Goal: Task Accomplishment & Management: Use online tool/utility

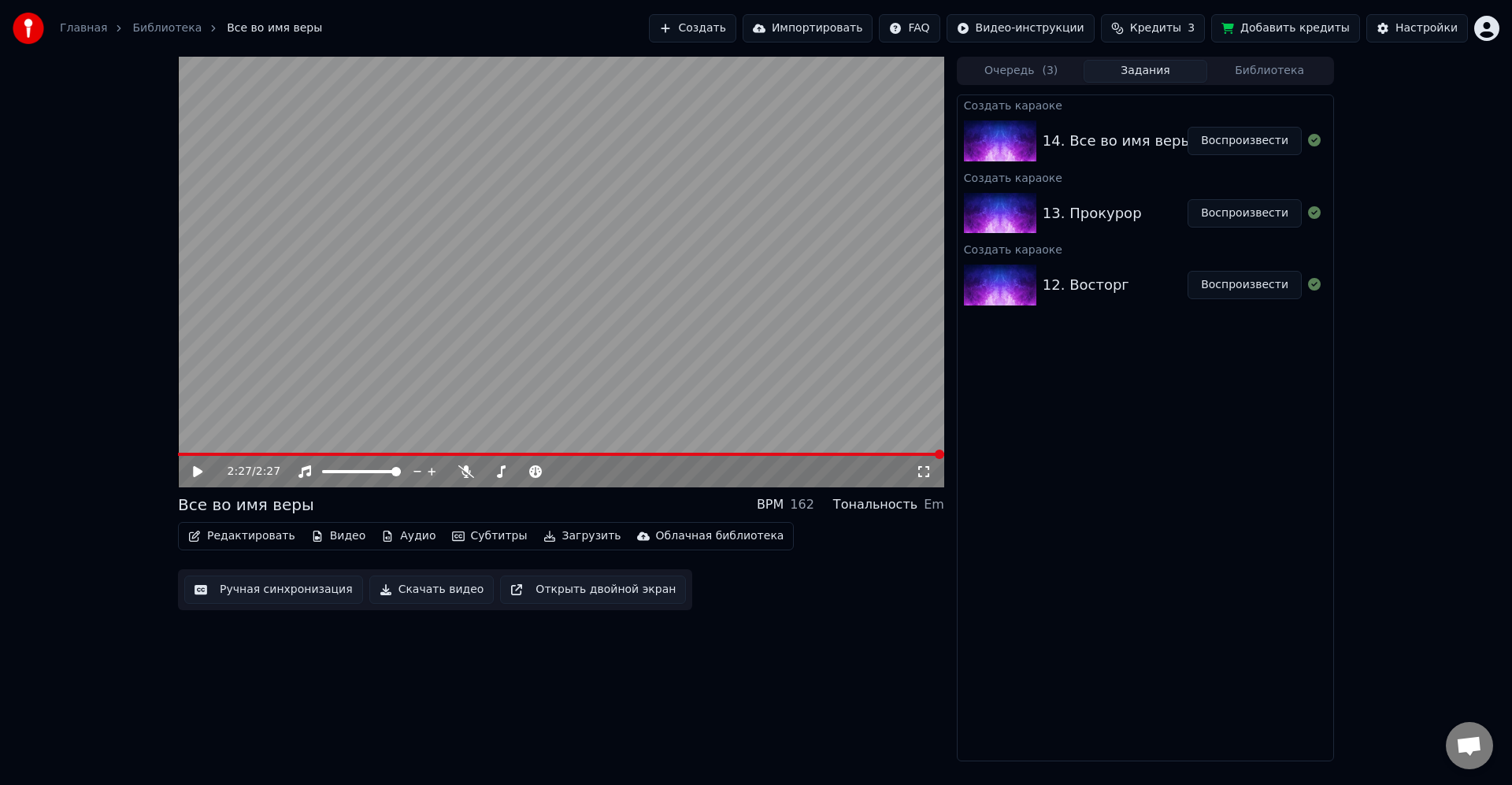
click at [1191, 526] on div "Создать караоке 14. Все во имя веры Воспроизвести Создать караоке 13. Прокурор …" at bounding box center [1145, 428] width 377 height 667
click at [1233, 287] on button "Воспроизвести" at bounding box center [1244, 285] width 115 height 28
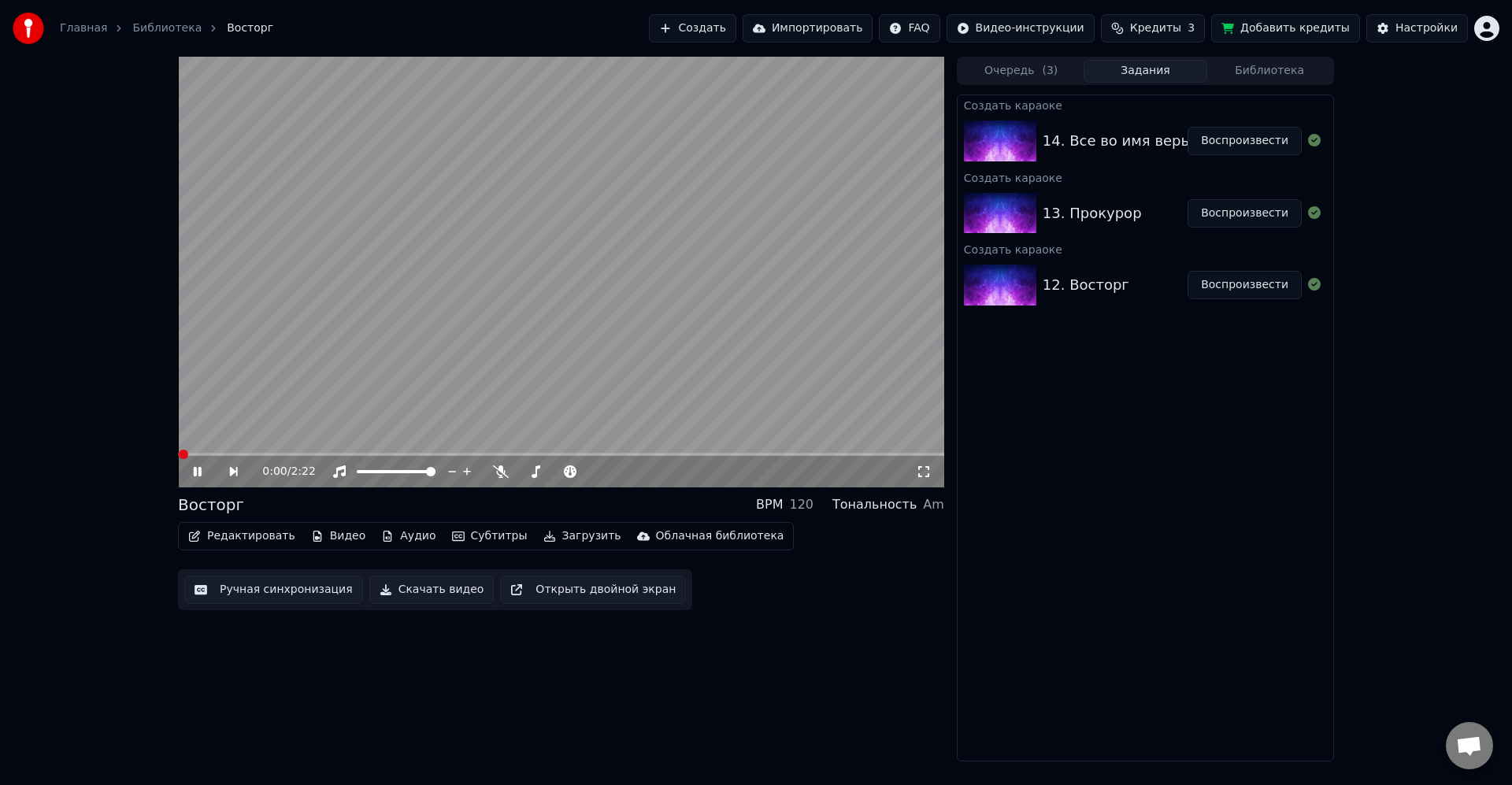
click at [690, 318] on video at bounding box center [561, 272] width 766 height 431
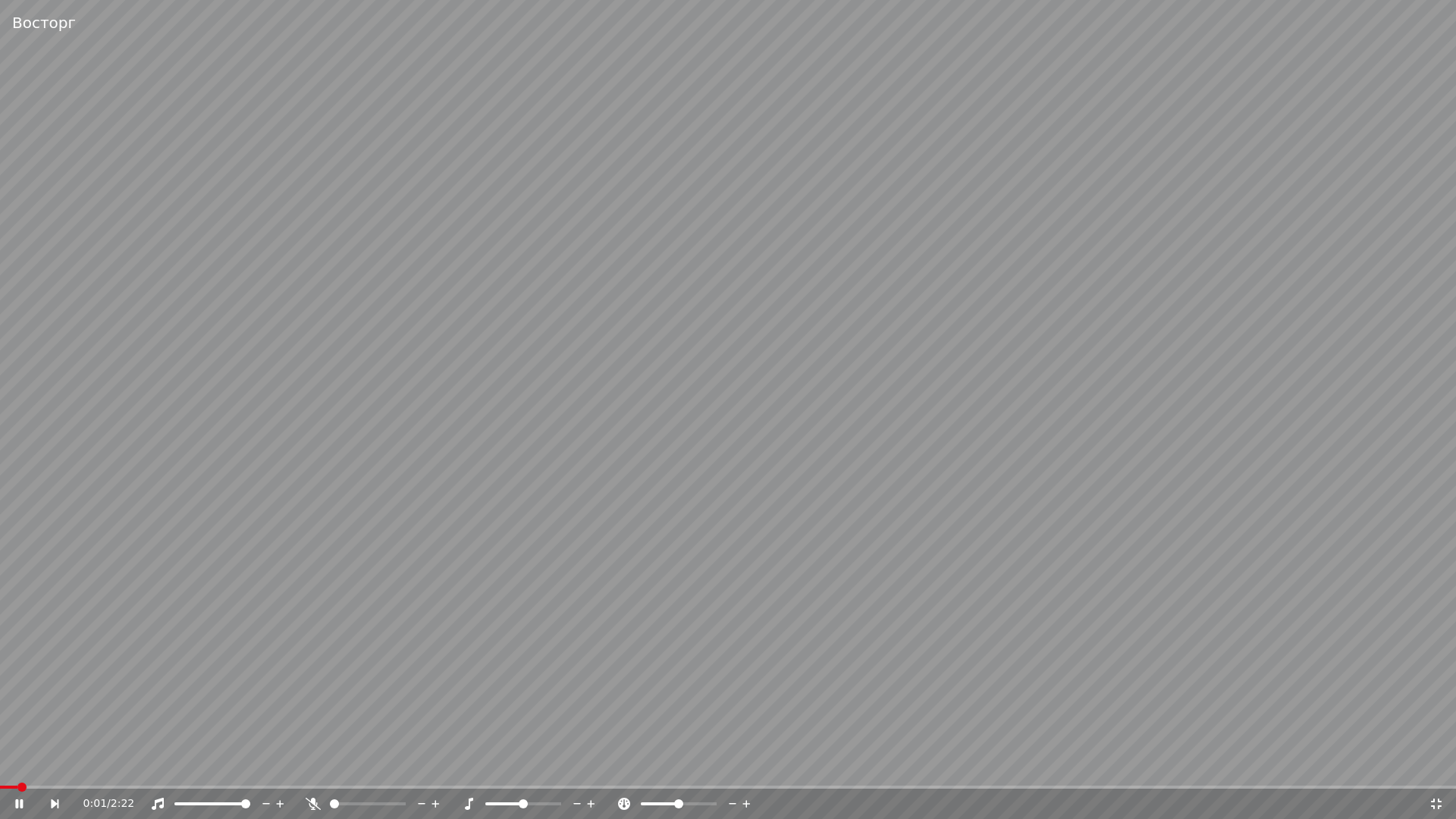
click at [316, 756] on icon at bounding box center [313, 803] width 15 height 12
click at [552, 416] on video at bounding box center [728, 410] width 1456 height 819
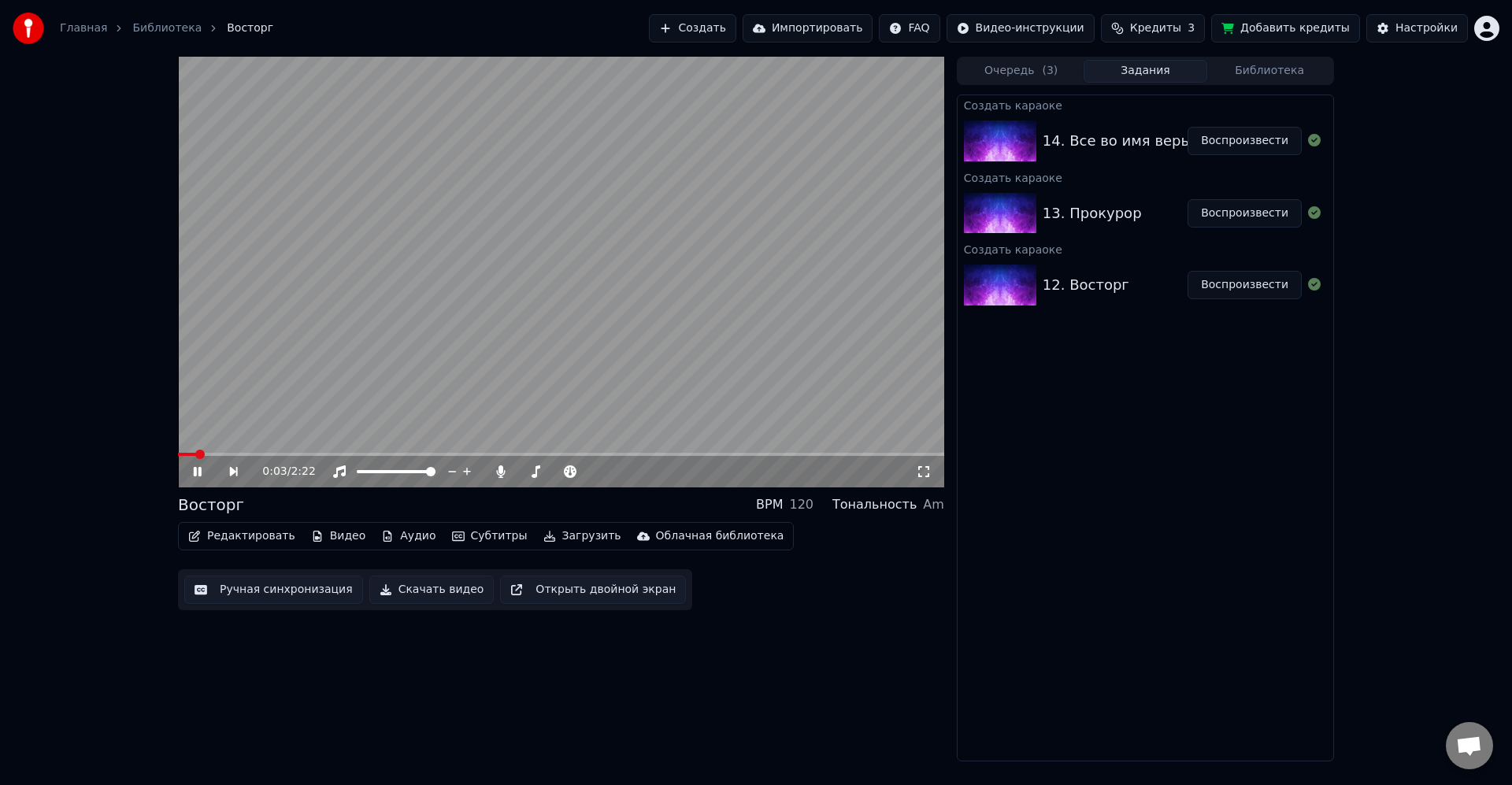
click at [1111, 561] on div "Создать караоке 14. Все во имя веры Воспроизвести Создать караоке 13. Прокурор …" at bounding box center [1145, 428] width 377 height 667
click at [259, 535] on button "Редактировать" at bounding box center [241, 536] width 119 height 22
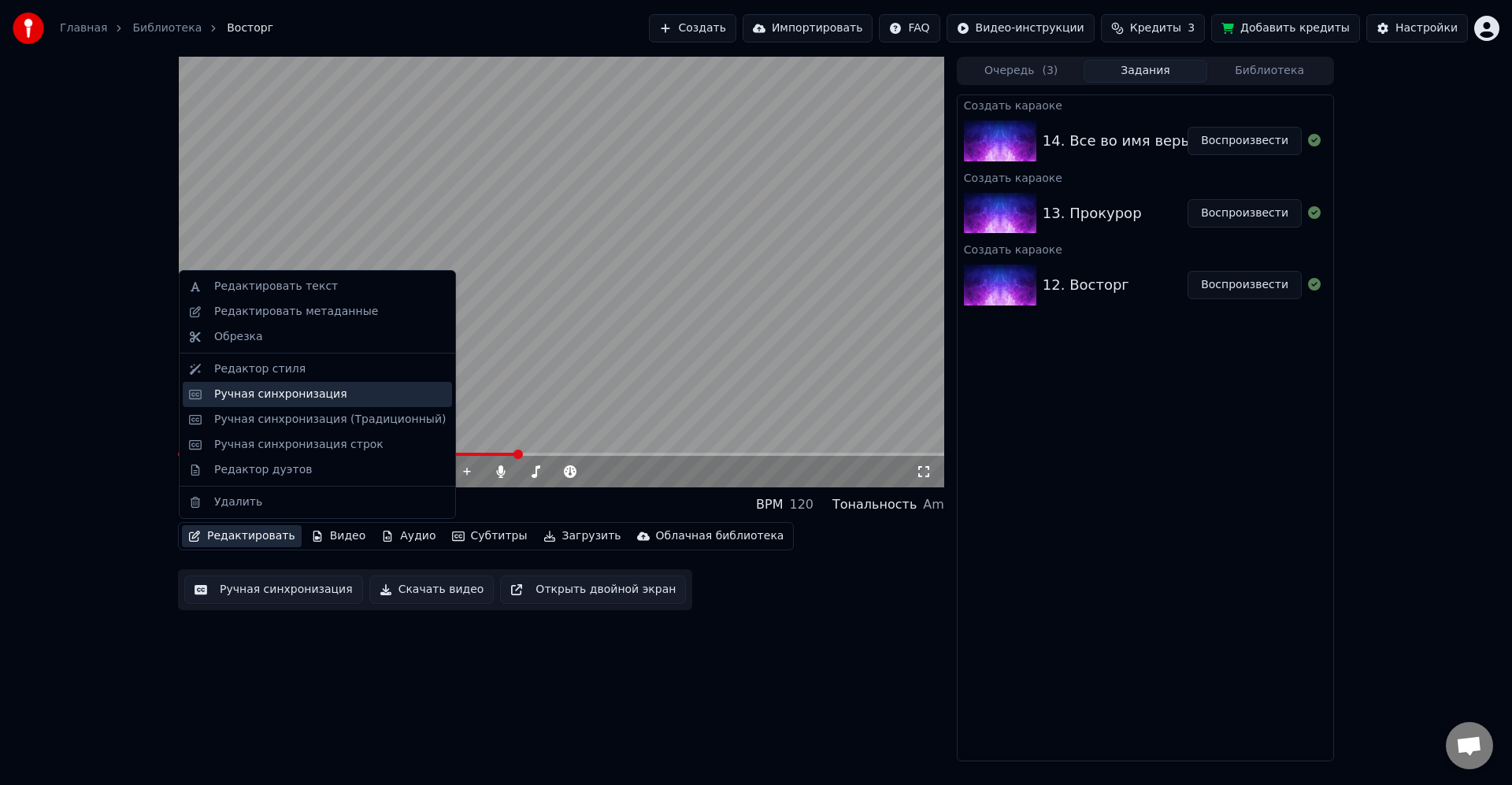
click at [288, 399] on div "Ручная синхронизация" at bounding box center [281, 394] width 133 height 16
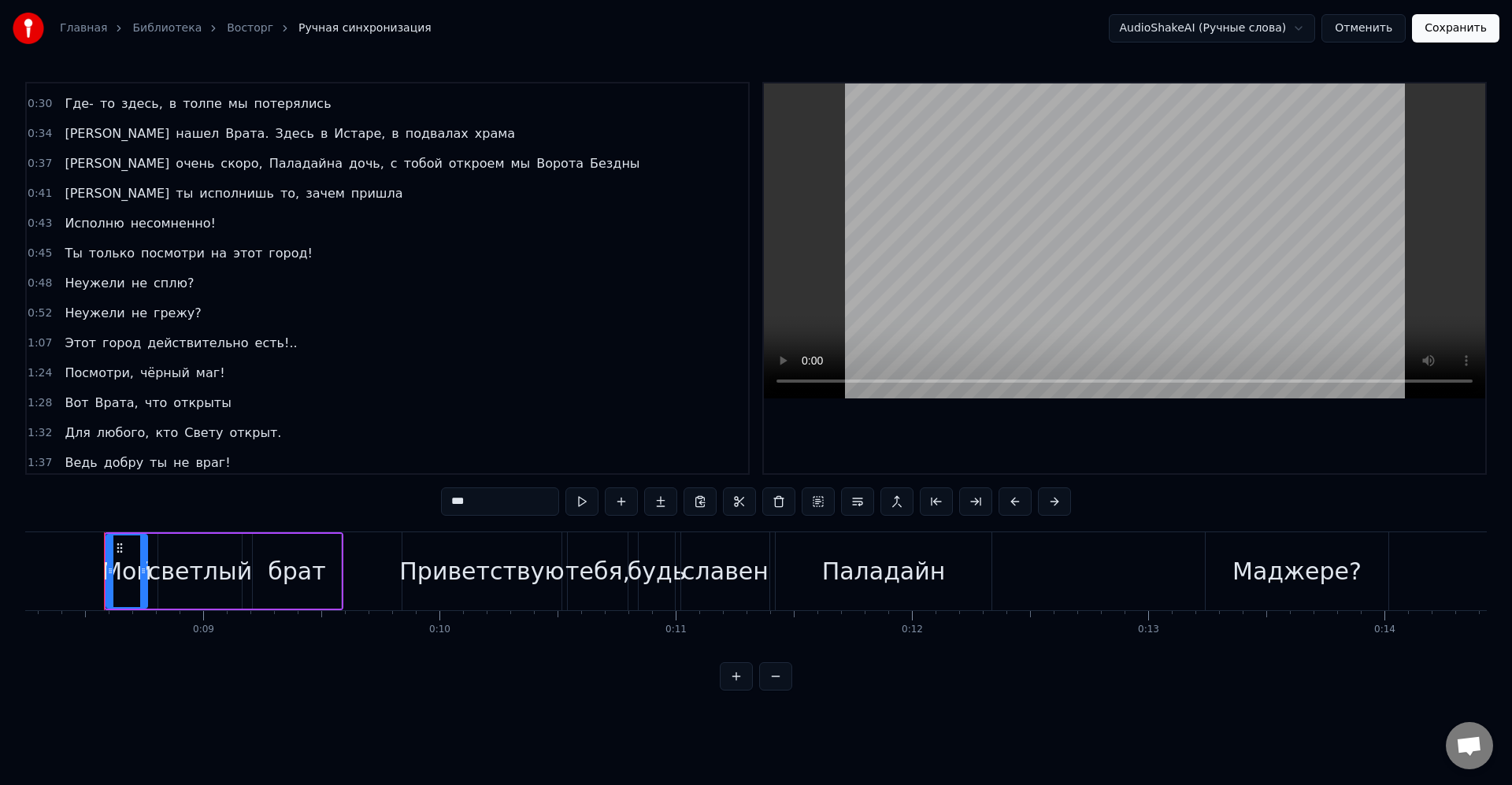
scroll to position [283, 0]
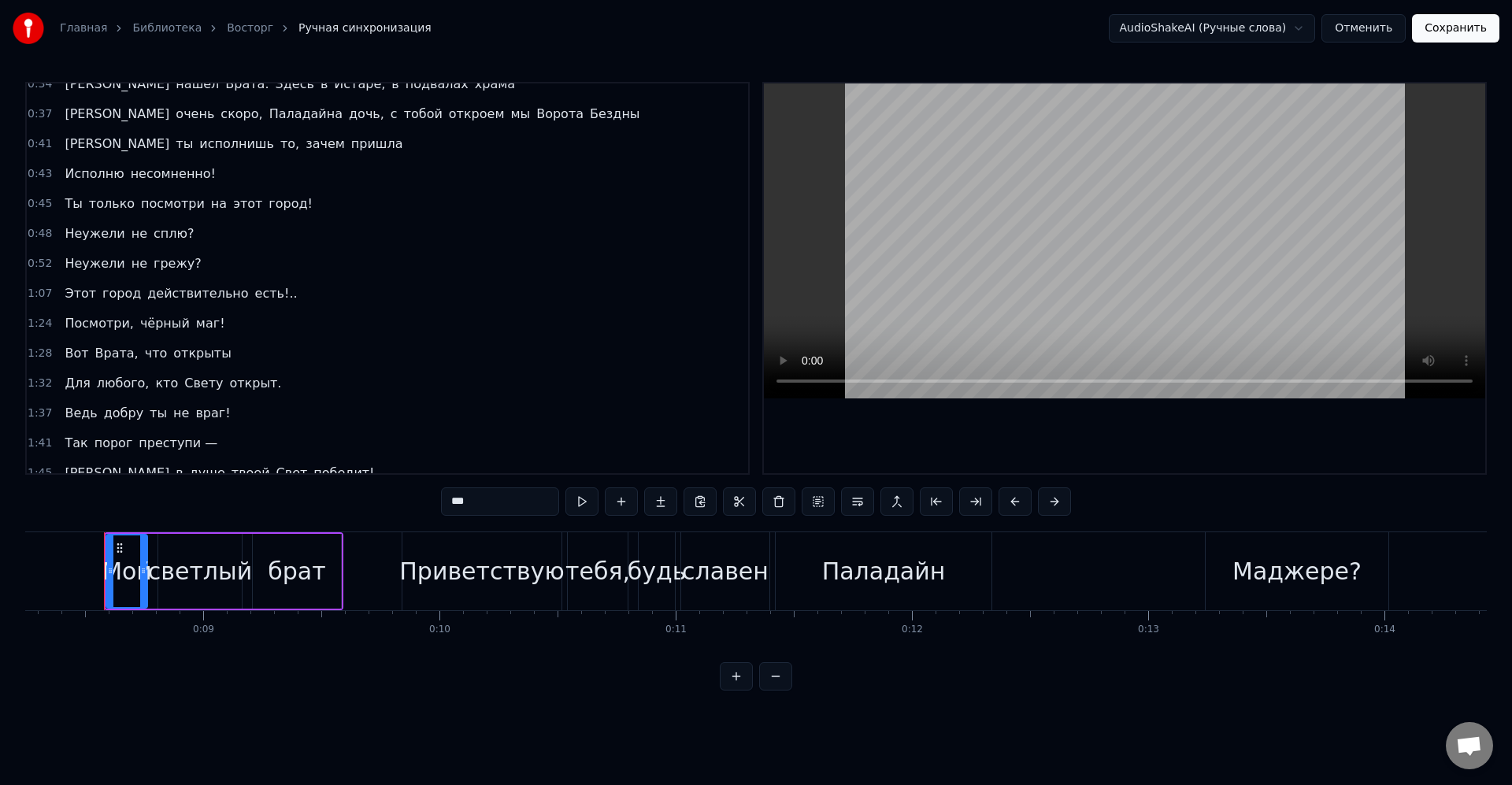
click at [187, 263] on div "Неужели не грежу?" at bounding box center [133, 264] width 149 height 28
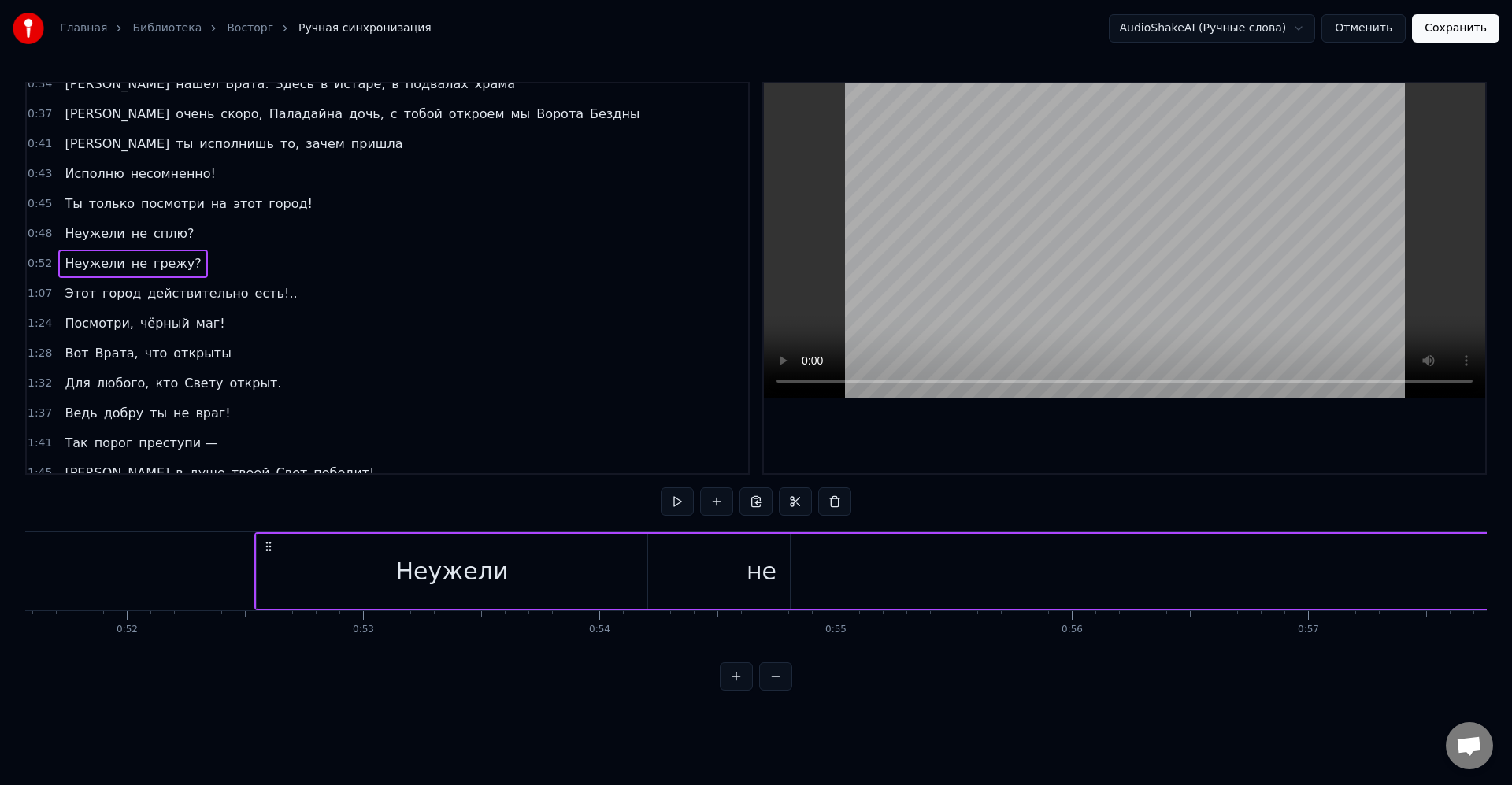
scroll to position [0, 12335]
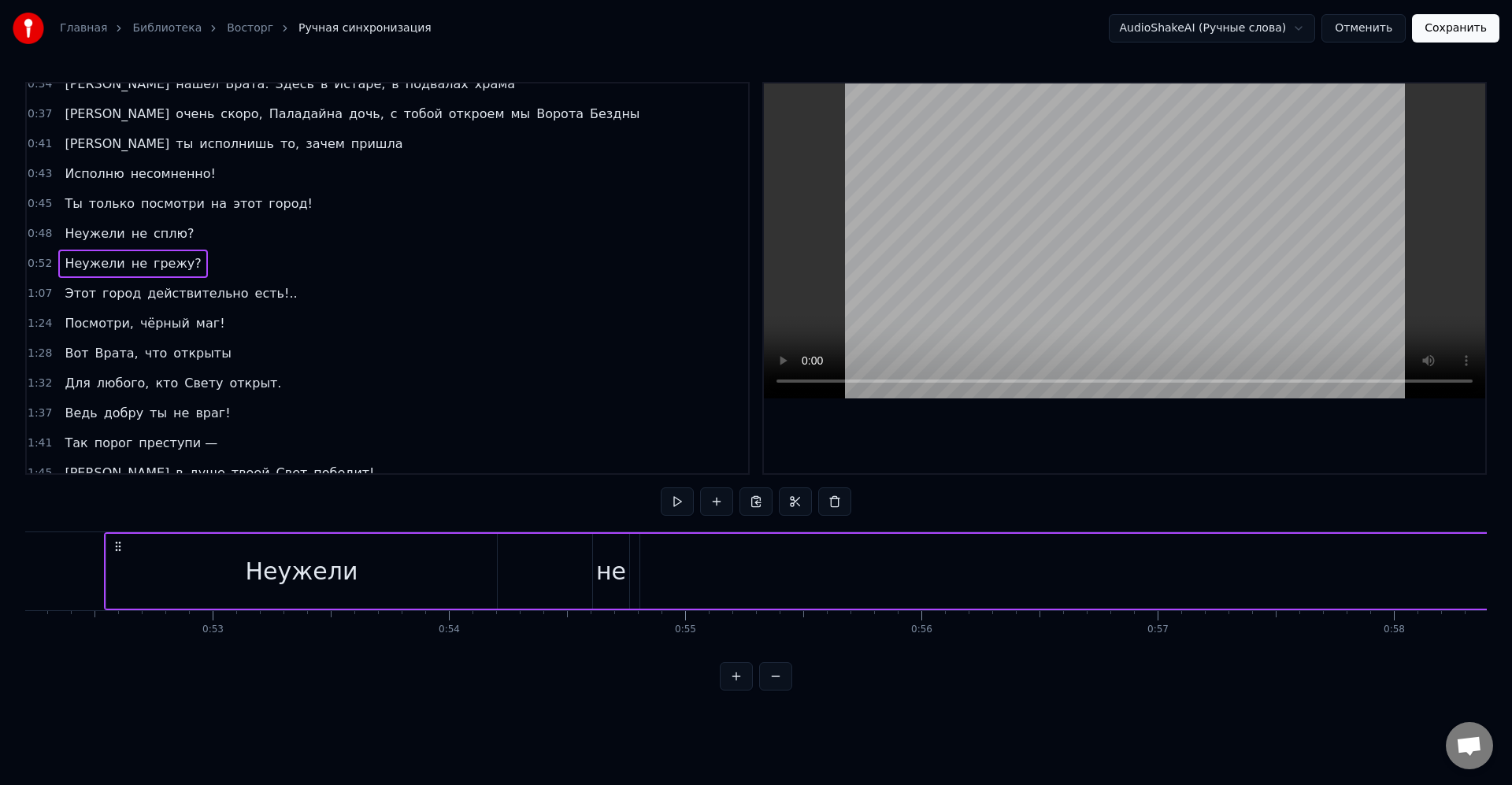
drag, startPoint x: 865, startPoint y: 588, endPoint x: 707, endPoint y: 595, distance: 158.2
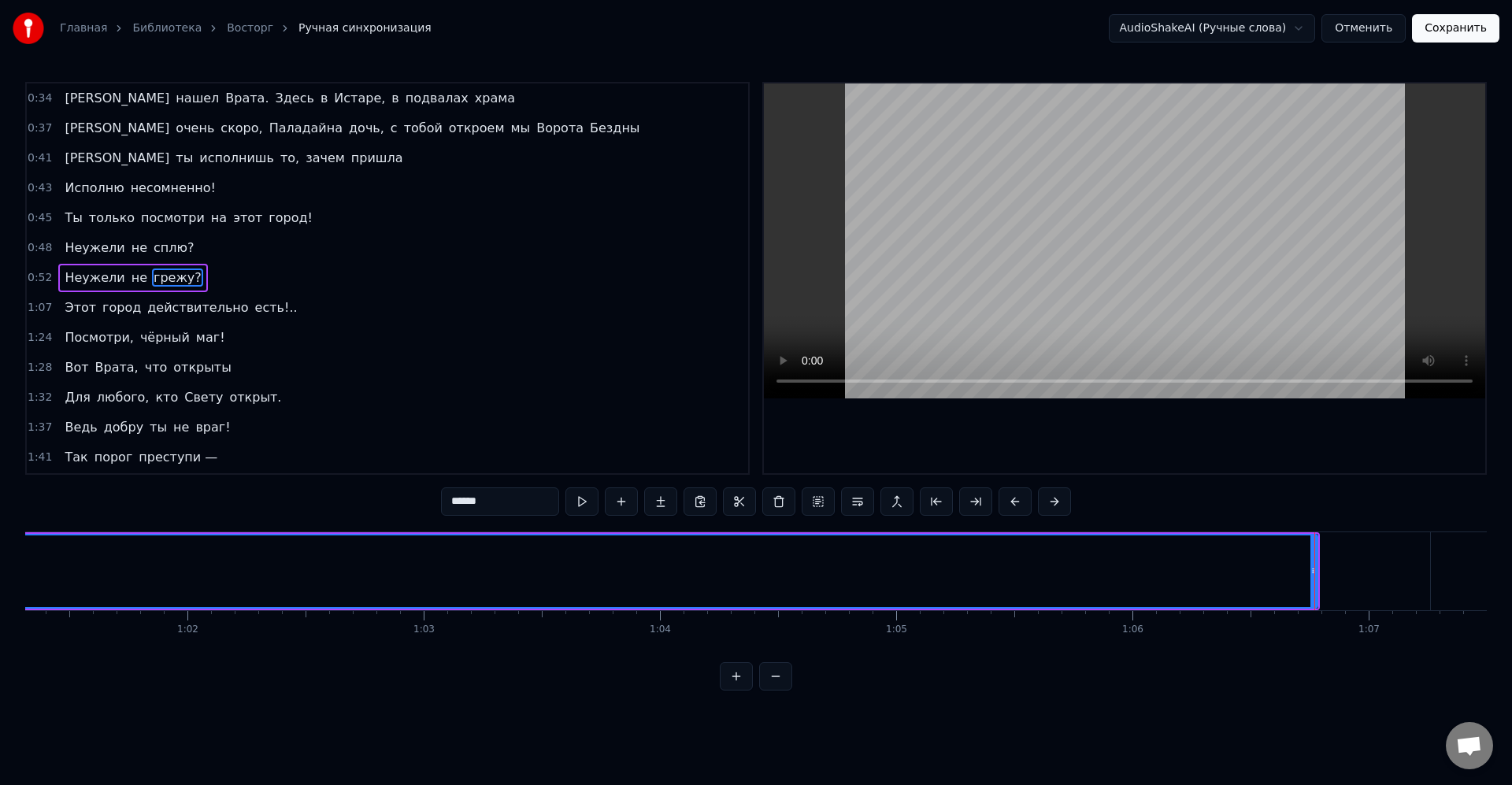
drag, startPoint x: 1314, startPoint y: 573, endPoint x: 864, endPoint y: 577, distance: 450.0
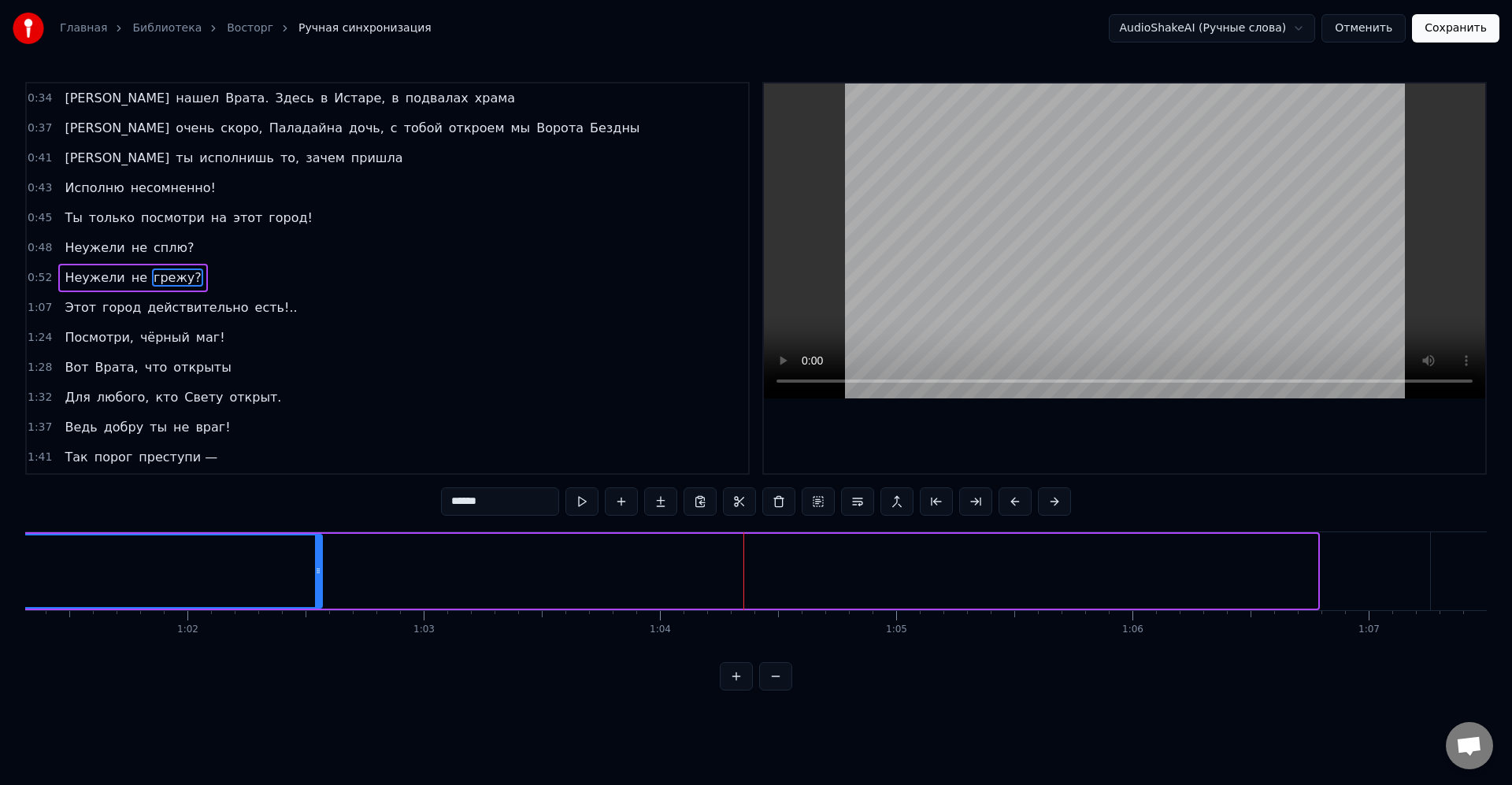
drag, startPoint x: 1263, startPoint y: 572, endPoint x: 522, endPoint y: 624, distance: 742.8
click at [315, 571] on icon at bounding box center [318, 570] width 7 height 12
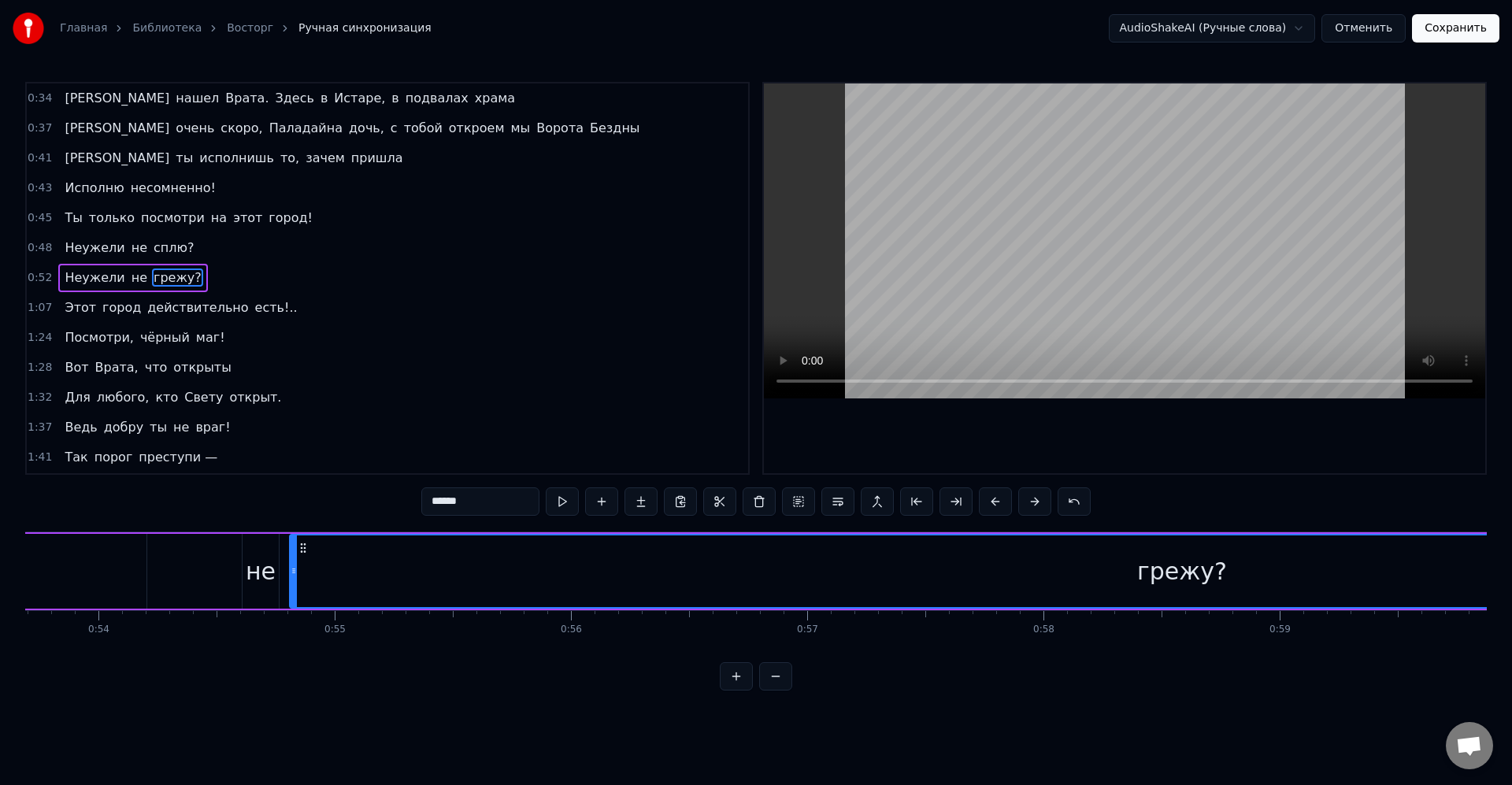
scroll to position [0, 12796]
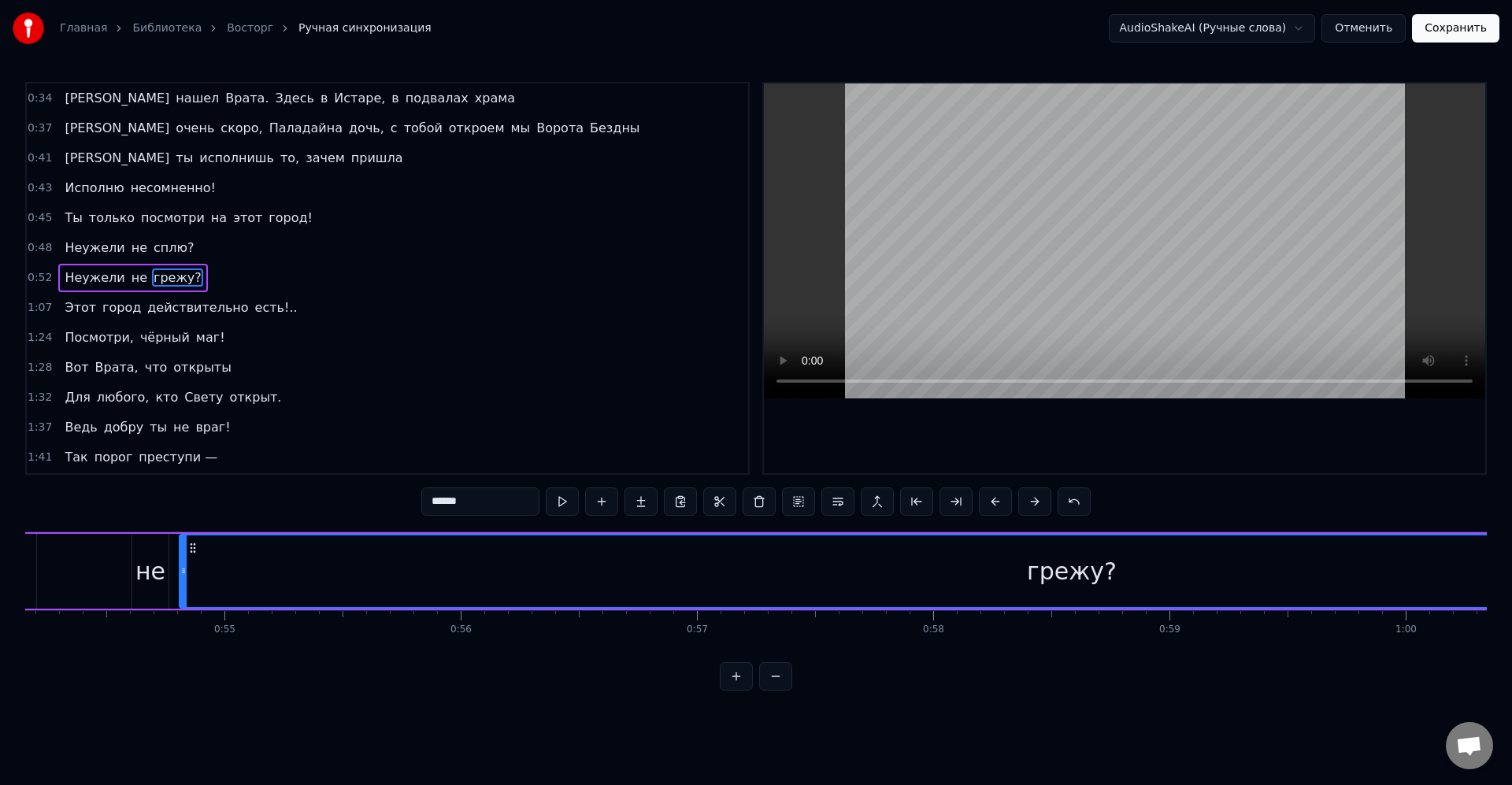
click at [437, 561] on div "грежу?" at bounding box center [1072, 571] width 1783 height 72
click at [925, 507] on button at bounding box center [916, 502] width 33 height 28
click at [949, 506] on button at bounding box center [936, 502] width 33 height 28
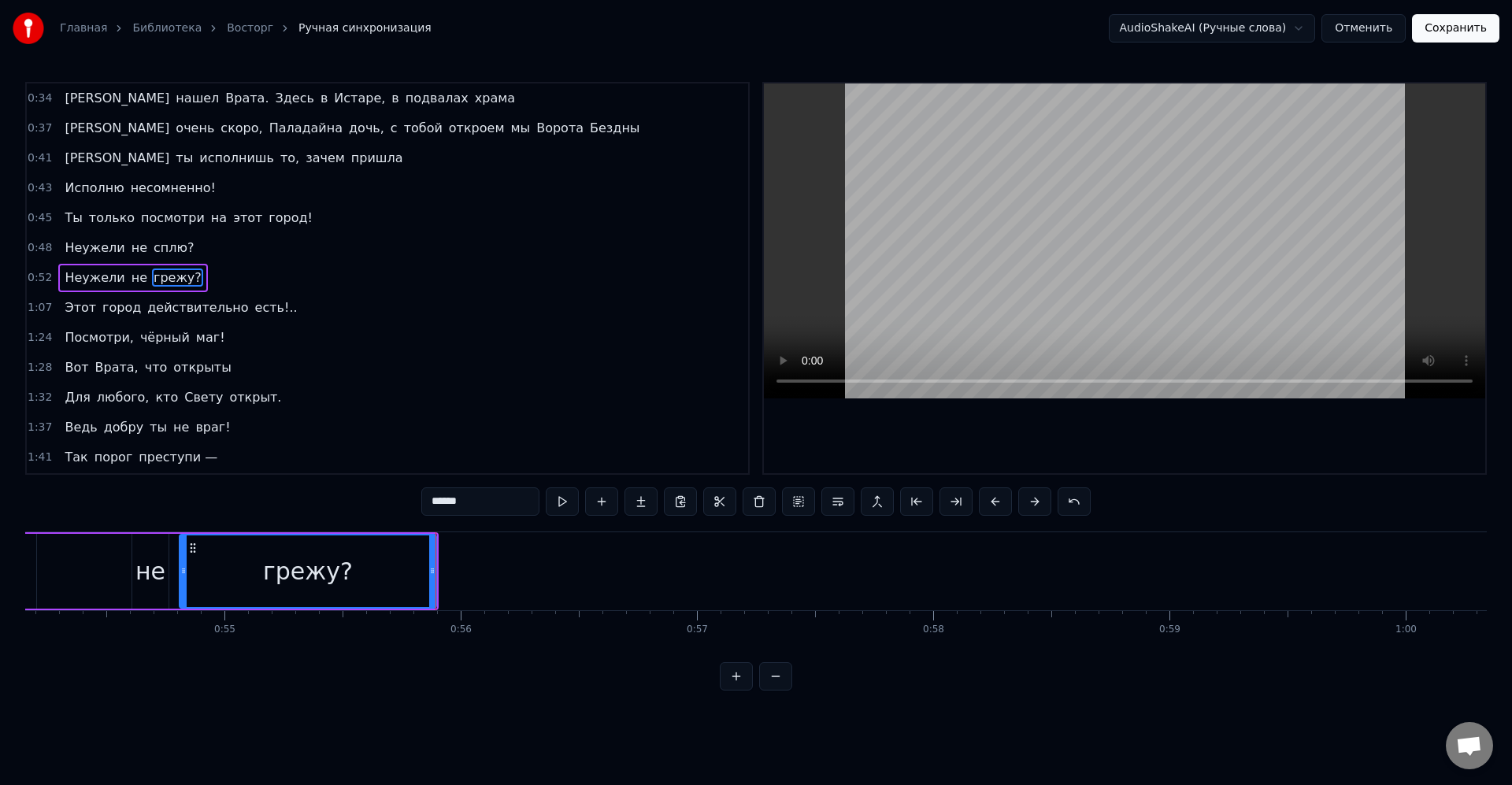
click at [304, 565] on div "грежу?" at bounding box center [307, 571] width 90 height 35
drag, startPoint x: 434, startPoint y: 567, endPoint x: 489, endPoint y: 566, distance: 55.0
click at [455, 566] on icon at bounding box center [452, 570] width 7 height 12
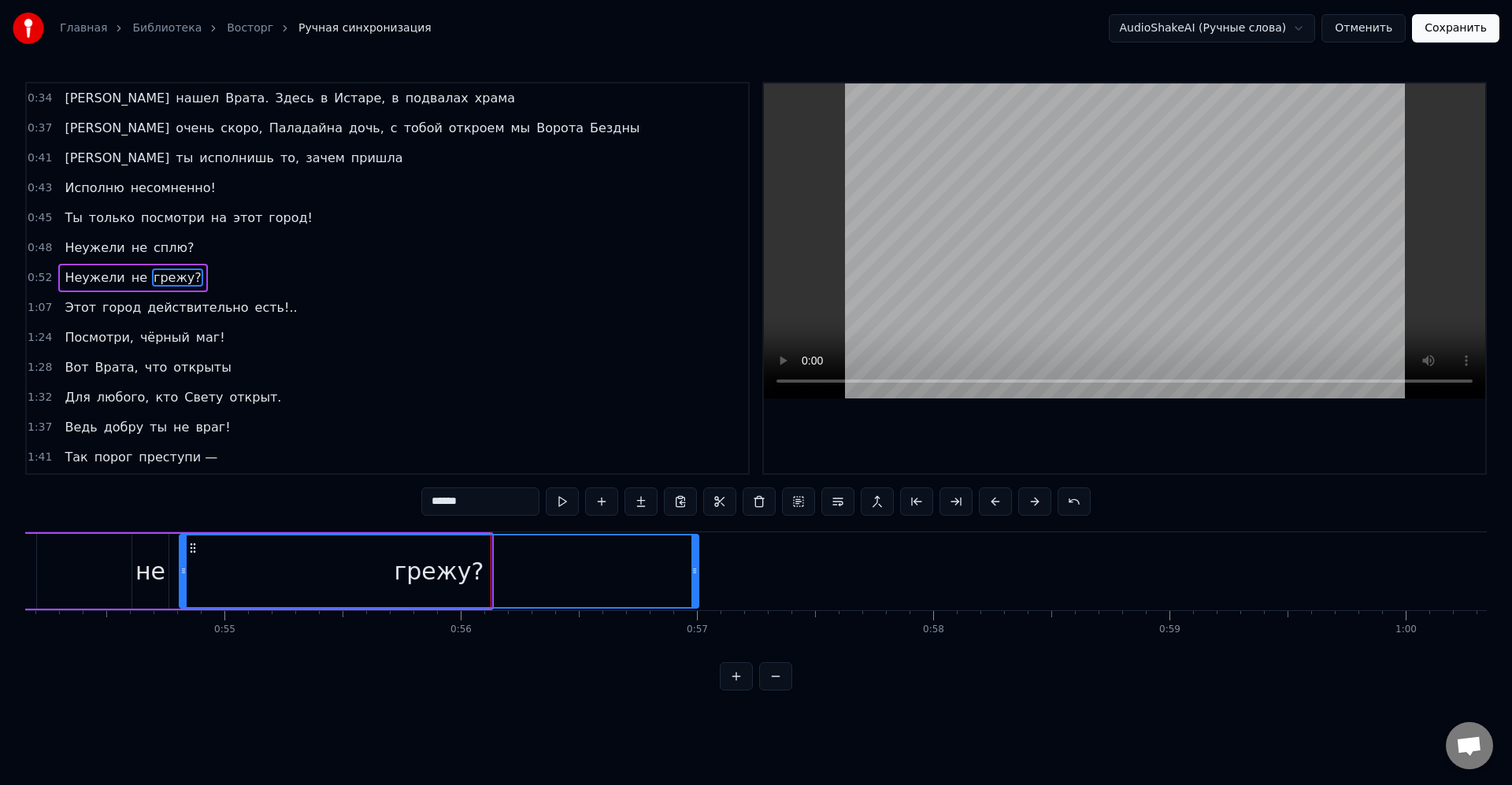
drag, startPoint x: 499, startPoint y: 571, endPoint x: 695, endPoint y: 569, distance: 196.0
click at [695, 569] on icon at bounding box center [695, 570] width 7 height 12
drag, startPoint x: 695, startPoint y: 572, endPoint x: 712, endPoint y: 575, distance: 17.3
click at [711, 575] on icon at bounding box center [708, 570] width 7 height 12
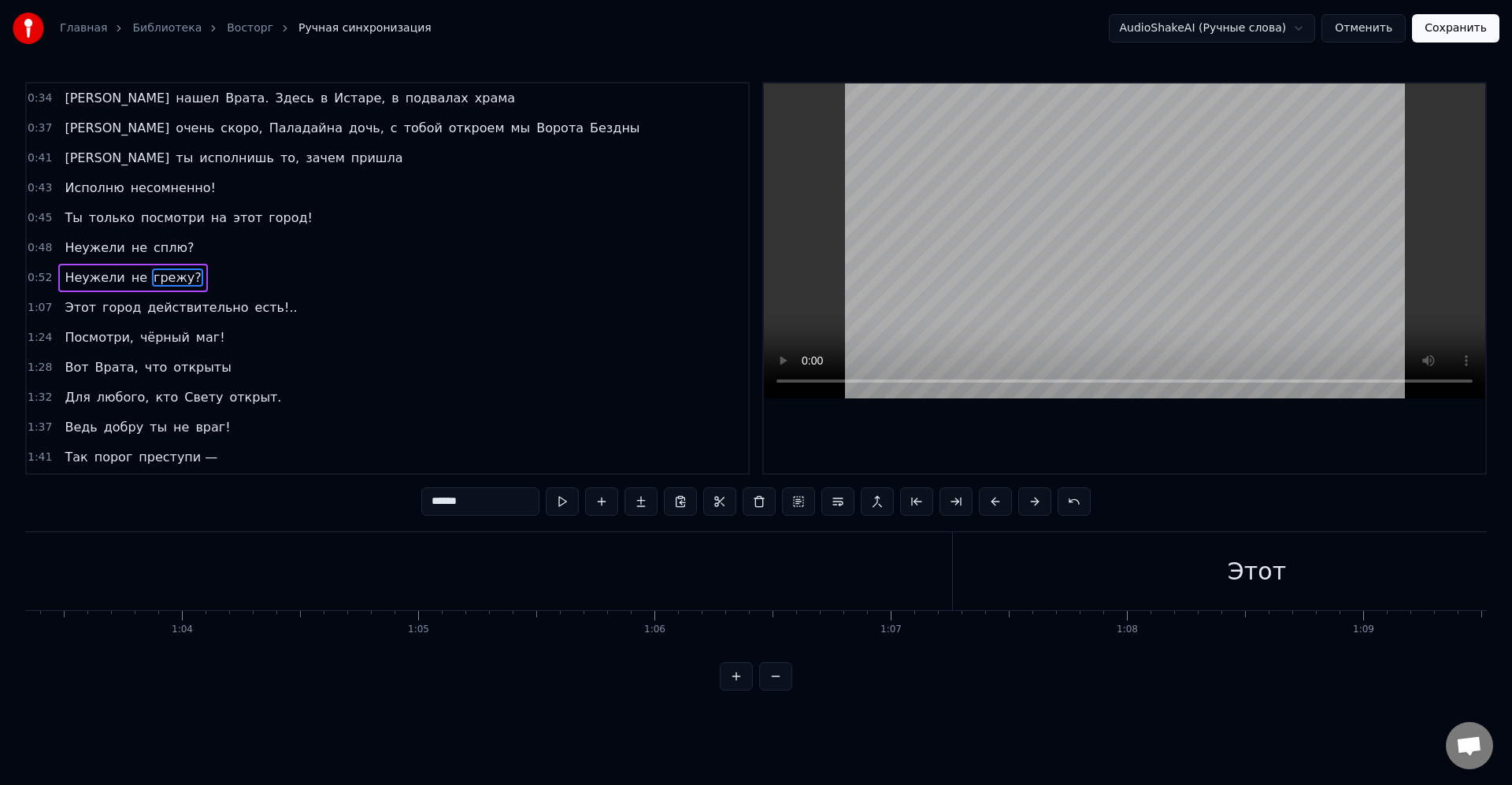
scroll to position [0, 15001]
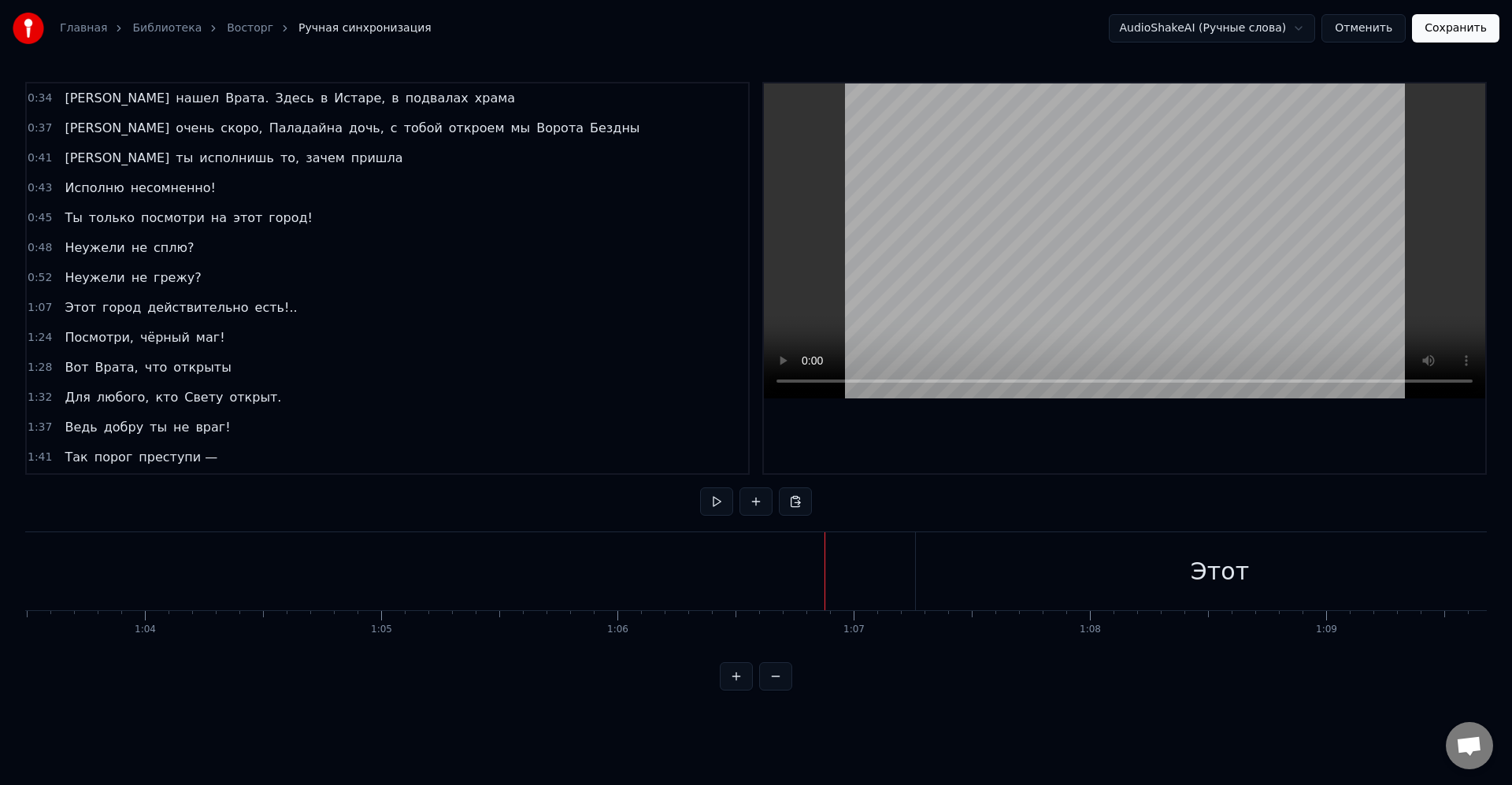
click at [985, 577] on div "Этот" at bounding box center [1220, 571] width 608 height 78
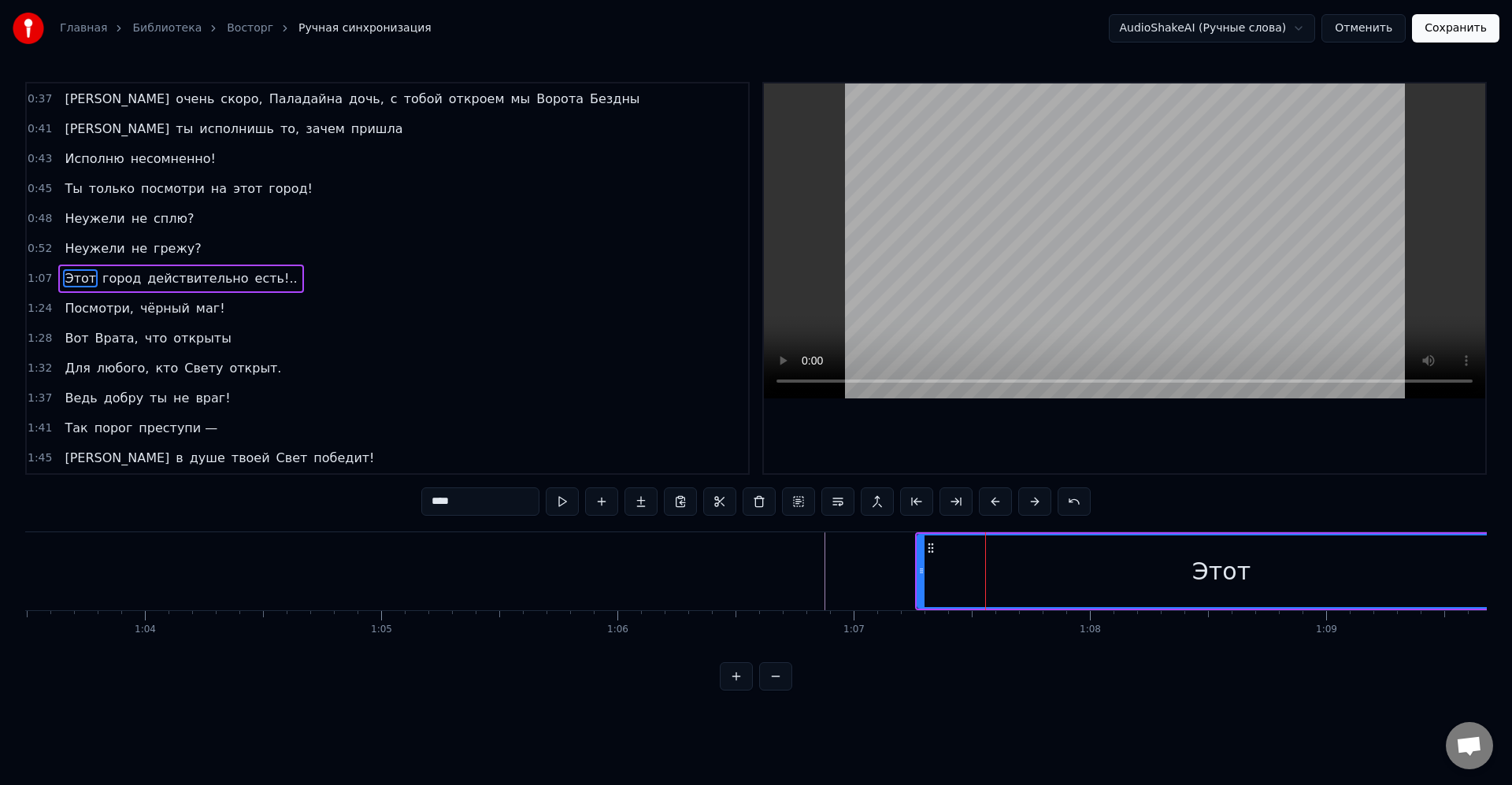
scroll to position [299, 0]
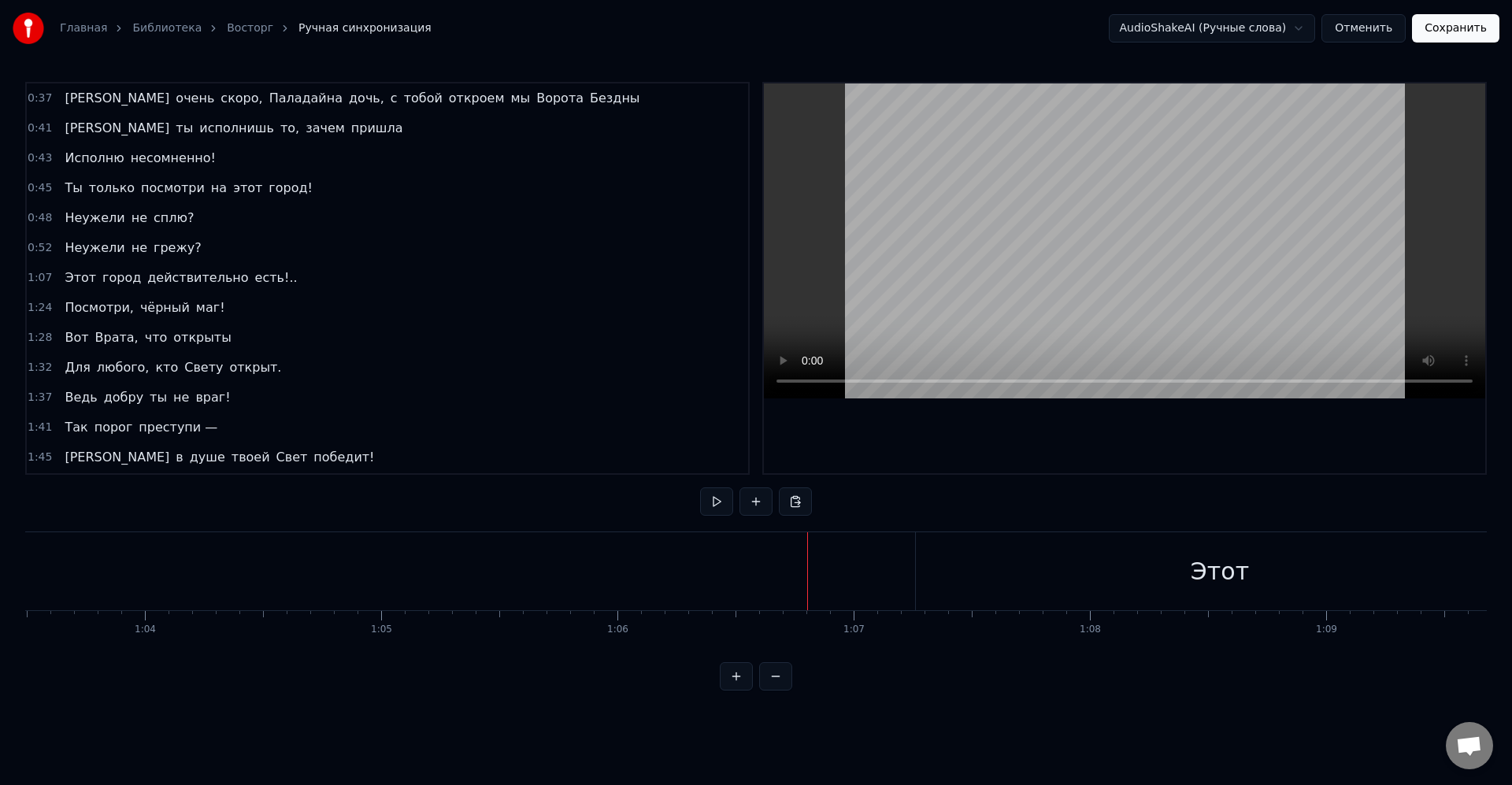
click at [969, 579] on div "Этот" at bounding box center [1220, 571] width 608 height 78
drag, startPoint x: 846, startPoint y: 577, endPoint x: 735, endPoint y: 576, distance: 111.0
click at [735, 576] on div "Этот" at bounding box center [842, 571] width 608 height 78
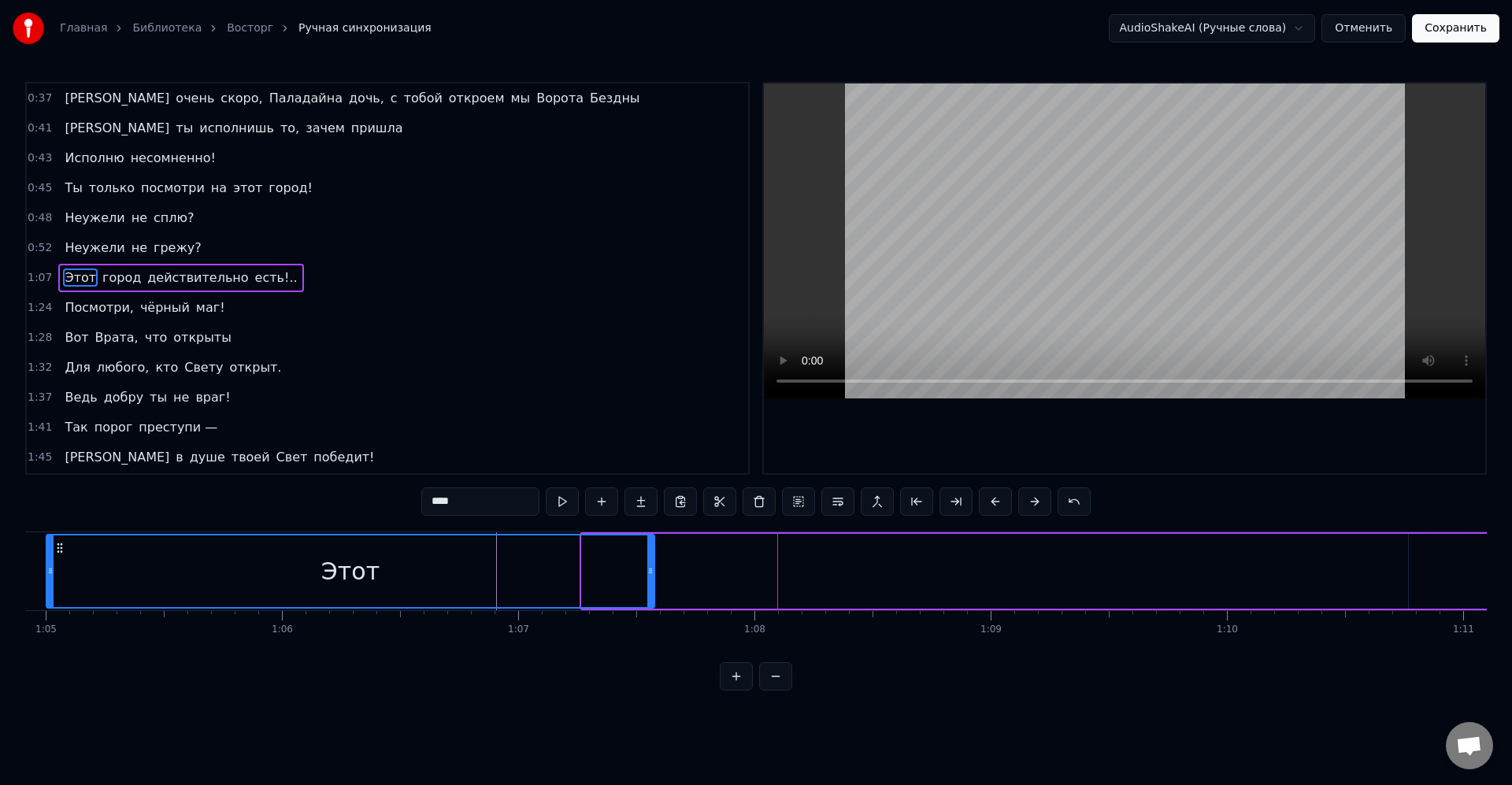
drag, startPoint x: 556, startPoint y: 546, endPoint x: 134, endPoint y: 567, distance: 422.5
click at [134, 567] on div "Этот" at bounding box center [350, 571] width 606 height 72
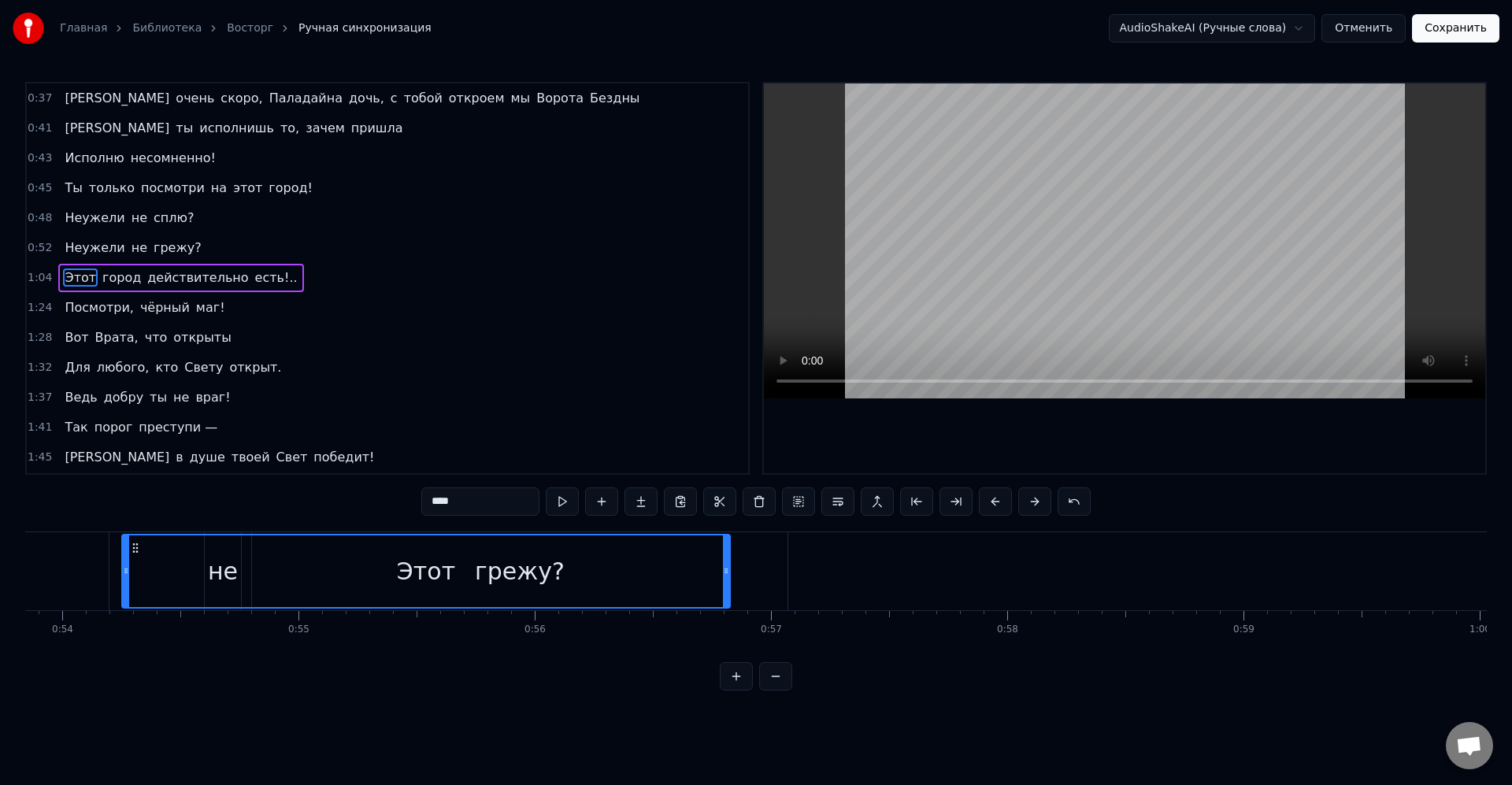
scroll to position [0, 12668]
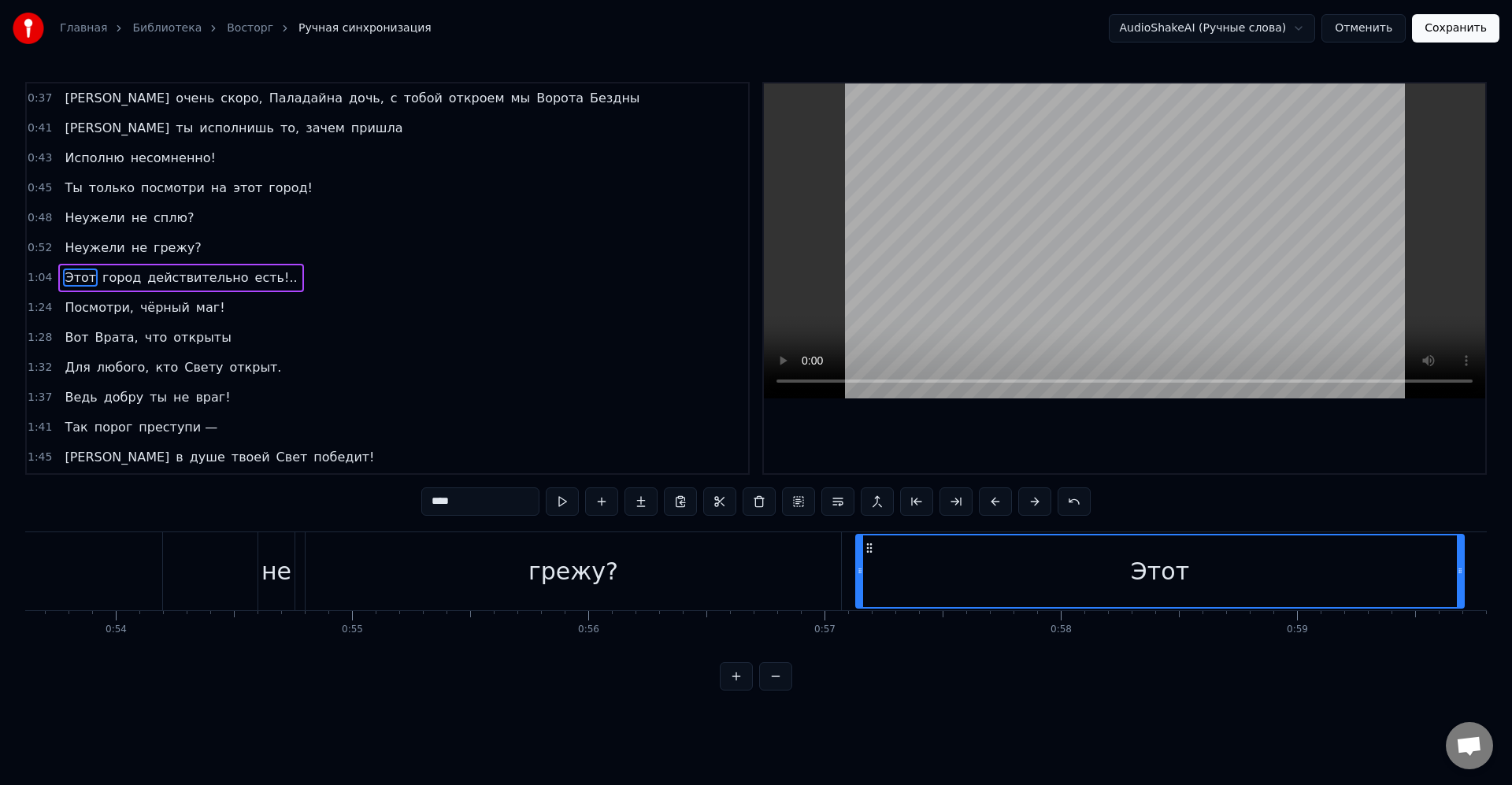
drag, startPoint x: 129, startPoint y: 554, endPoint x: 875, endPoint y: 566, distance: 746.1
click at [875, 566] on div "Этот" at bounding box center [1160, 571] width 606 height 72
drag, startPoint x: 1415, startPoint y: 570, endPoint x: 1003, endPoint y: 562, distance: 412.1
click at [1003, 562] on div at bounding box center [1001, 571] width 7 height 72
drag, startPoint x: 862, startPoint y: 570, endPoint x: 924, endPoint y: 571, distance: 62.0
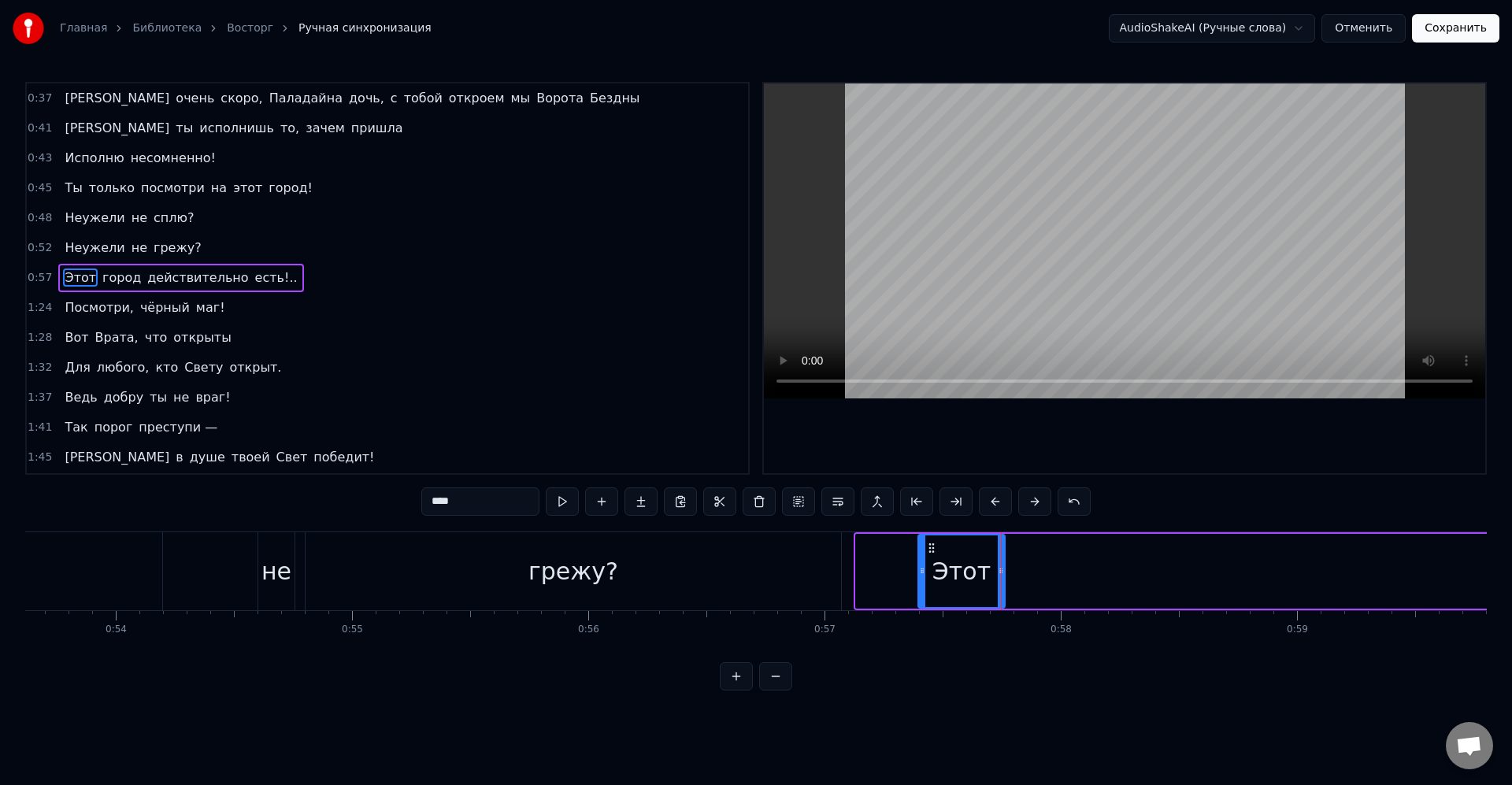
click at [924, 571] on icon at bounding box center [922, 570] width 7 height 12
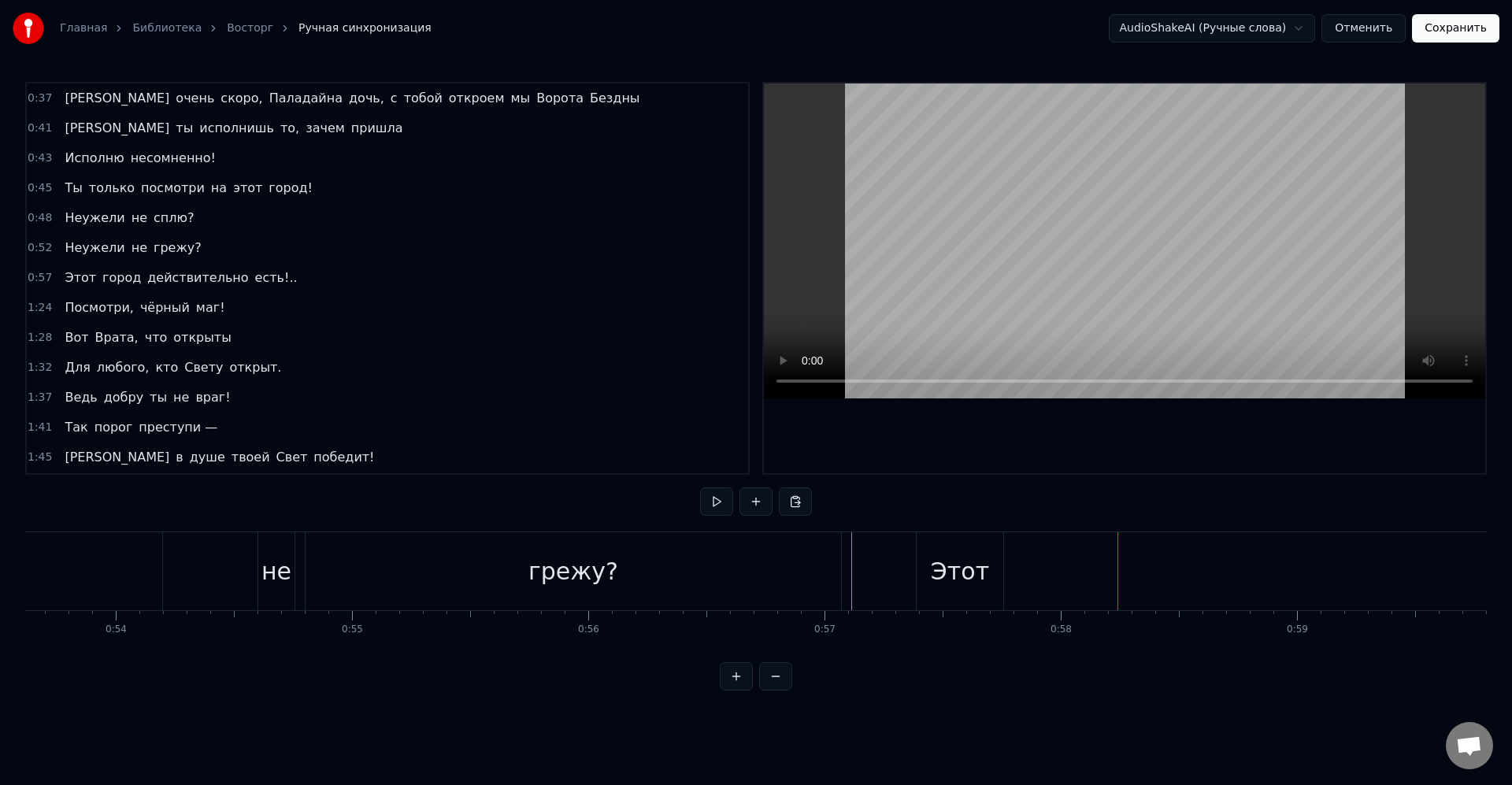
click at [936, 548] on div "Этот" at bounding box center [960, 571] width 87 height 78
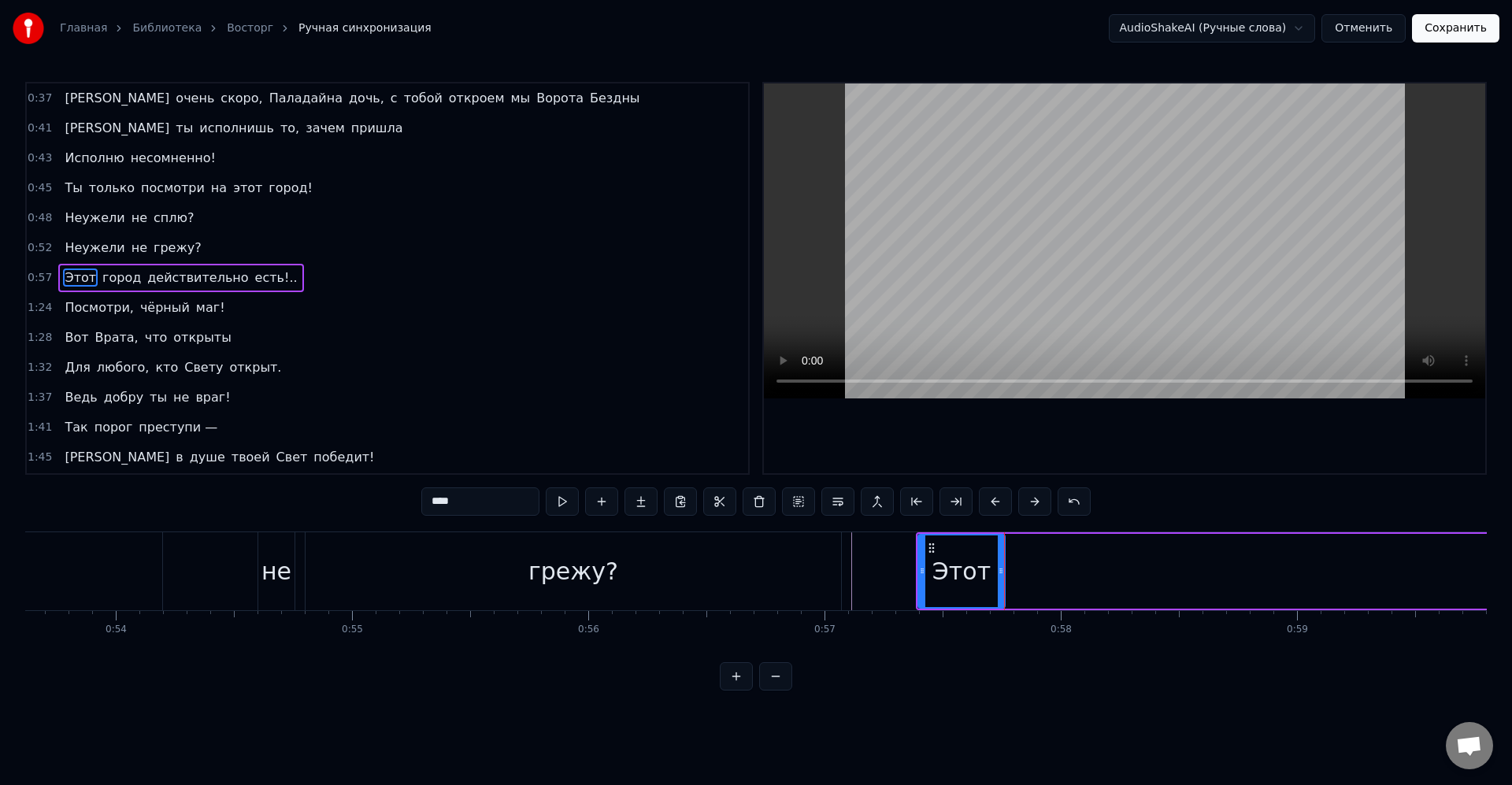
drag, startPoint x: 987, startPoint y: 610, endPoint x: 633, endPoint y: 589, distance: 354.6
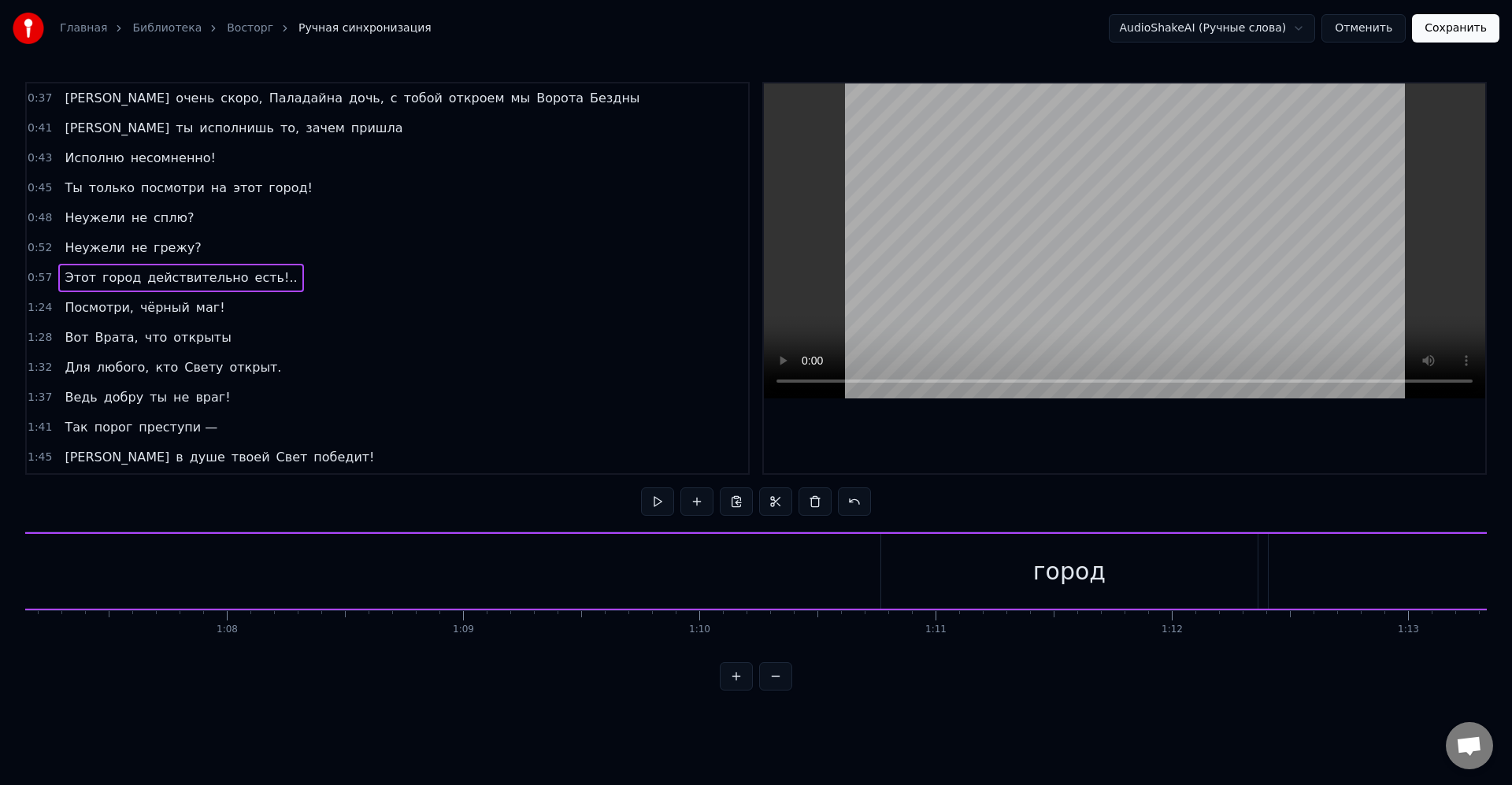
scroll to position [0, 15884]
click at [1052, 546] on div "город" at bounding box center [1050, 571] width 377 height 75
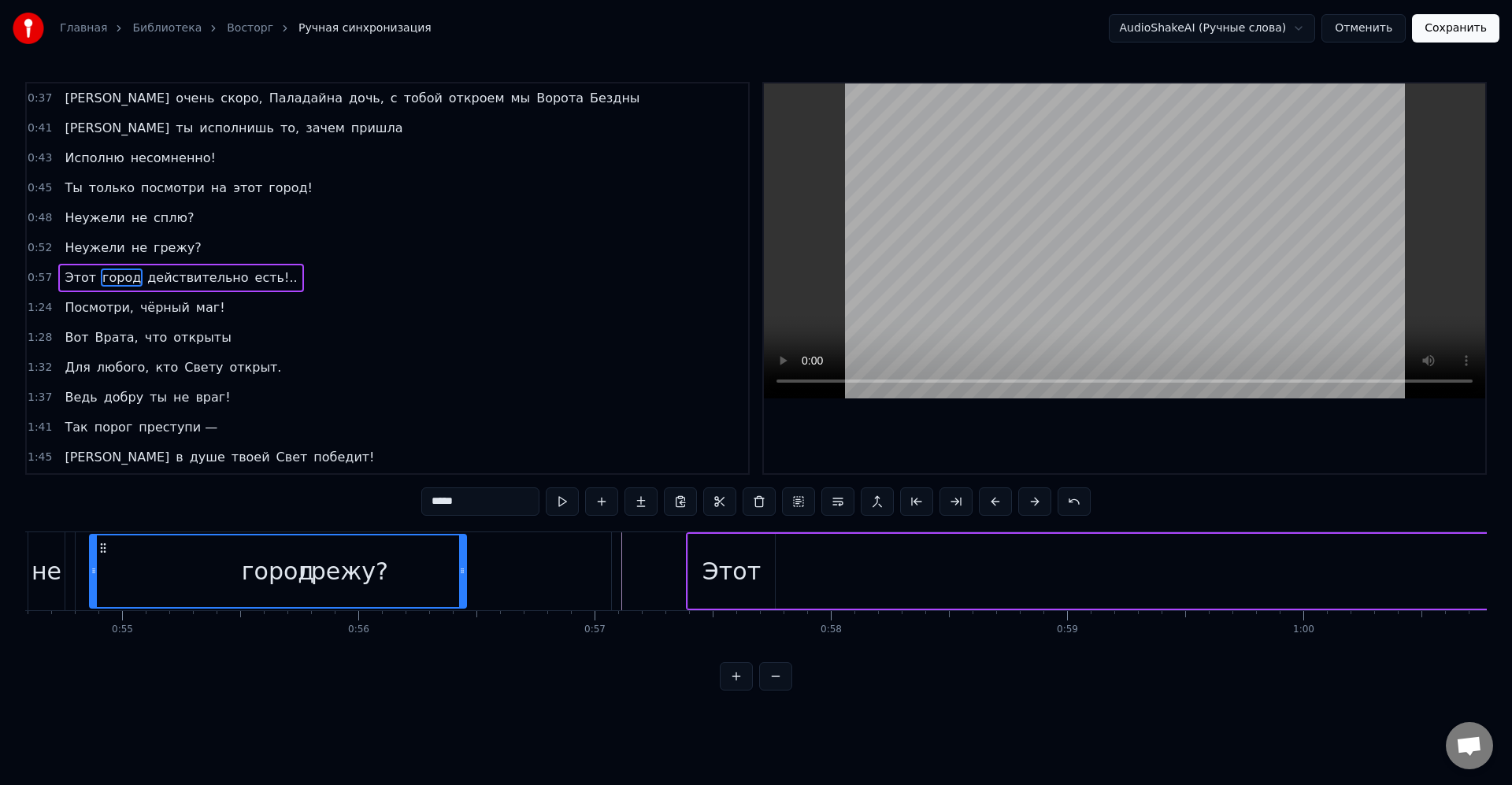
scroll to position [0, 12843]
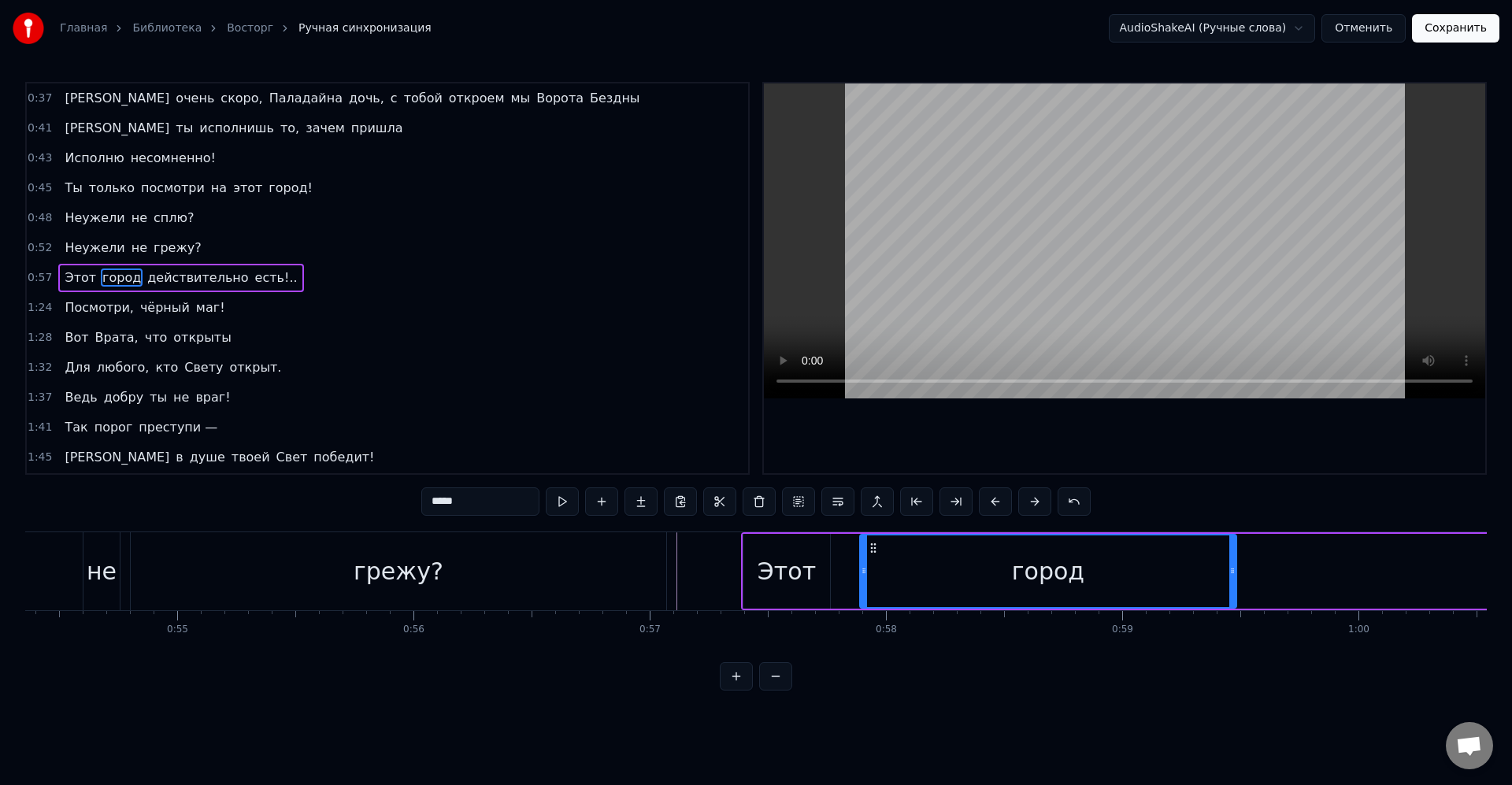
drag, startPoint x: 878, startPoint y: 549, endPoint x: 940, endPoint y: 562, distance: 63.3
click at [877, 558] on div "город" at bounding box center [1048, 571] width 375 height 72
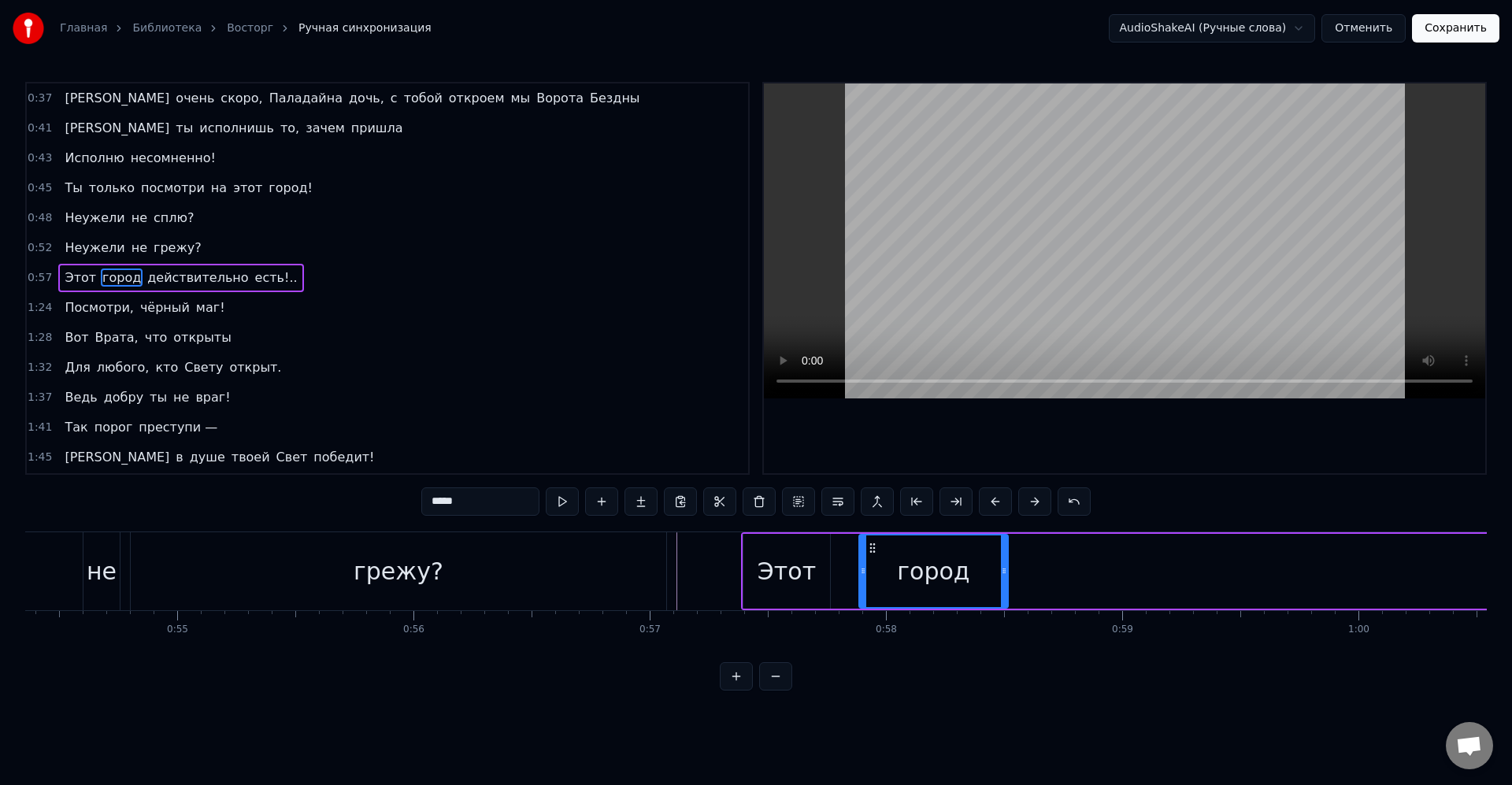
drag, startPoint x: 1234, startPoint y: 570, endPoint x: 1007, endPoint y: 568, distance: 227.0
click at [1007, 568] on icon at bounding box center [1004, 570] width 7 height 12
click at [985, 568] on div "город" at bounding box center [934, 571] width 147 height 72
click at [986, 561] on div "город" at bounding box center [934, 571] width 147 height 72
click at [914, 554] on div "город" at bounding box center [934, 571] width 73 height 35
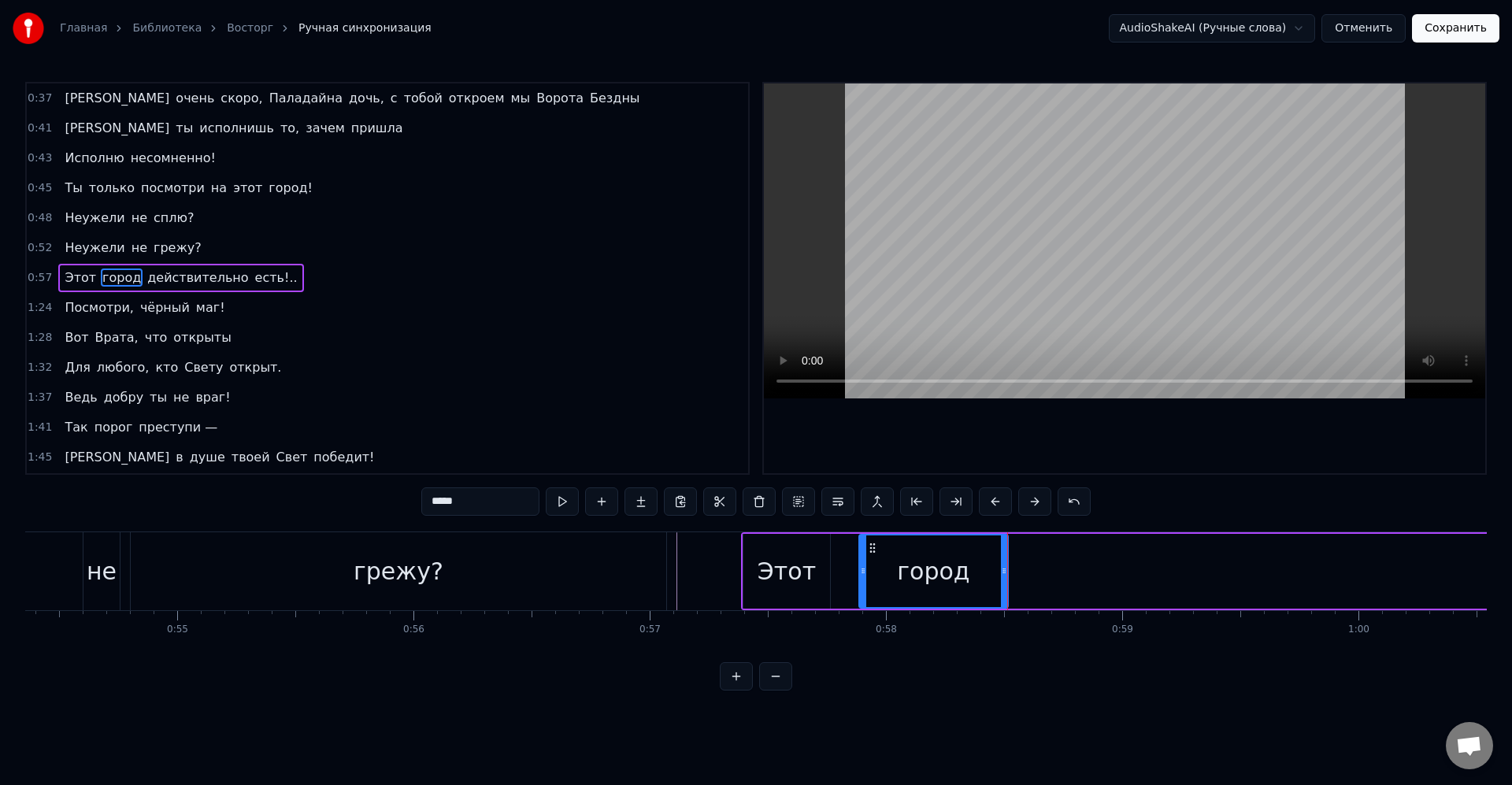
click at [759, 560] on div "Этот" at bounding box center [786, 571] width 87 height 75
type input "****"
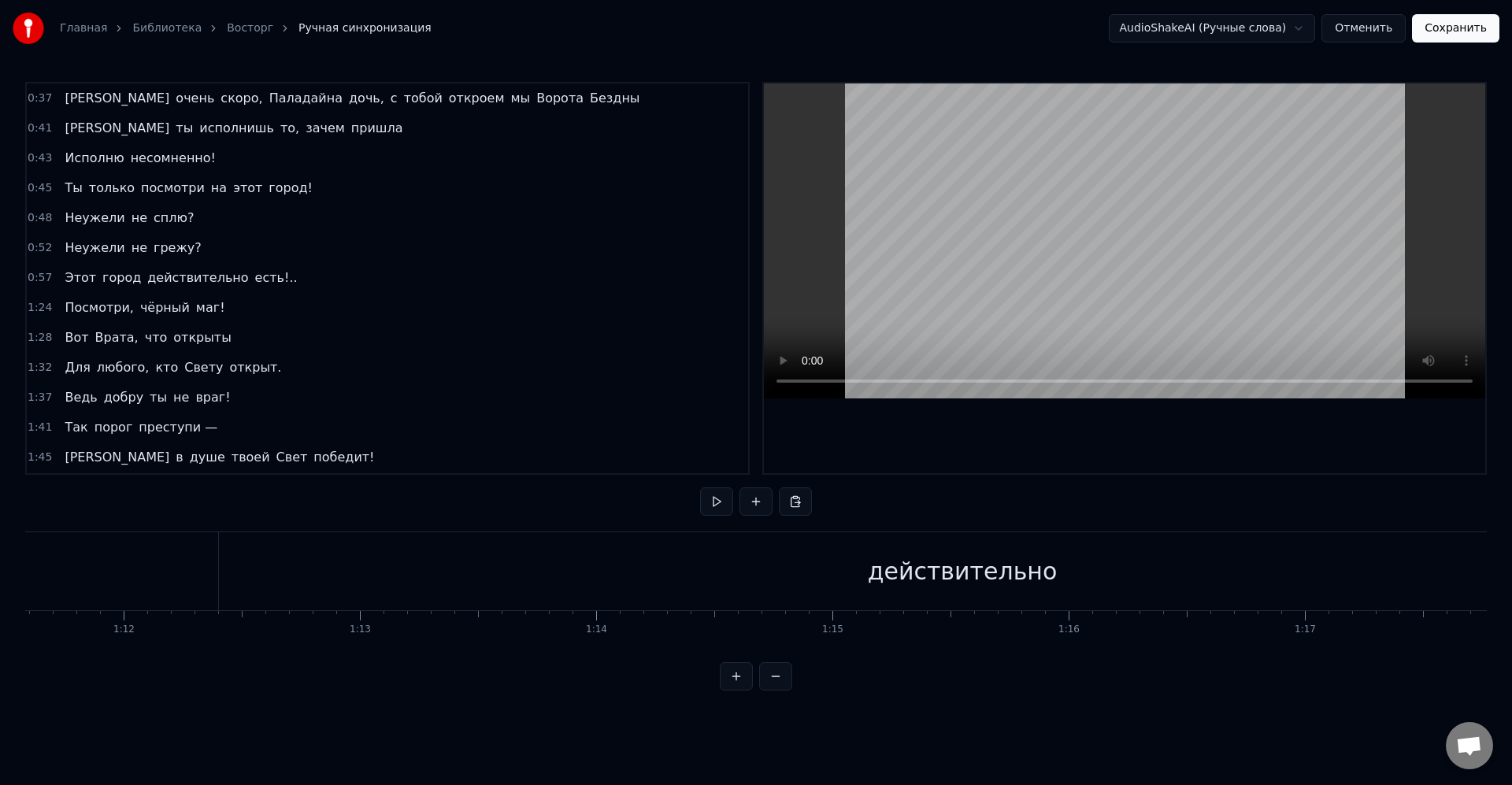
scroll to position [0, 16914]
click at [947, 554] on div "действительно" at bounding box center [962, 571] width 190 height 35
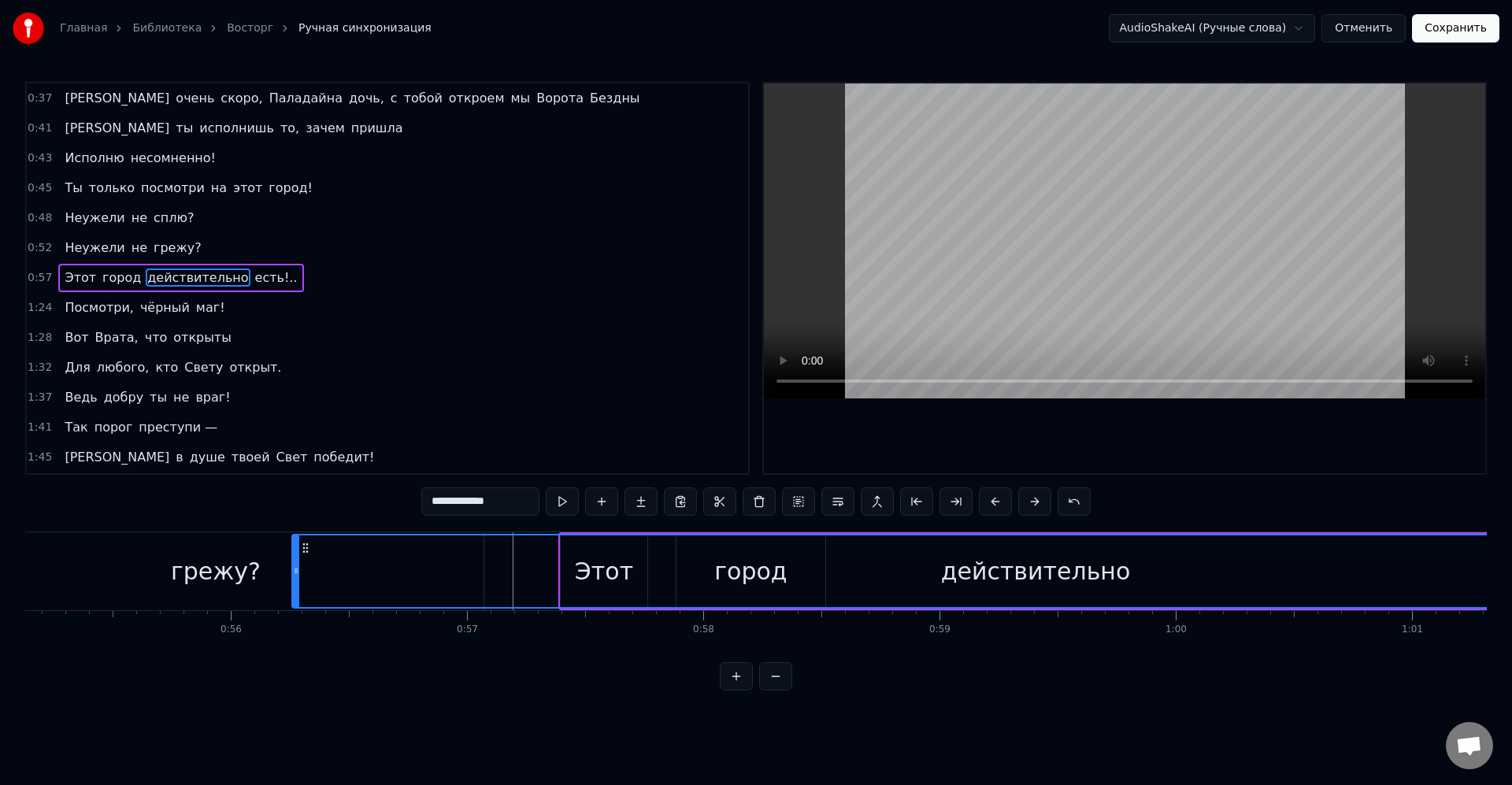
scroll to position [0, 13000]
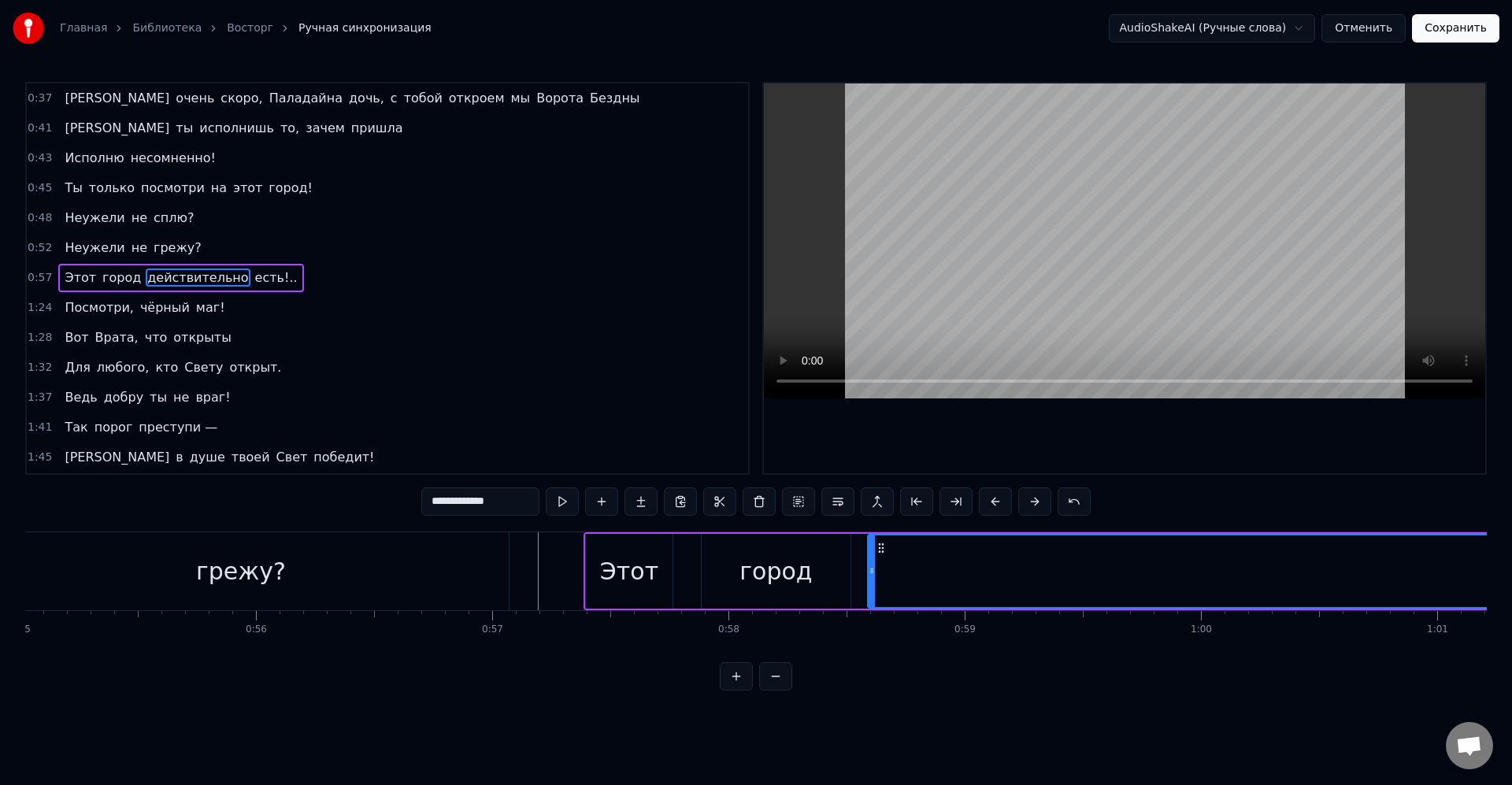
drag, startPoint x: 232, startPoint y: 551, endPoint x: 878, endPoint y: 574, distance: 646.4
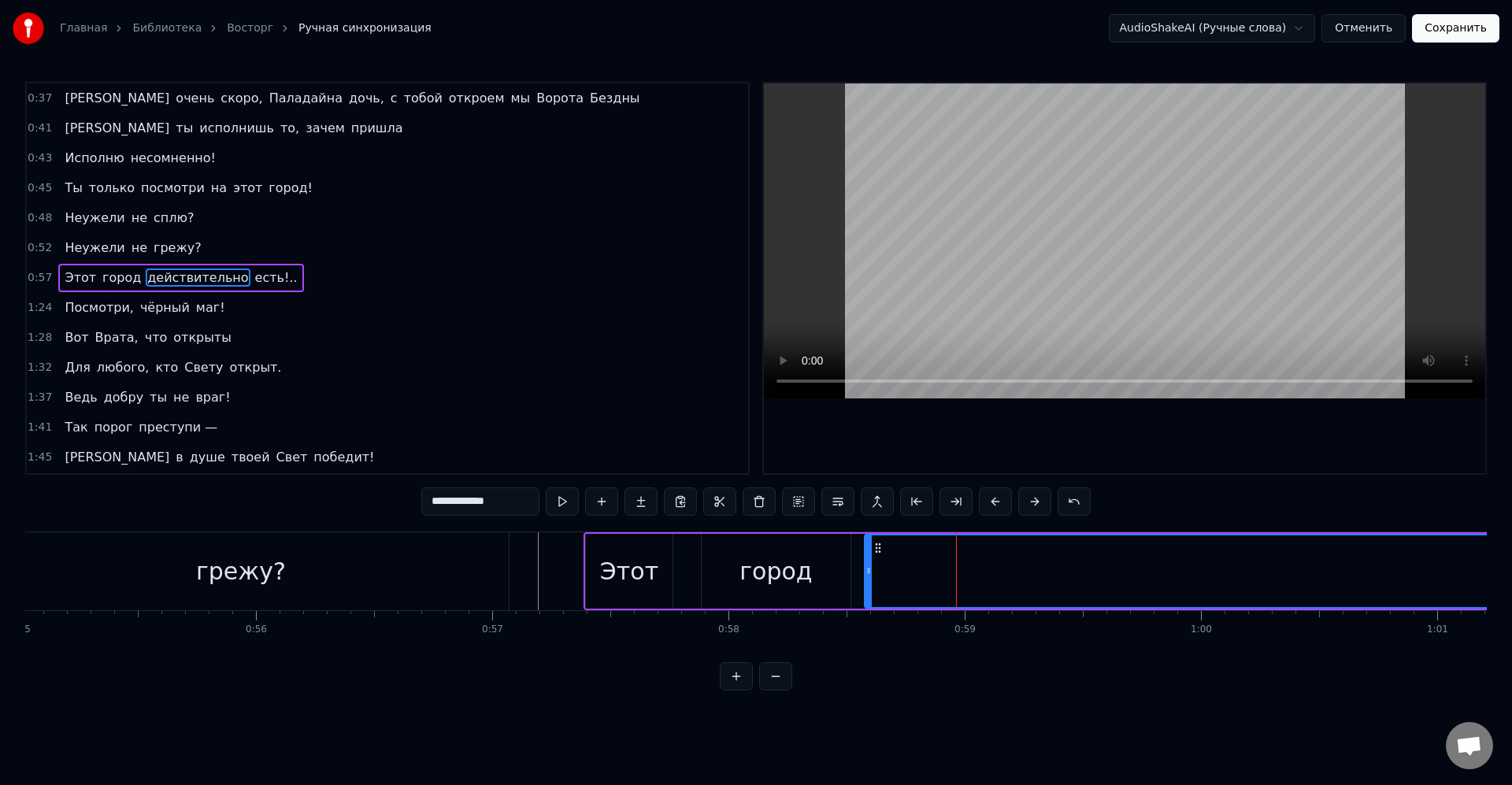
click at [957, 507] on button at bounding box center [956, 502] width 33 height 28
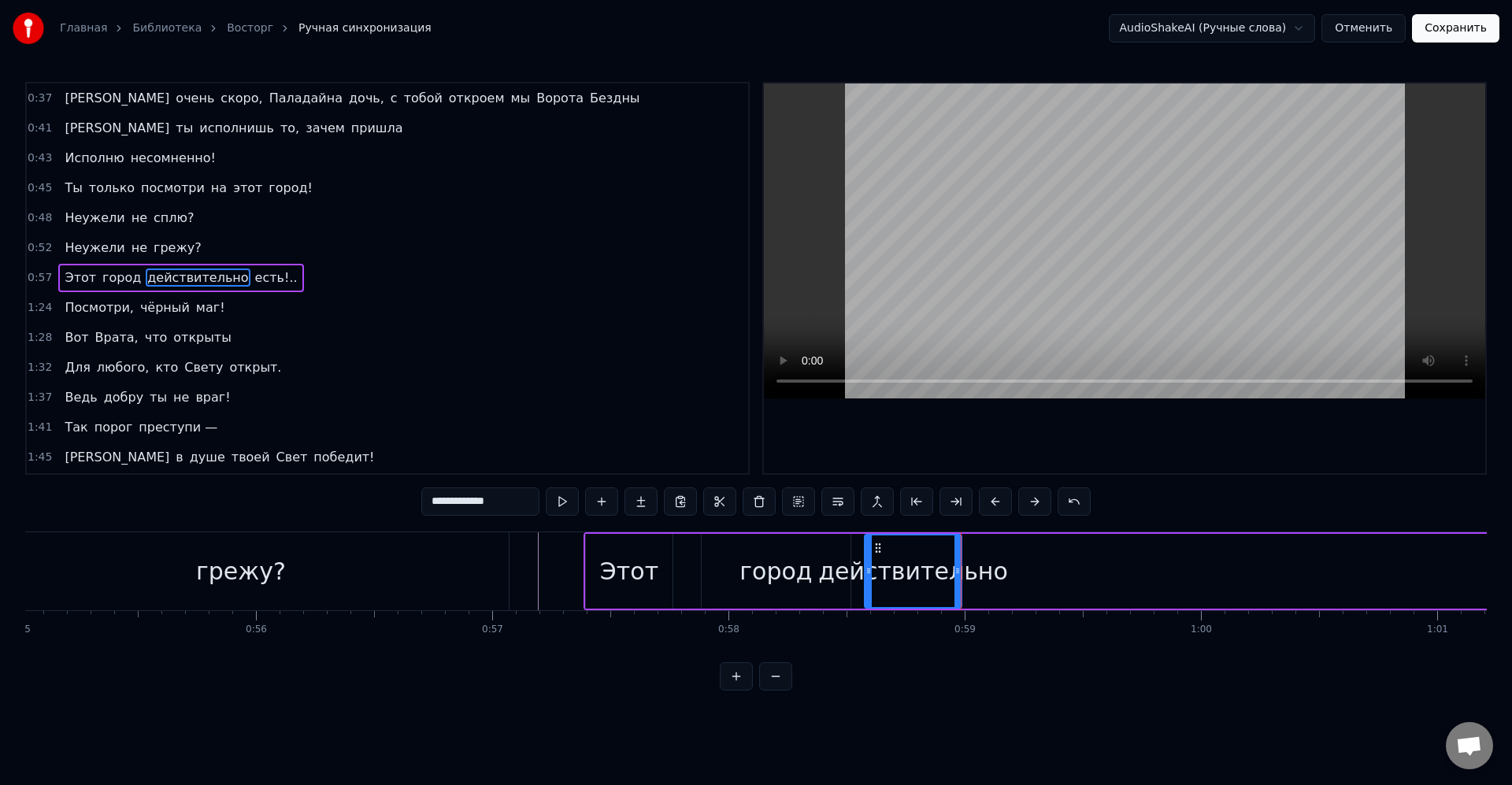
click at [939, 549] on div "действительно" at bounding box center [913, 571] width 96 height 72
drag, startPoint x: 957, startPoint y: 571, endPoint x: 1042, endPoint y: 568, distance: 85.1
click at [1031, 568] on icon at bounding box center [1028, 570] width 7 height 12
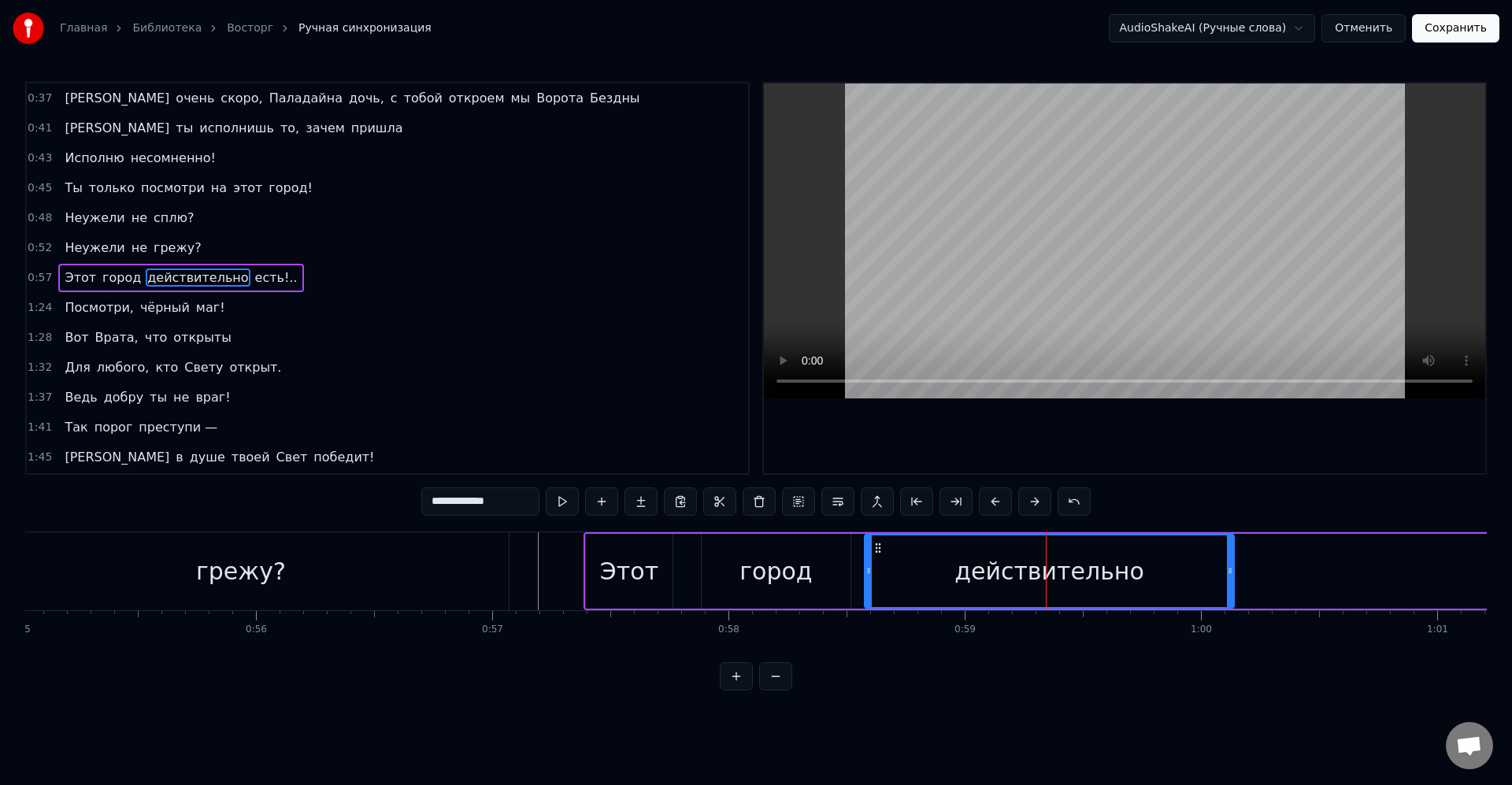
drag, startPoint x: 1042, startPoint y: 572, endPoint x: 1225, endPoint y: 575, distance: 183.0
click at [1227, 575] on icon at bounding box center [1230, 570] width 7 height 12
drag, startPoint x: 1227, startPoint y: 573, endPoint x: 1255, endPoint y: 576, distance: 28.2
click at [1255, 576] on icon at bounding box center [1253, 570] width 7 height 12
drag, startPoint x: 1257, startPoint y: 570, endPoint x: 1269, endPoint y: 569, distance: 12.0
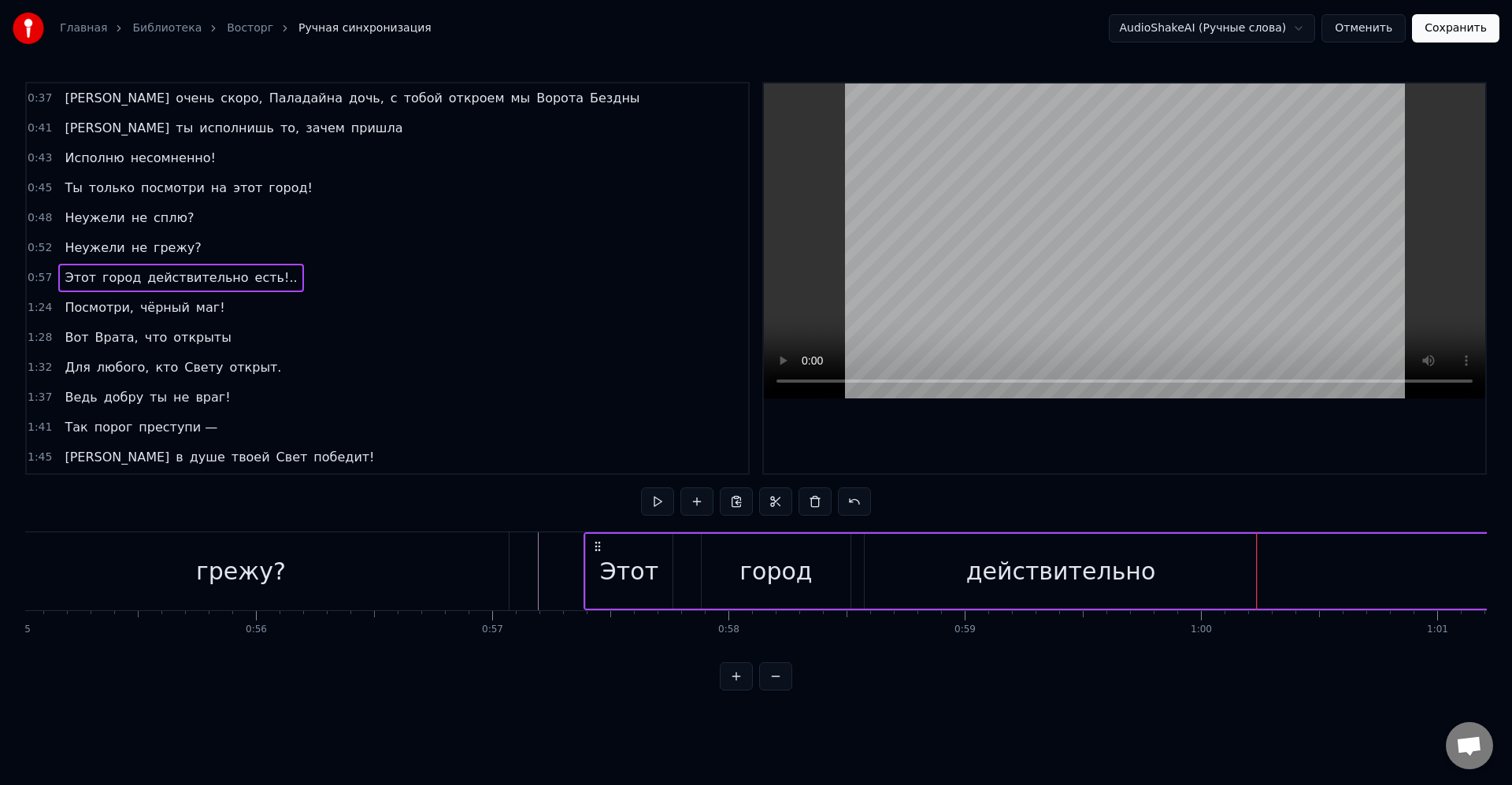
click at [1252, 568] on div "действительно" at bounding box center [1060, 571] width 392 height 75
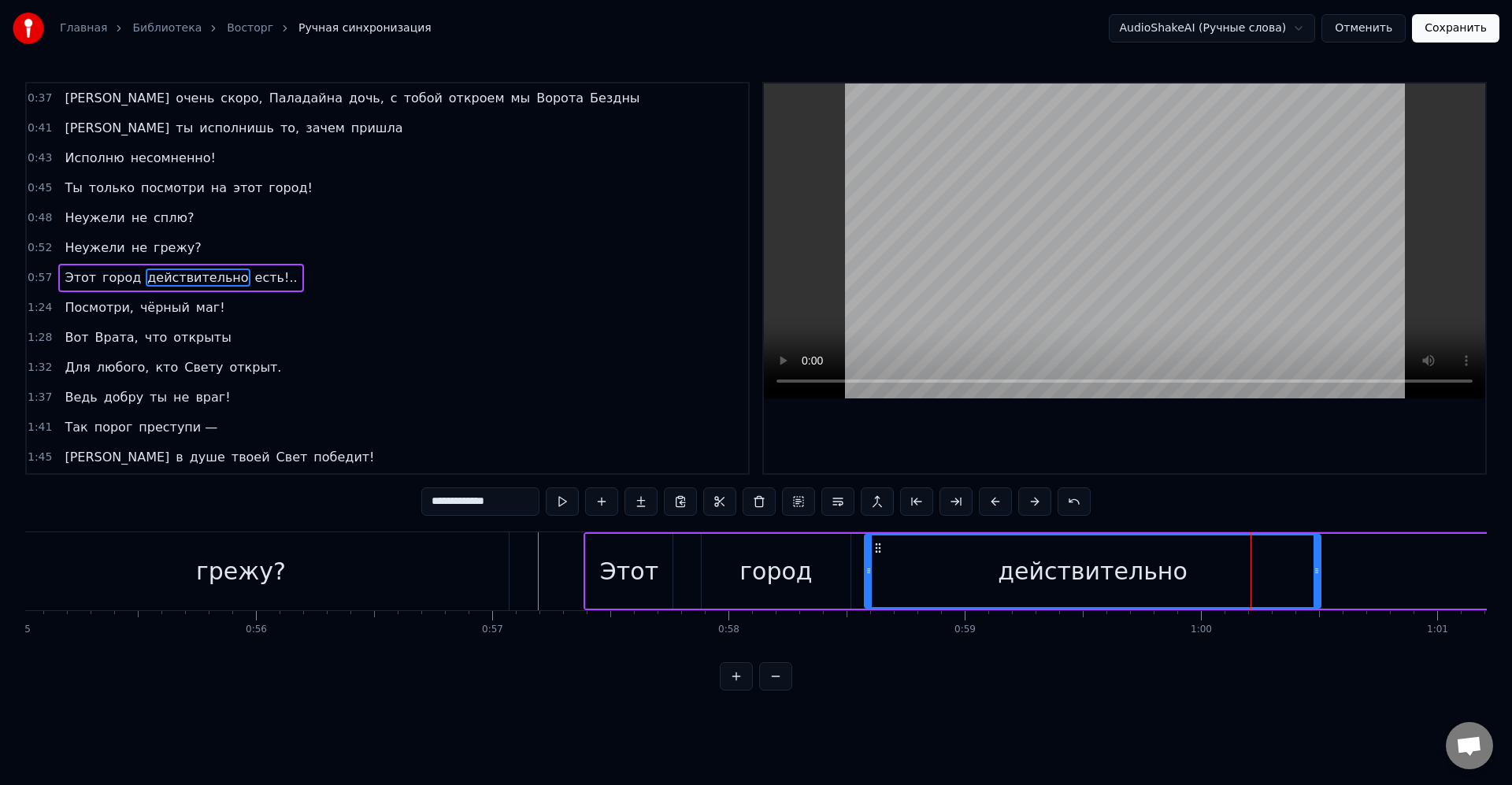
drag, startPoint x: 1255, startPoint y: 572, endPoint x: 1318, endPoint y: 575, distance: 63.1
click at [1318, 575] on icon at bounding box center [1317, 570] width 7 height 12
drag, startPoint x: 1322, startPoint y: 572, endPoint x: 1356, endPoint y: 570, distance: 34.1
click at [1356, 570] on icon at bounding box center [1355, 570] width 7 height 12
drag, startPoint x: 1358, startPoint y: 574, endPoint x: 1369, endPoint y: 574, distance: 11.0
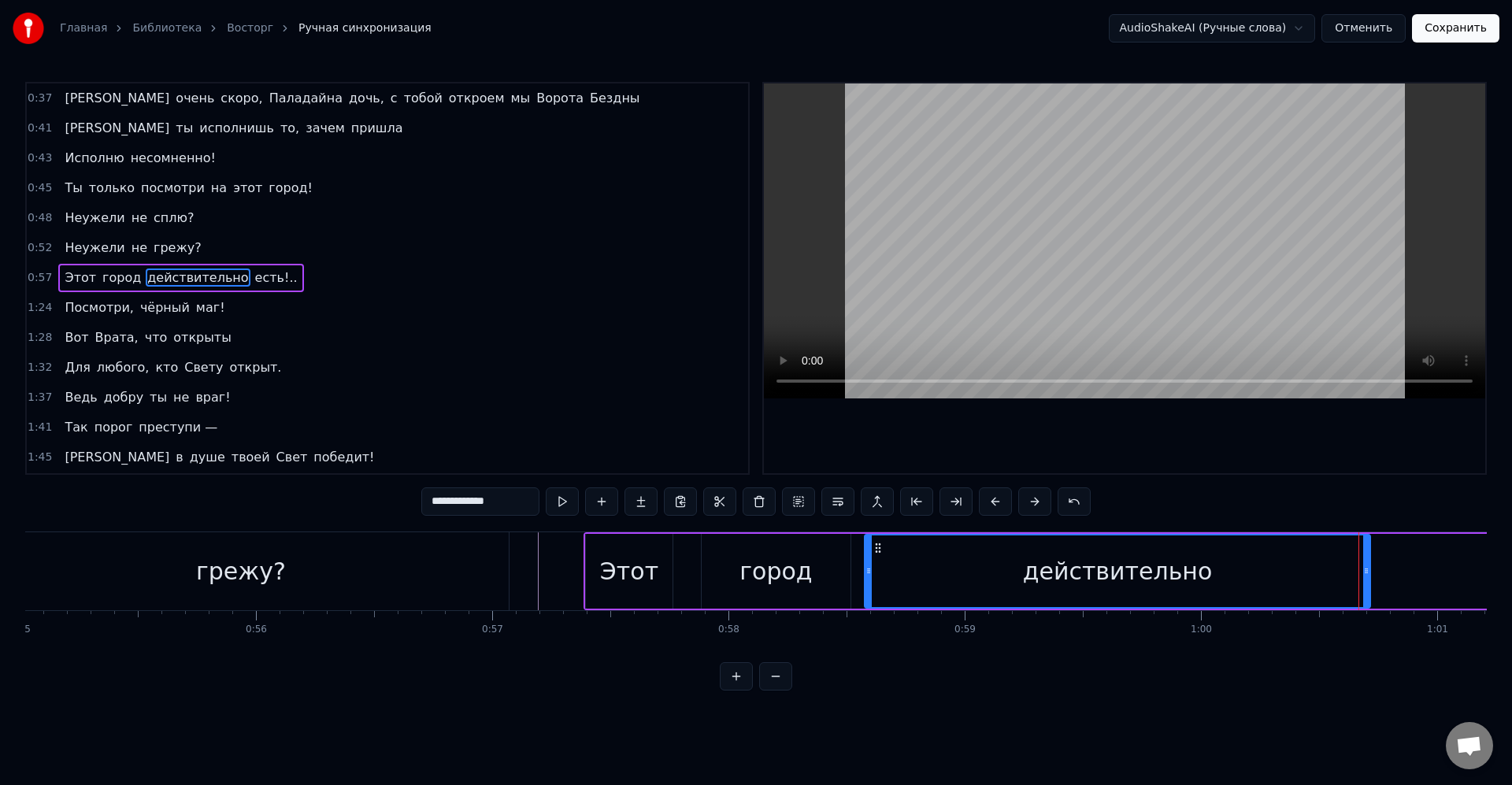
click at [1369, 574] on icon at bounding box center [1366, 570] width 7 height 12
drag, startPoint x: 1416, startPoint y: 585, endPoint x: 1233, endPoint y: 591, distance: 183.1
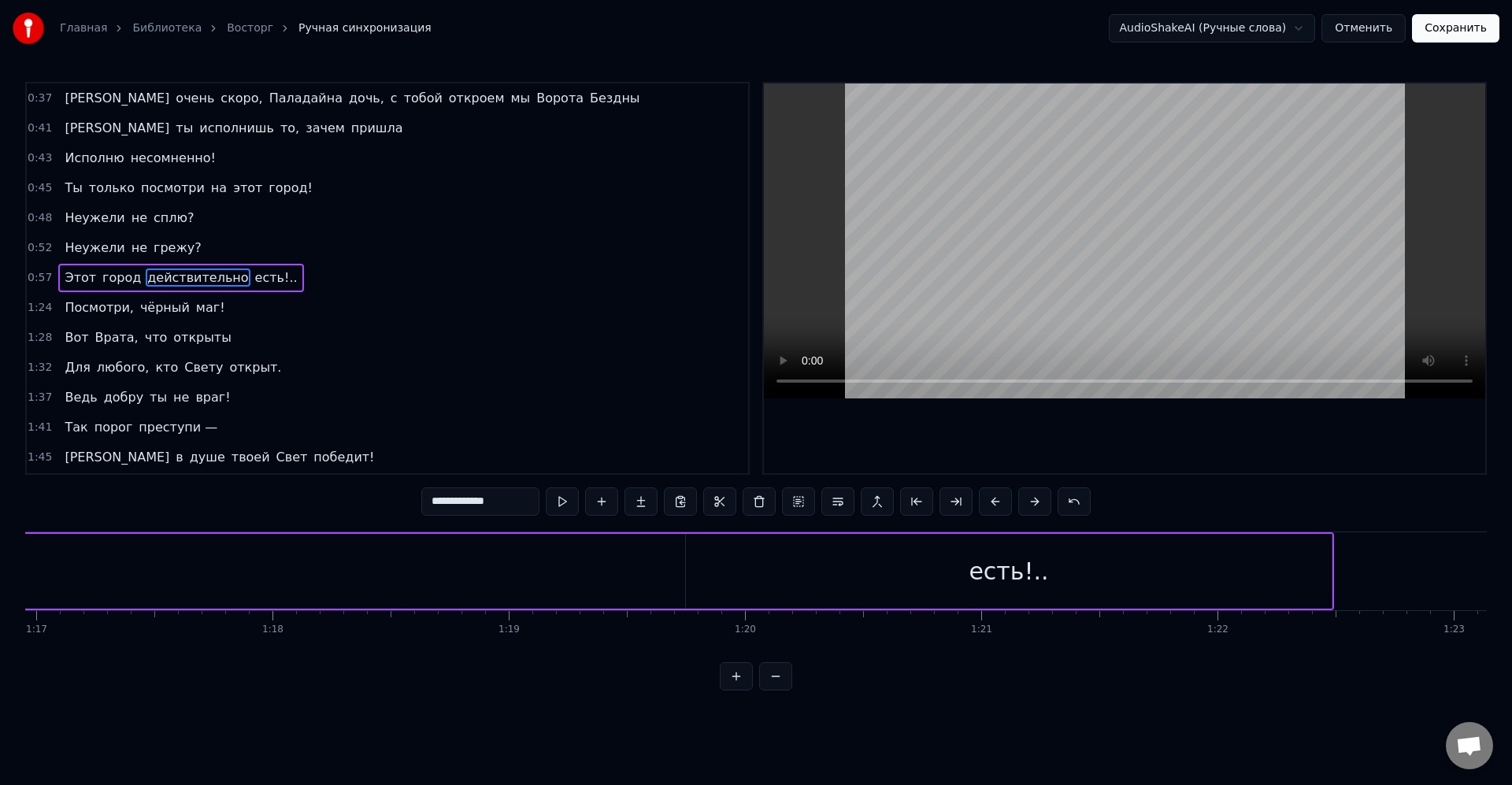
scroll to position [0, 18494]
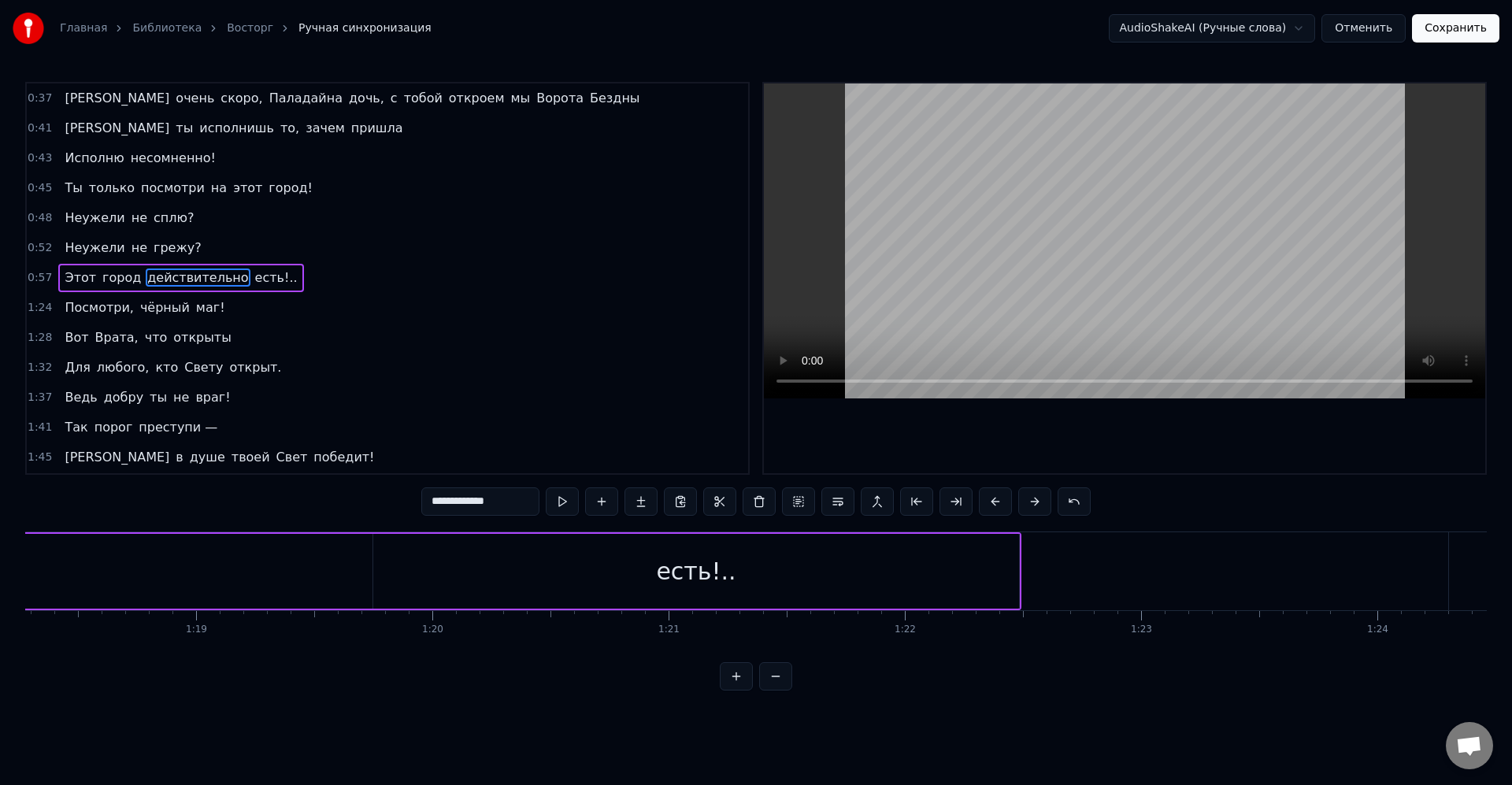
click at [844, 595] on div "есть!.." at bounding box center [696, 571] width 646 height 75
type input "*******"
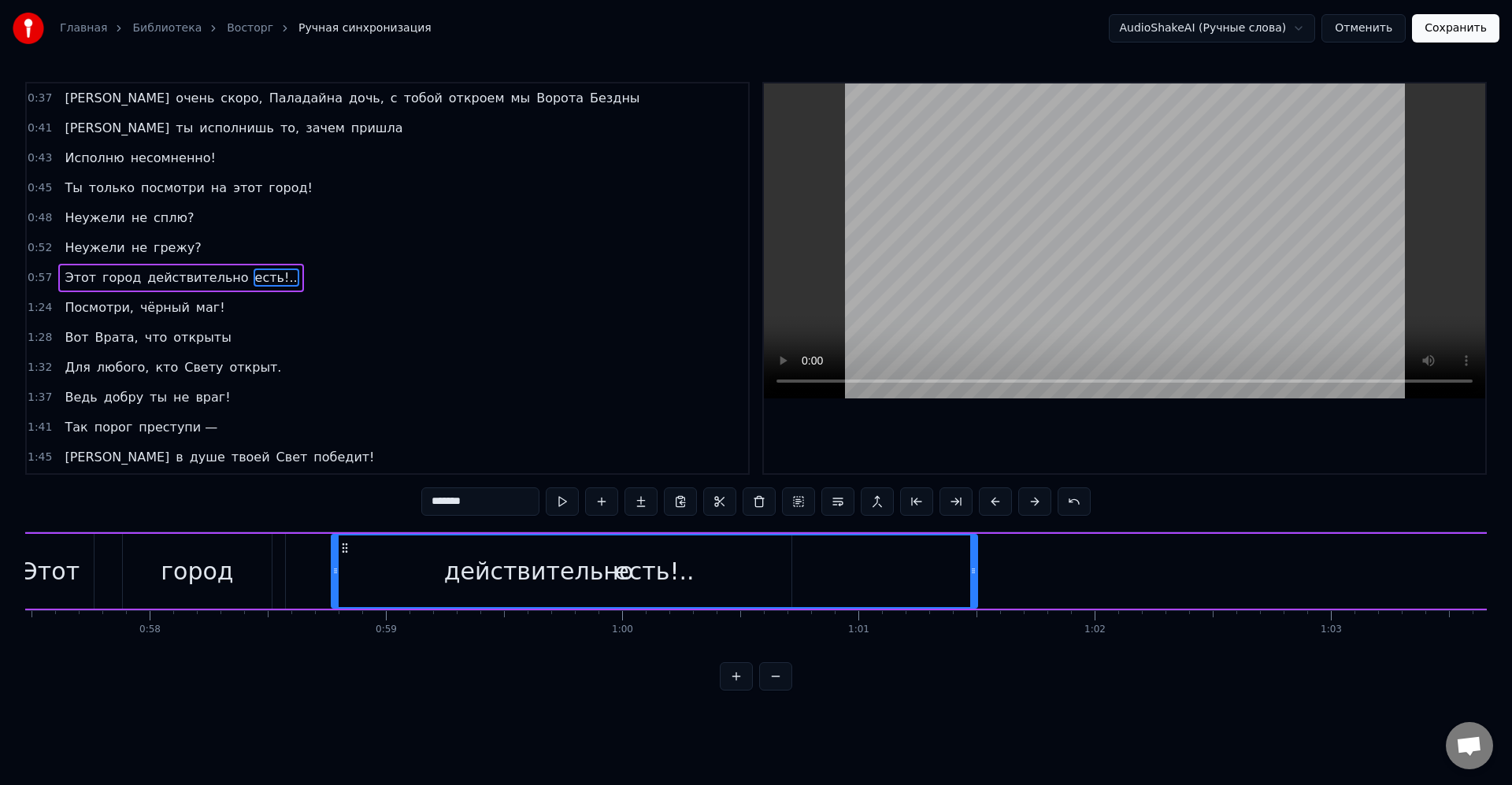
scroll to position [0, 13535]
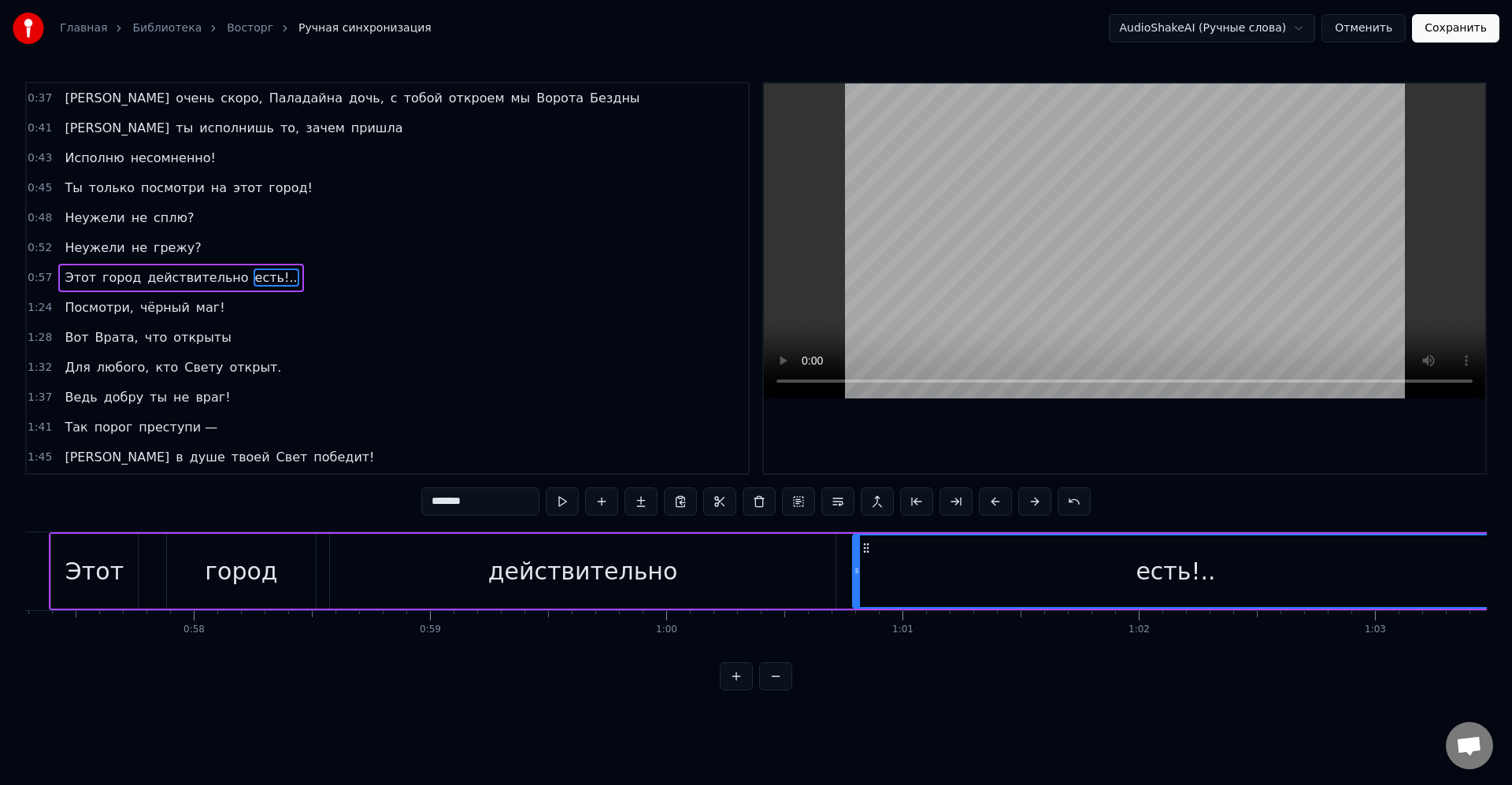
drag, startPoint x: 391, startPoint y: 551, endPoint x: 860, endPoint y: 561, distance: 469.1
click at [864, 560] on div "есть!.." at bounding box center [1176, 571] width 644 height 72
drag, startPoint x: 849, startPoint y: 550, endPoint x: 945, endPoint y: 549, distance: 96.0
click at [836, 547] on div at bounding box center [836, 571] width 7 height 72
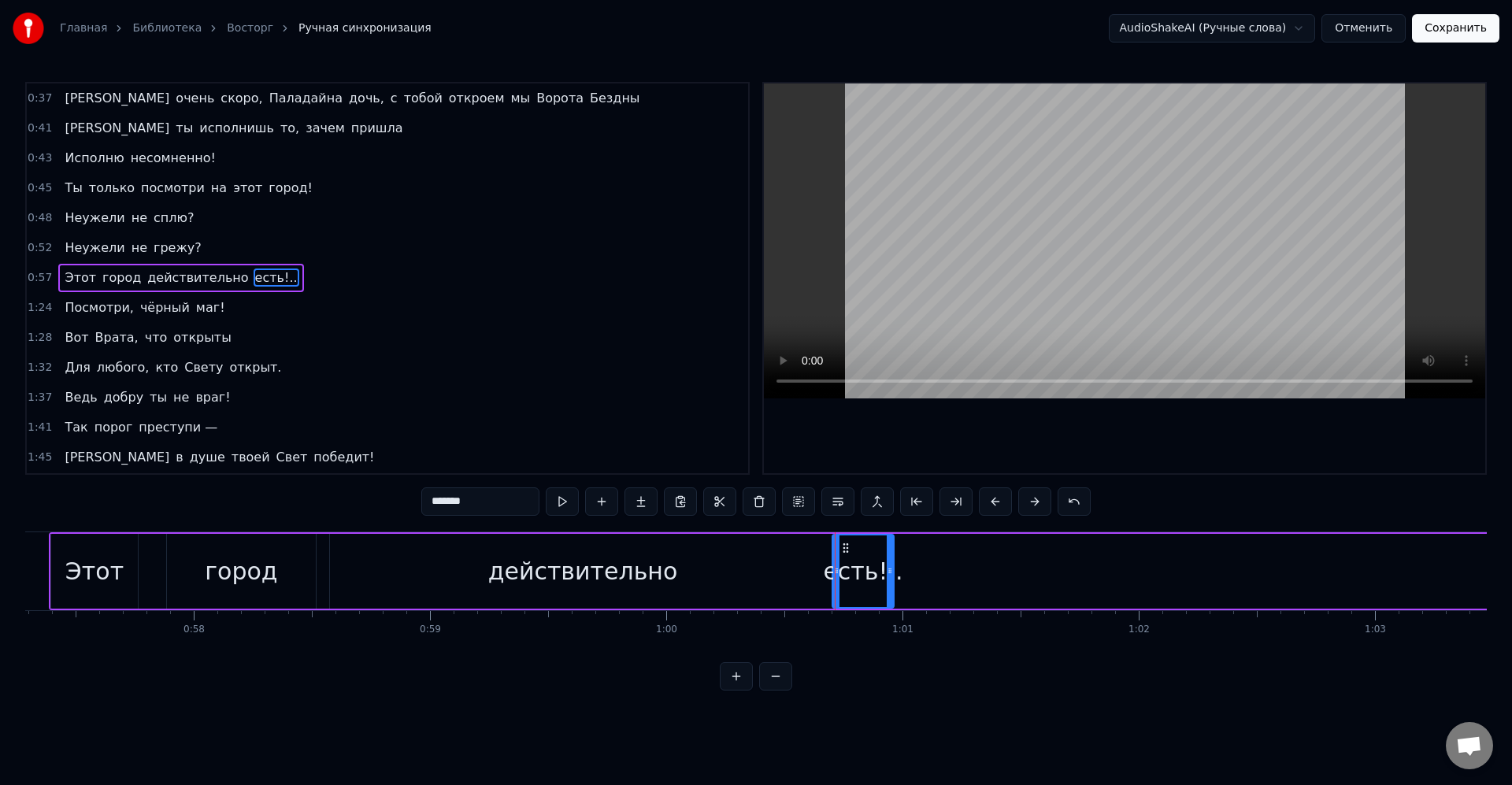
drag, startPoint x: 1486, startPoint y: 571, endPoint x: 887, endPoint y: 564, distance: 599.0
click at [887, 564] on icon at bounding box center [890, 570] width 7 height 12
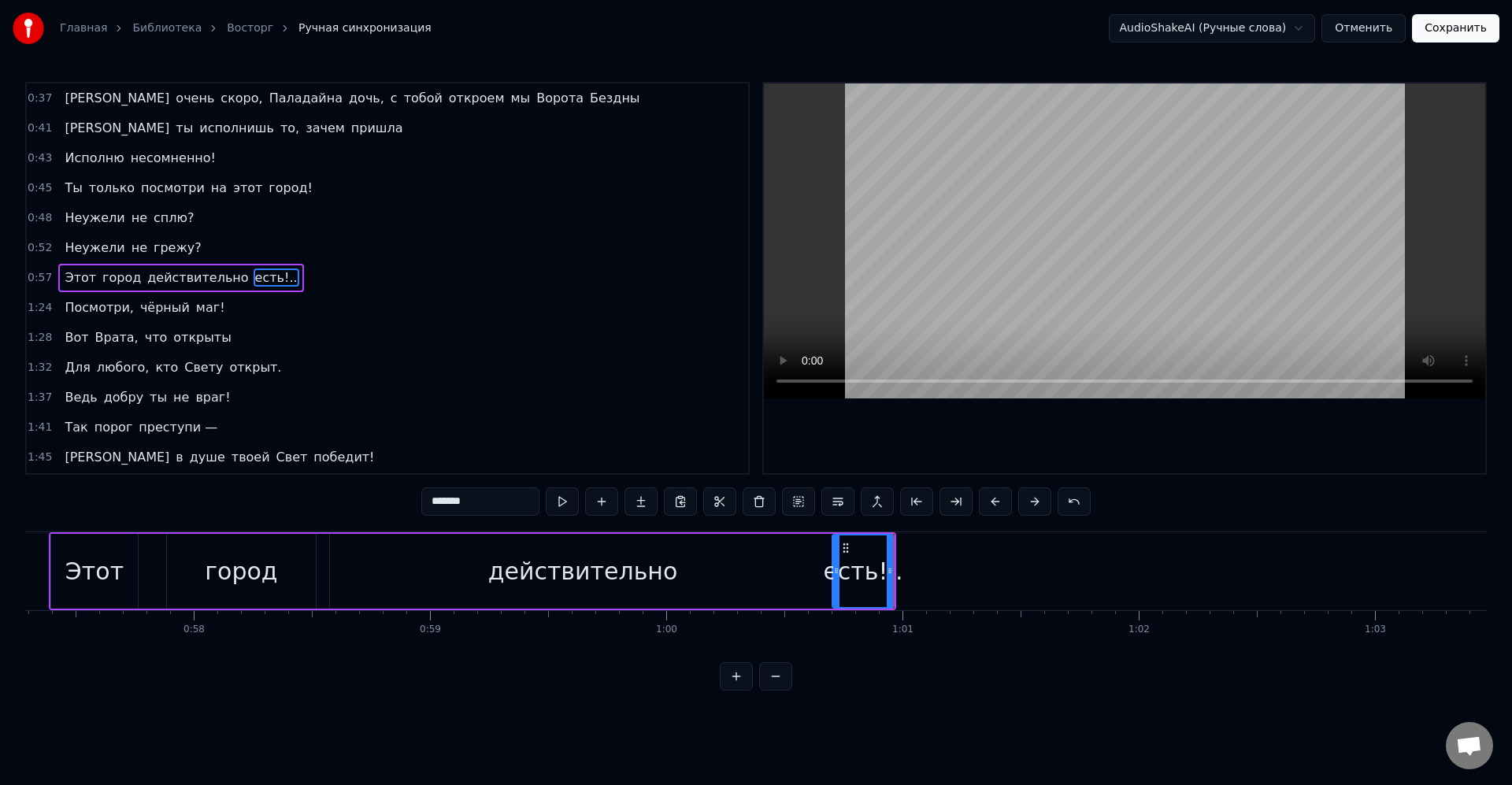
click at [868, 568] on div "есть!.." at bounding box center [863, 571] width 80 height 35
click at [843, 564] on icon at bounding box center [846, 570] width 7 height 12
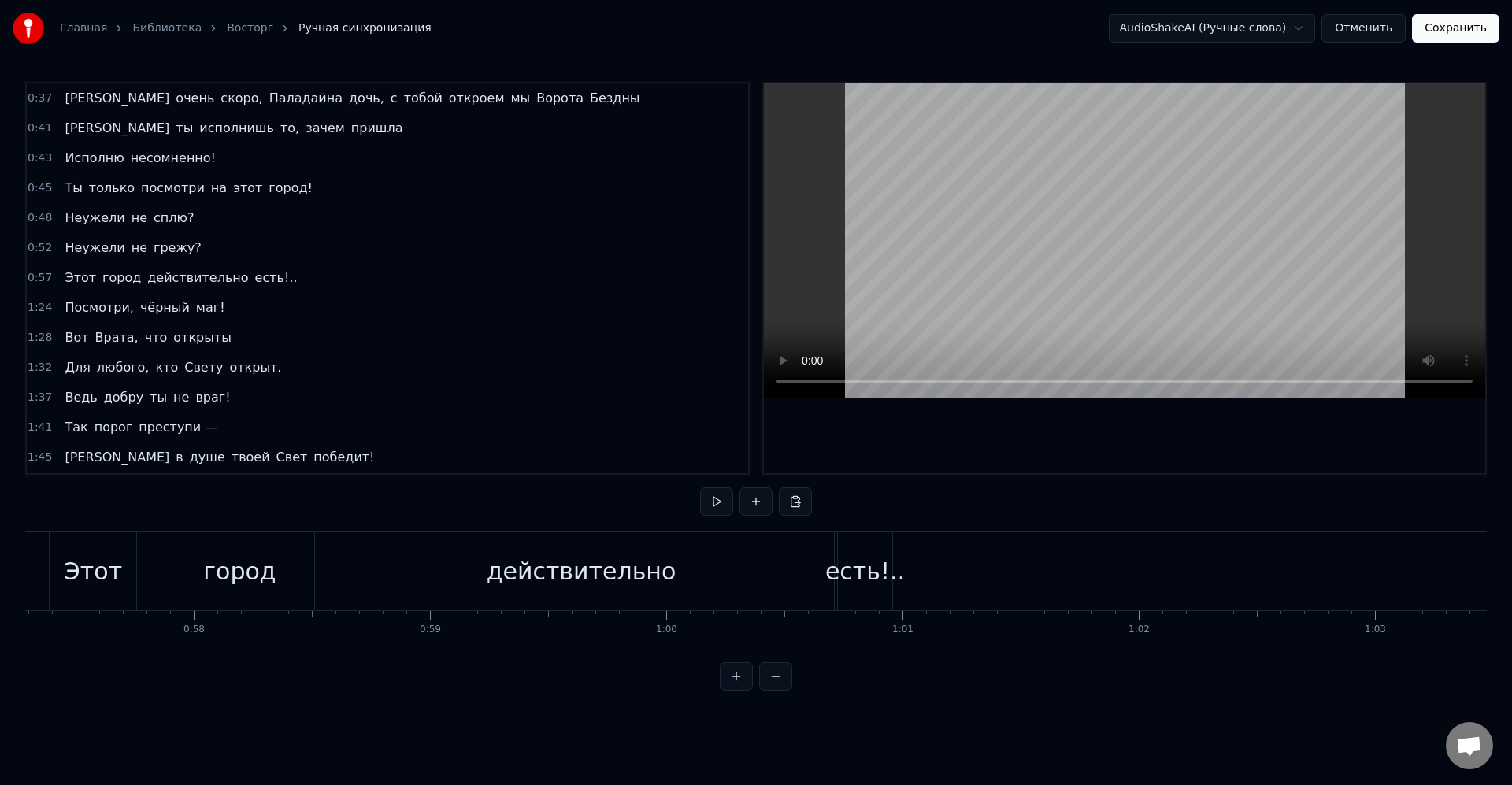
click at [854, 550] on div "есть!.." at bounding box center [865, 571] width 54 height 78
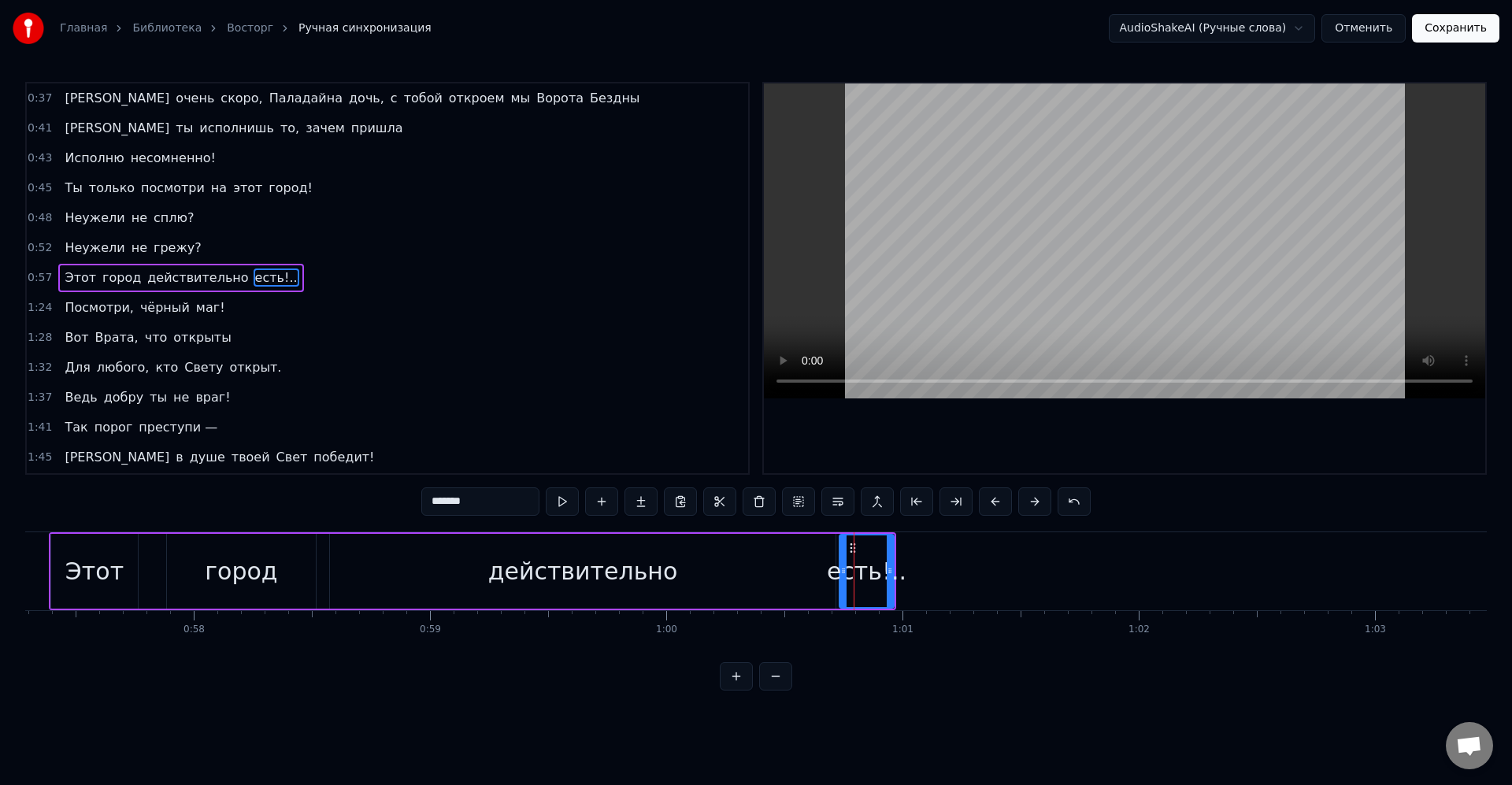
click at [822, 550] on div "действительно" at bounding box center [583, 571] width 506 height 75
type input "**********"
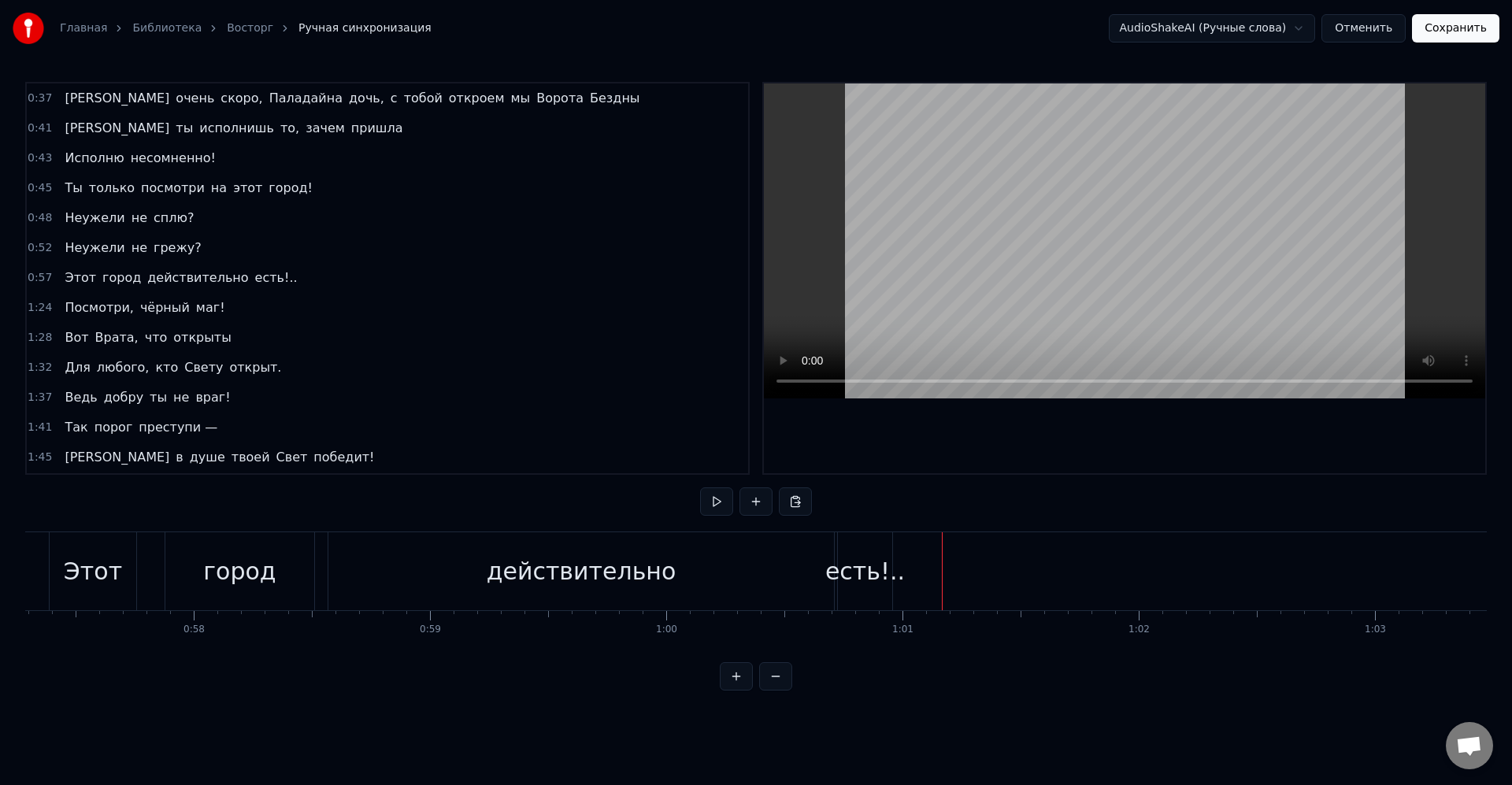
drag, startPoint x: 936, startPoint y: 549, endPoint x: 908, endPoint y: 550, distance: 28.0
click at [877, 551] on div "есть!.." at bounding box center [865, 571] width 54 height 78
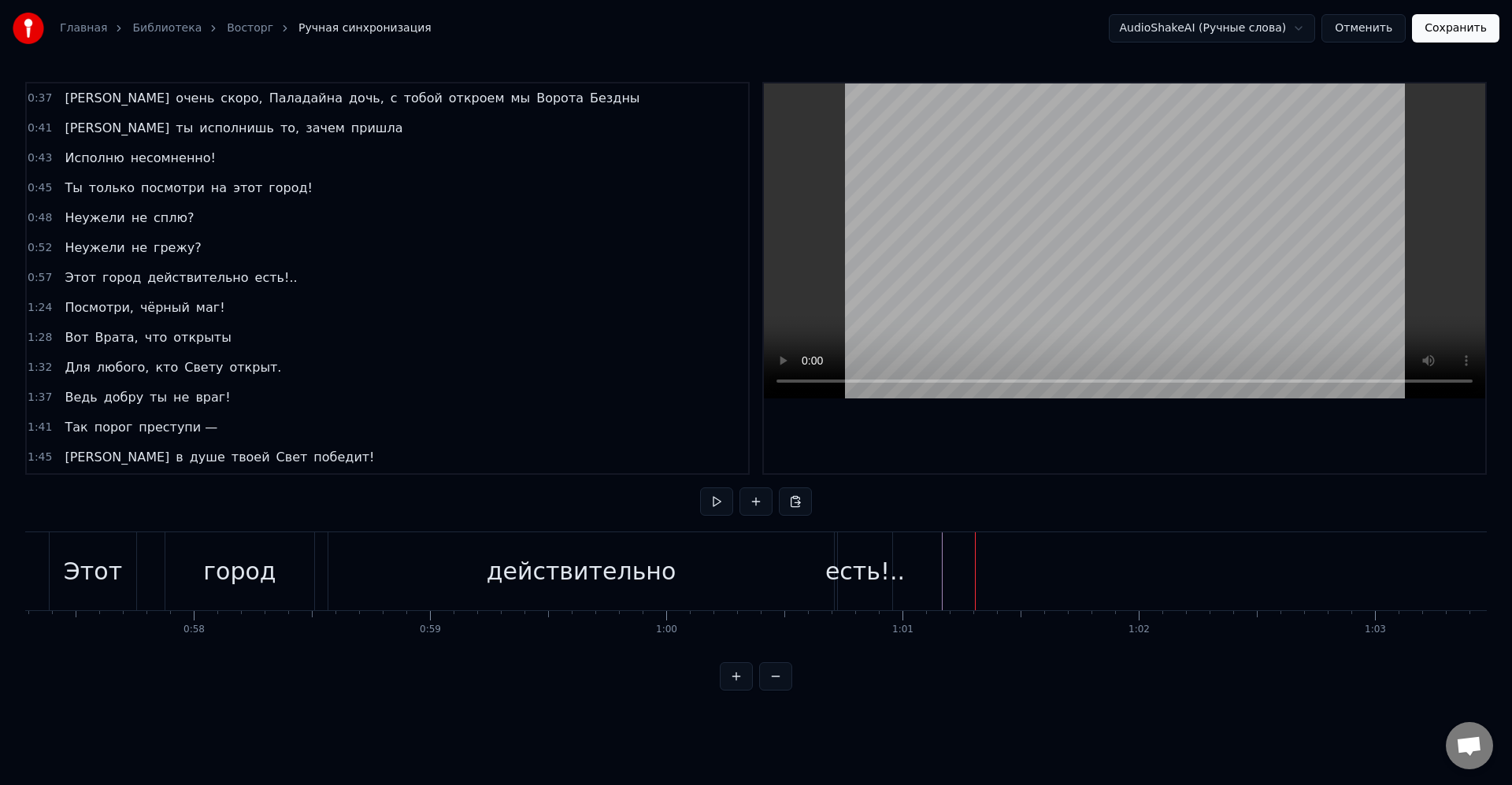
click at [859, 550] on div "есть!.." at bounding box center [865, 571] width 54 height 78
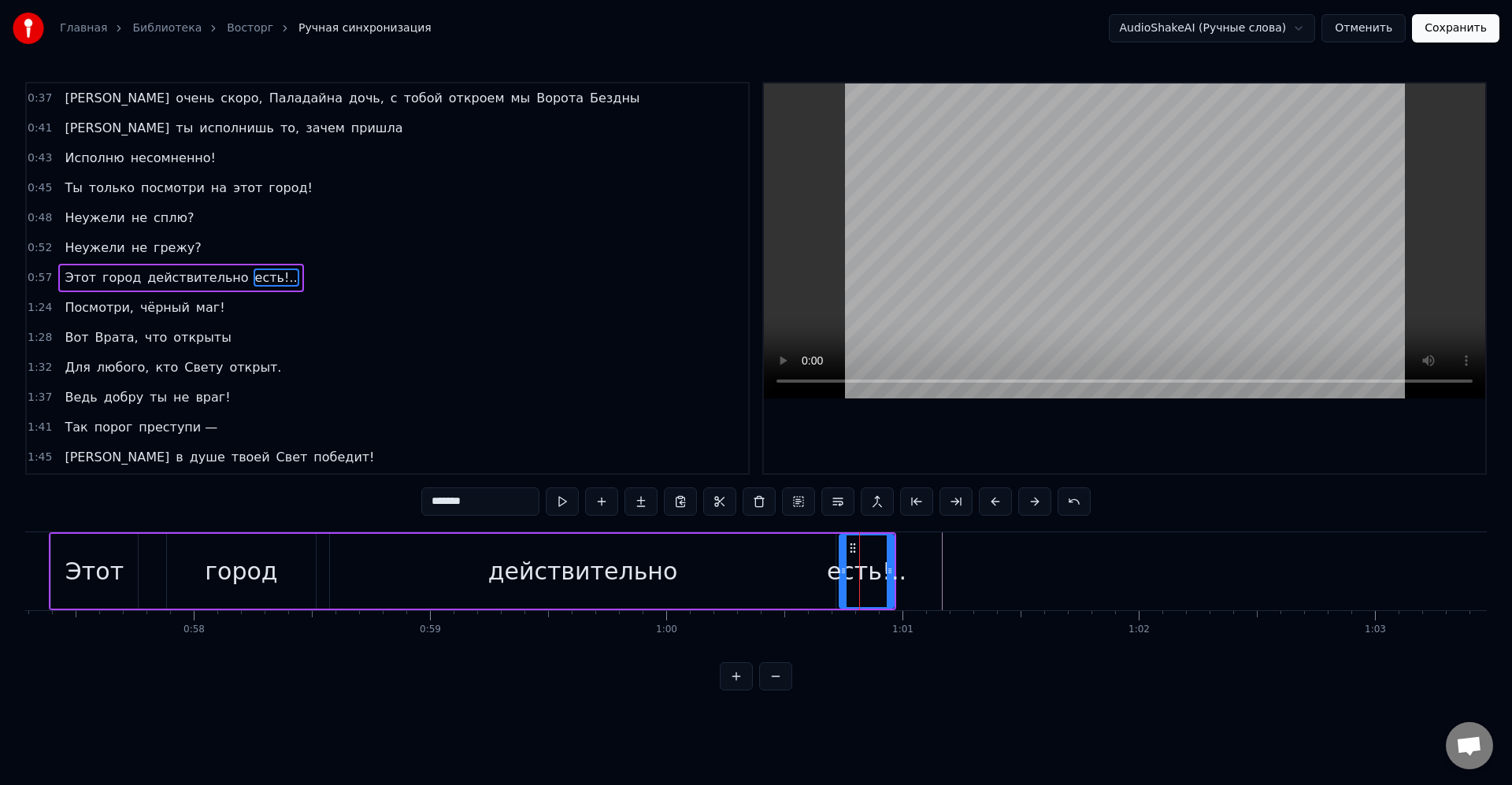
click at [854, 548] on circle at bounding box center [854, 547] width 1 height 1
drag, startPoint x: 854, startPoint y: 552, endPoint x: 922, endPoint y: 554, distance: 68.0
click at [878, 556] on div "есть!.." at bounding box center [867, 571] width 53 height 72
drag, startPoint x: 927, startPoint y: 553, endPoint x: 919, endPoint y: 554, distance: 8.1
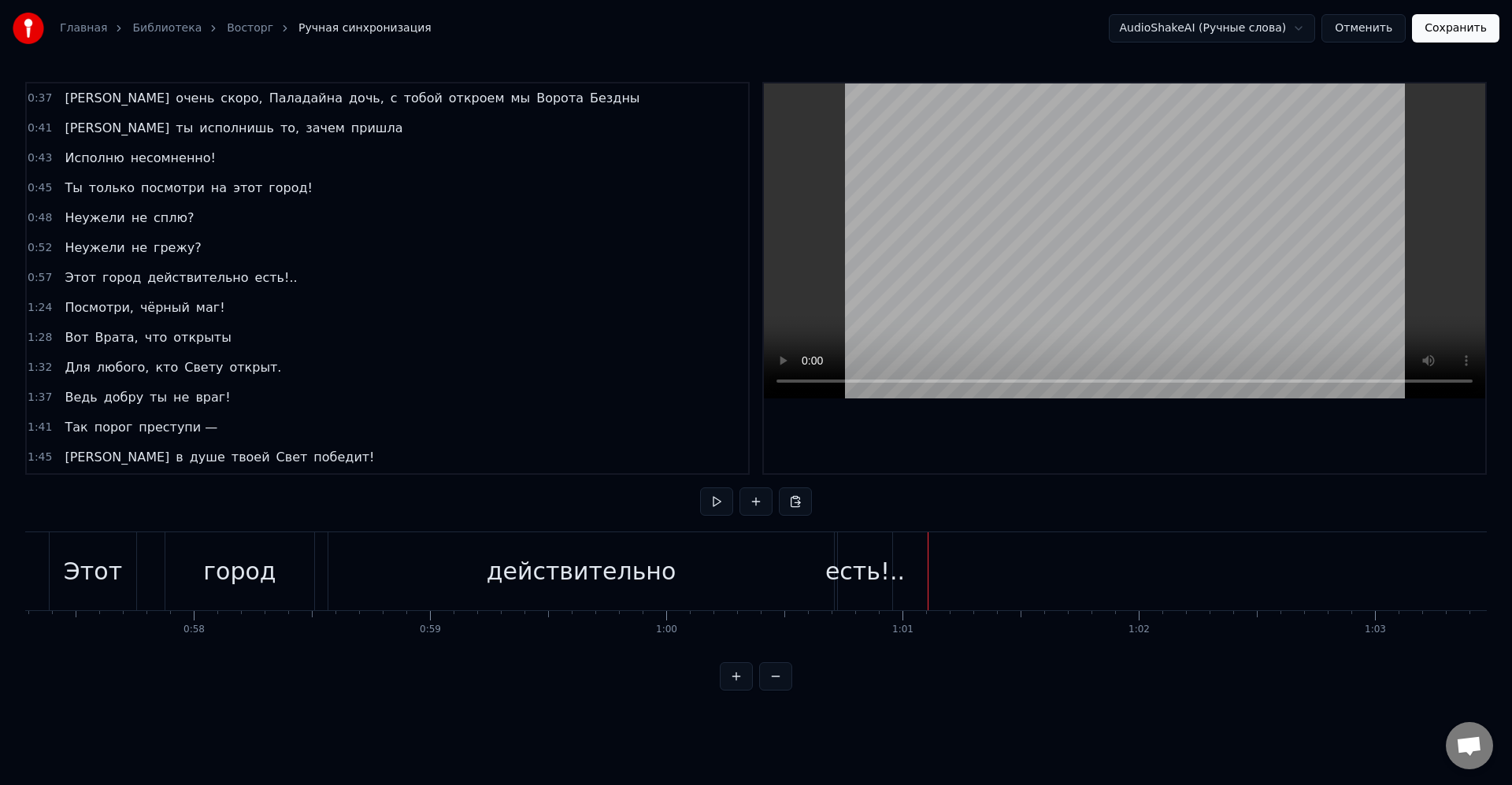
click at [888, 556] on div "есть!.." at bounding box center [865, 571] width 80 height 35
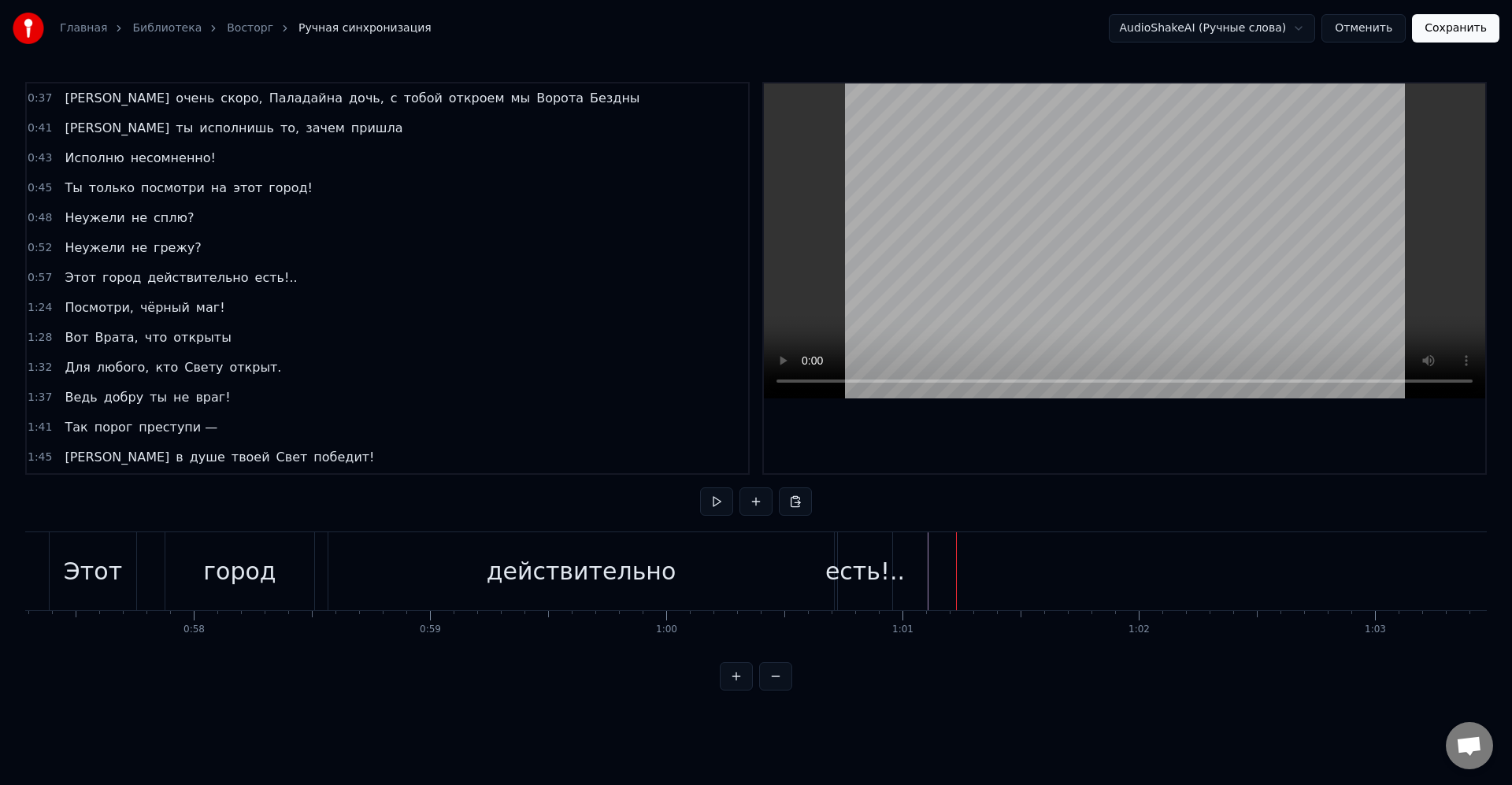
click at [895, 577] on div "есть!.." at bounding box center [865, 571] width 80 height 35
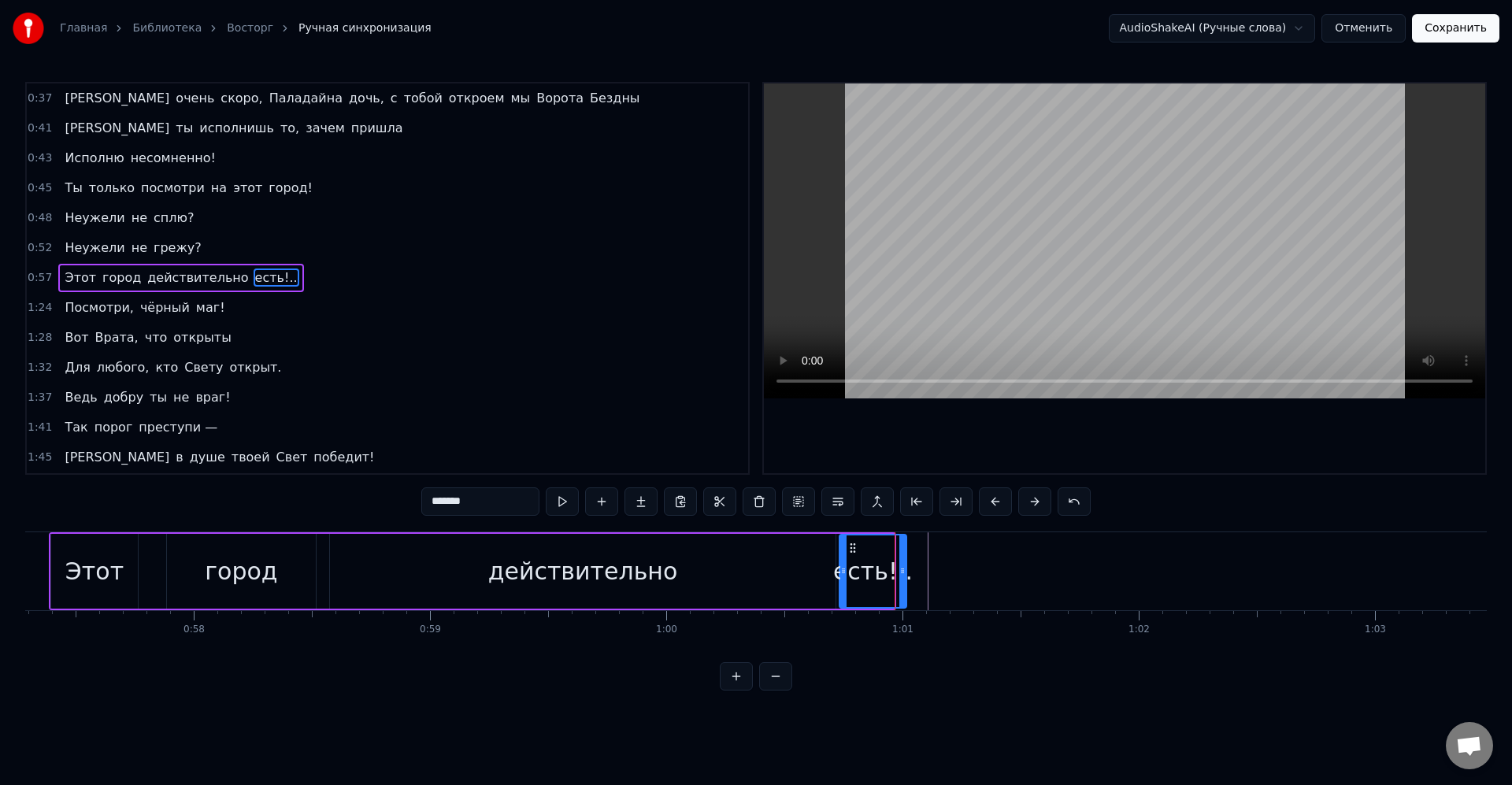
drag, startPoint x: 888, startPoint y: 572, endPoint x: 991, endPoint y: 577, distance: 103.1
click at [906, 576] on icon at bounding box center [903, 570] width 7 height 12
click at [948, 577] on div "есть!.." at bounding box center [929, 571] width 80 height 35
click at [854, 552] on circle at bounding box center [854, 551] width 1 height 1
drag, startPoint x: 853, startPoint y: 548, endPoint x: 868, endPoint y: 549, distance: 15.0
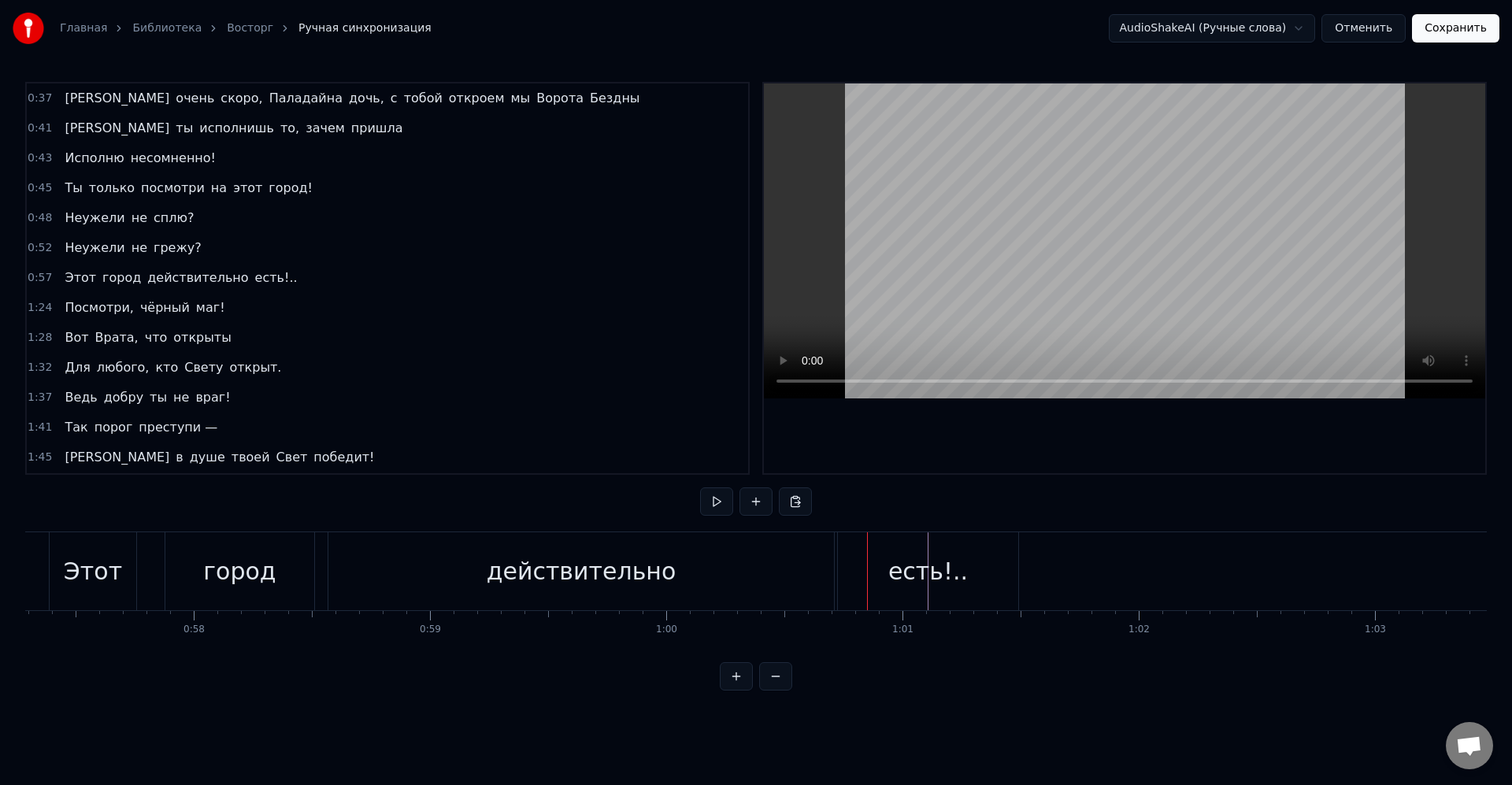
click at [873, 549] on div "есть!.." at bounding box center [928, 571] width 180 height 78
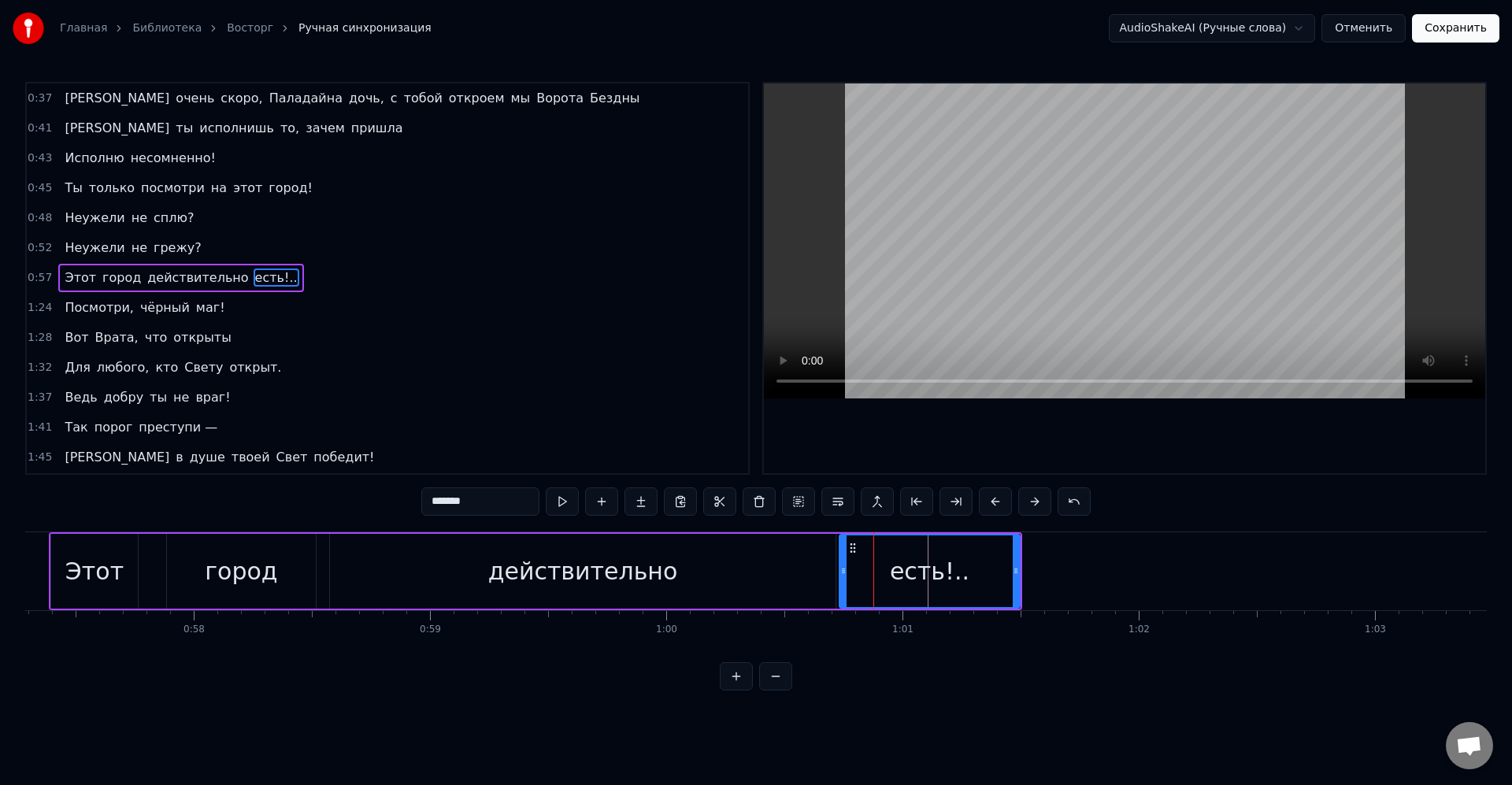
drag, startPoint x: 852, startPoint y: 549, endPoint x: 993, endPoint y: 563, distance: 141.7
click at [993, 563] on div "есть!.." at bounding box center [929, 571] width 179 height 72
drag, startPoint x: 848, startPoint y: 572, endPoint x: 946, endPoint y: 571, distance: 98.0
click at [946, 571] on circle at bounding box center [946, 571] width 1 height 1
click at [873, 561] on div "Этот город действительно есть!.." at bounding box center [535, 571] width 973 height 78
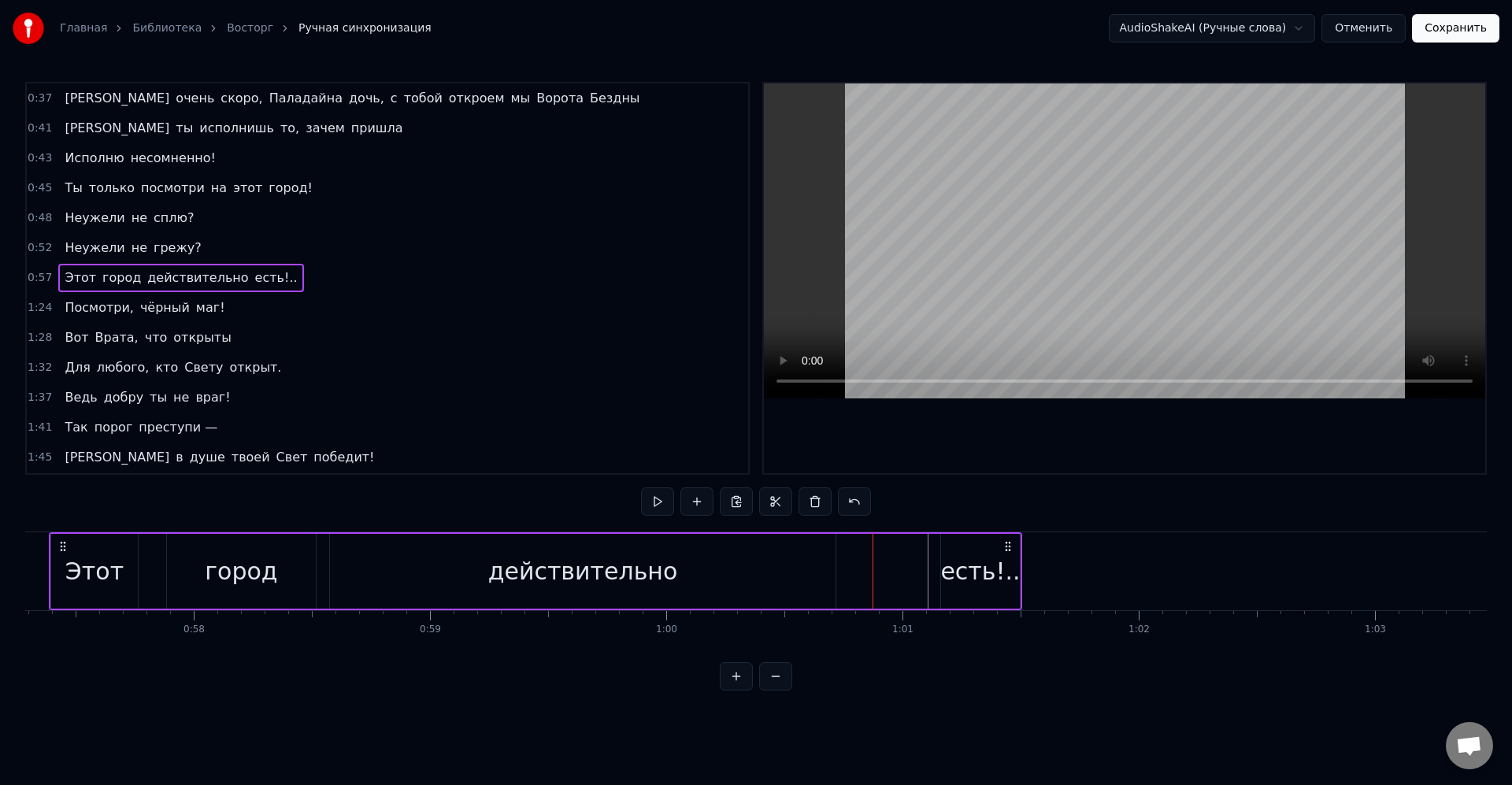
click at [822, 561] on div "действительно" at bounding box center [583, 571] width 506 height 75
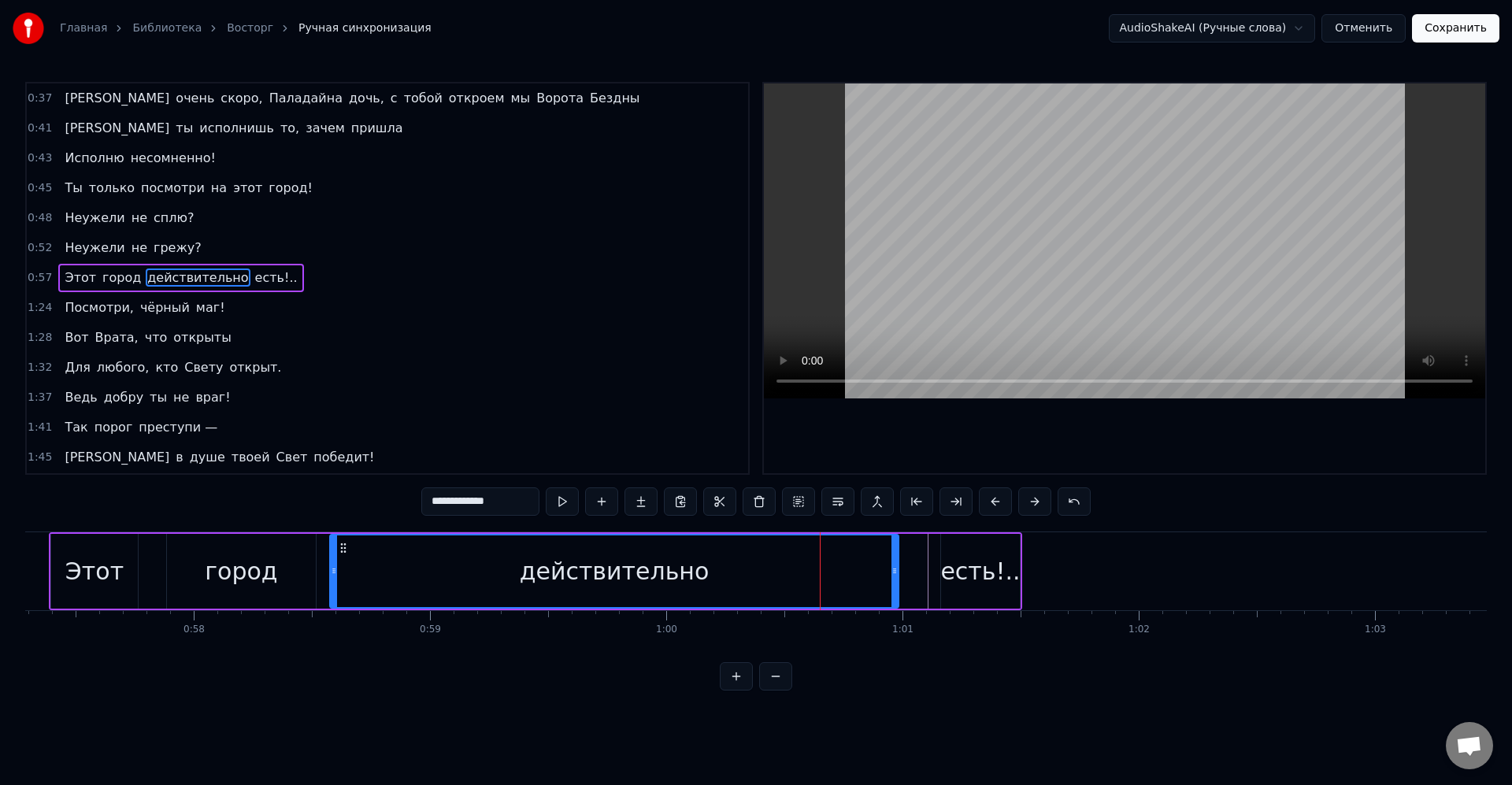
drag, startPoint x: 834, startPoint y: 567, endPoint x: 878, endPoint y: 569, distance: 44.0
click at [898, 572] on icon at bounding box center [895, 570] width 7 height 12
click at [864, 568] on div "действительно" at bounding box center [615, 571] width 569 height 72
drag, startPoint x: 896, startPoint y: 574, endPoint x: 886, endPoint y: 574, distance: 10.0
click at [886, 574] on icon at bounding box center [888, 570] width 7 height 12
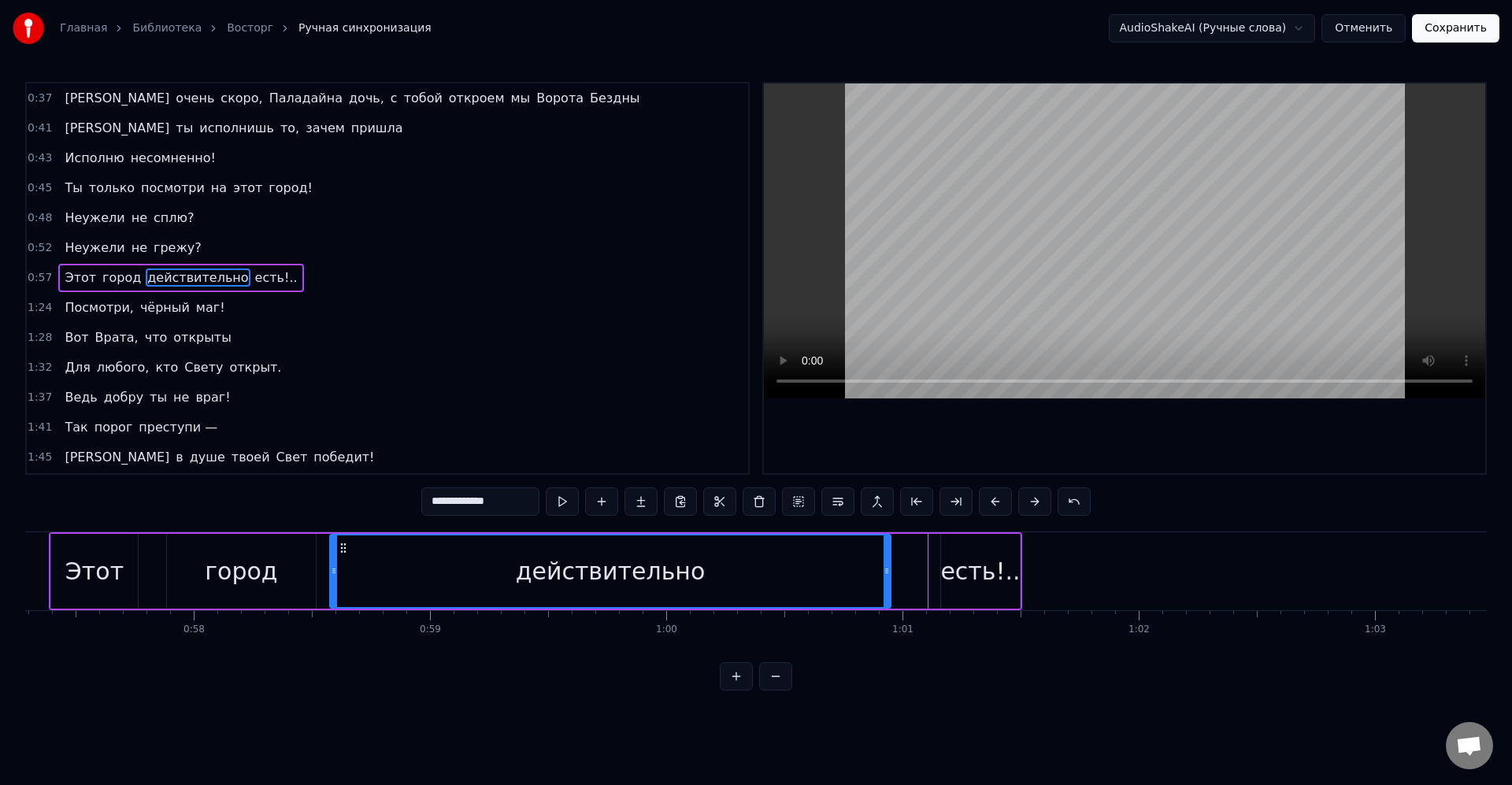
click at [937, 566] on div "Этот город действительно есть!.." at bounding box center [535, 571] width 973 height 78
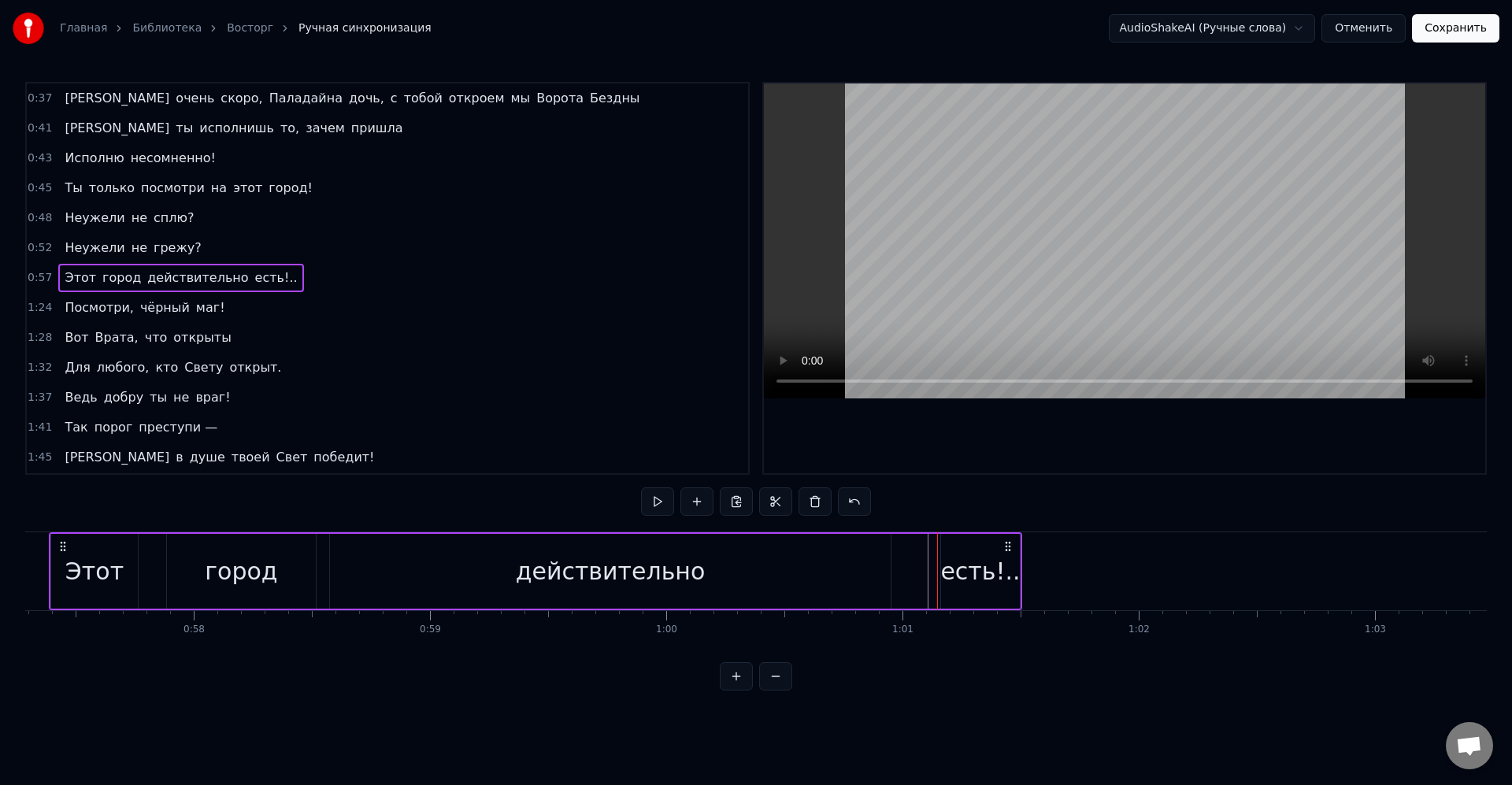
click at [980, 568] on div "есть!.." at bounding box center [980, 571] width 80 height 35
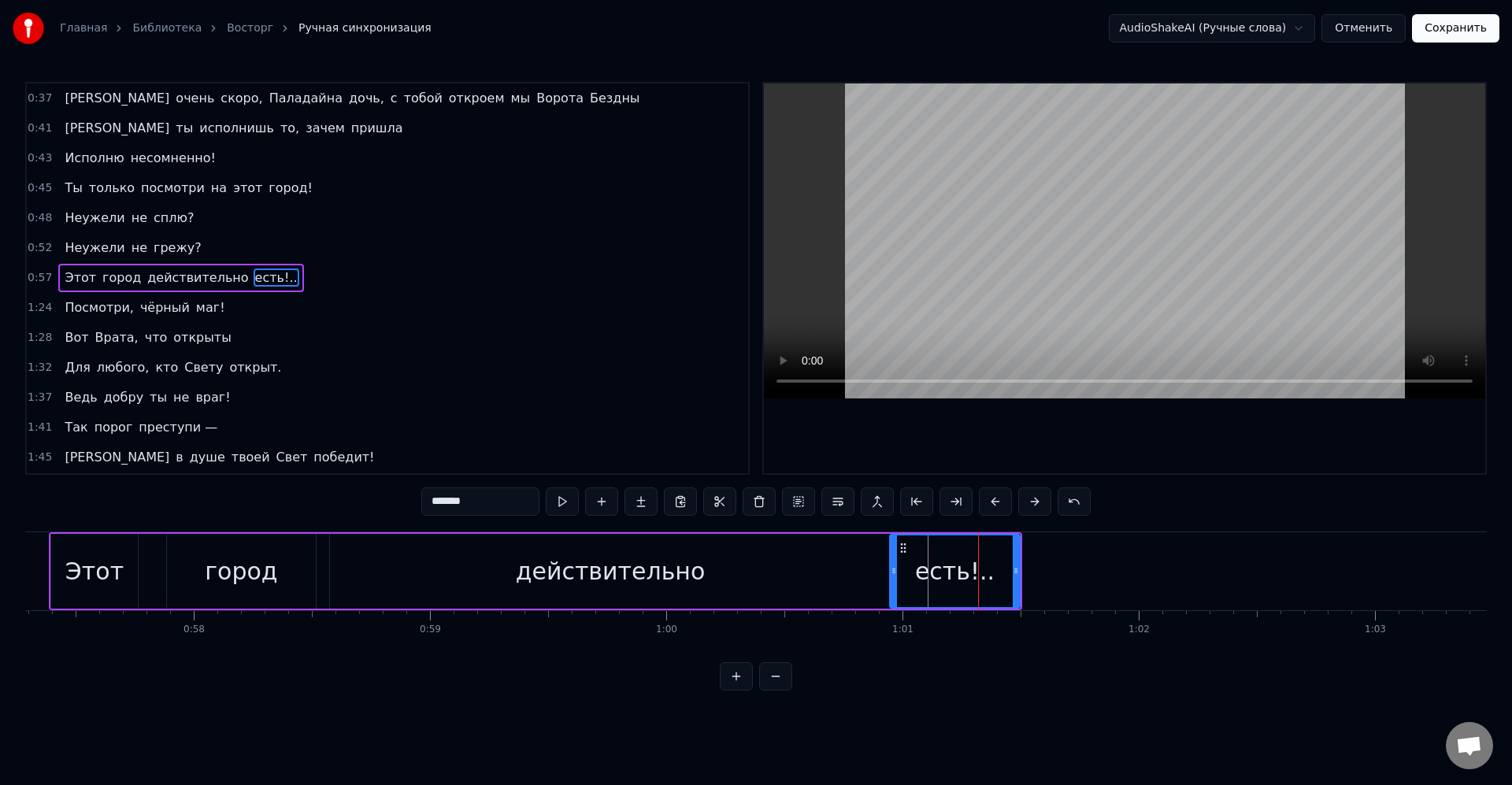
drag, startPoint x: 944, startPoint y: 568, endPoint x: 893, endPoint y: 567, distance: 51.0
click at [893, 567] on icon at bounding box center [894, 570] width 7 height 12
drag, startPoint x: 1016, startPoint y: 565, endPoint x: 943, endPoint y: 568, distance: 73.1
click at [943, 568] on icon at bounding box center [944, 570] width 7 height 12
drag, startPoint x: 943, startPoint y: 563, endPoint x: 1001, endPoint y: 565, distance: 58.0
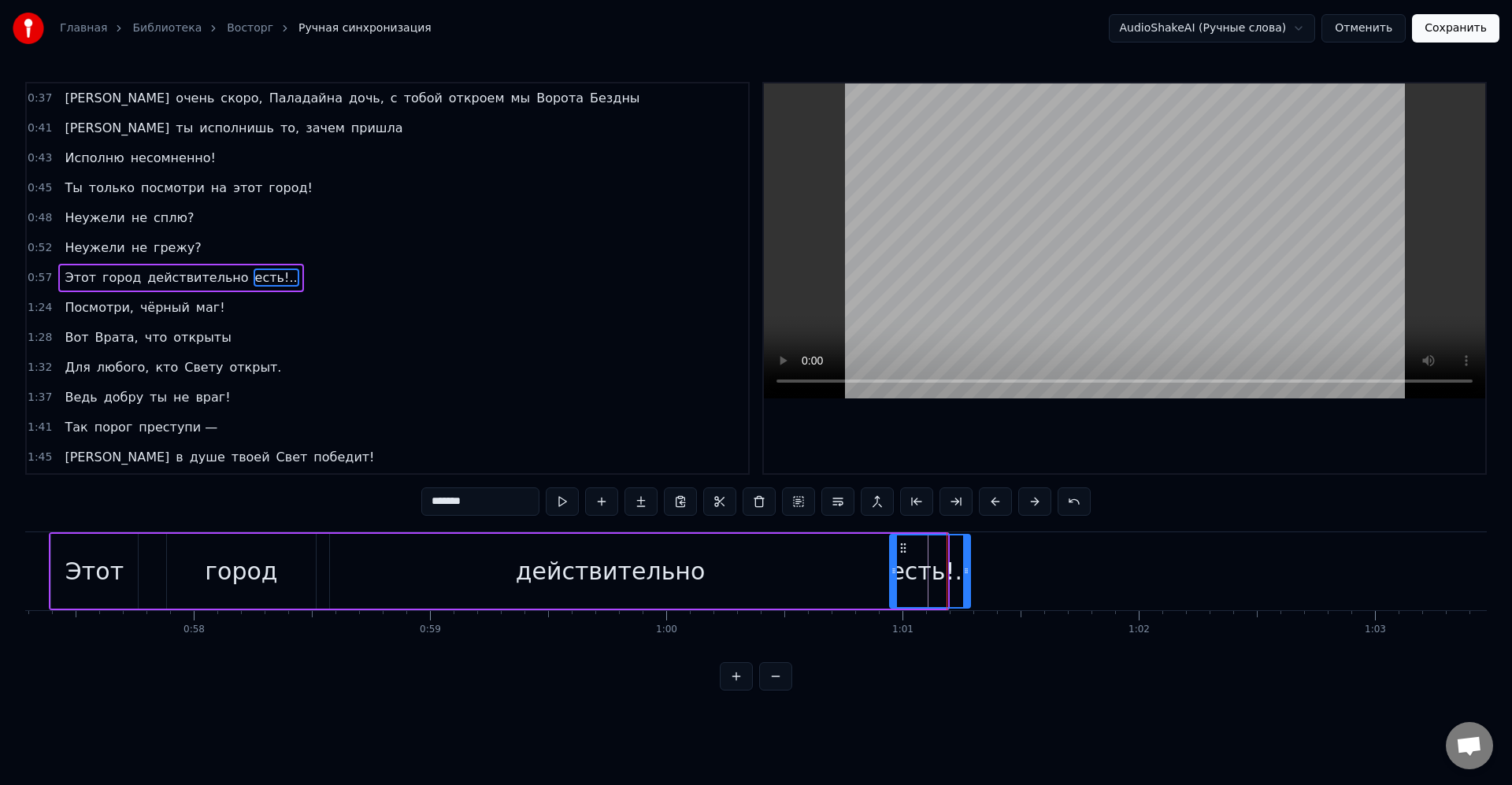
click at [970, 565] on div at bounding box center [967, 571] width 7 height 72
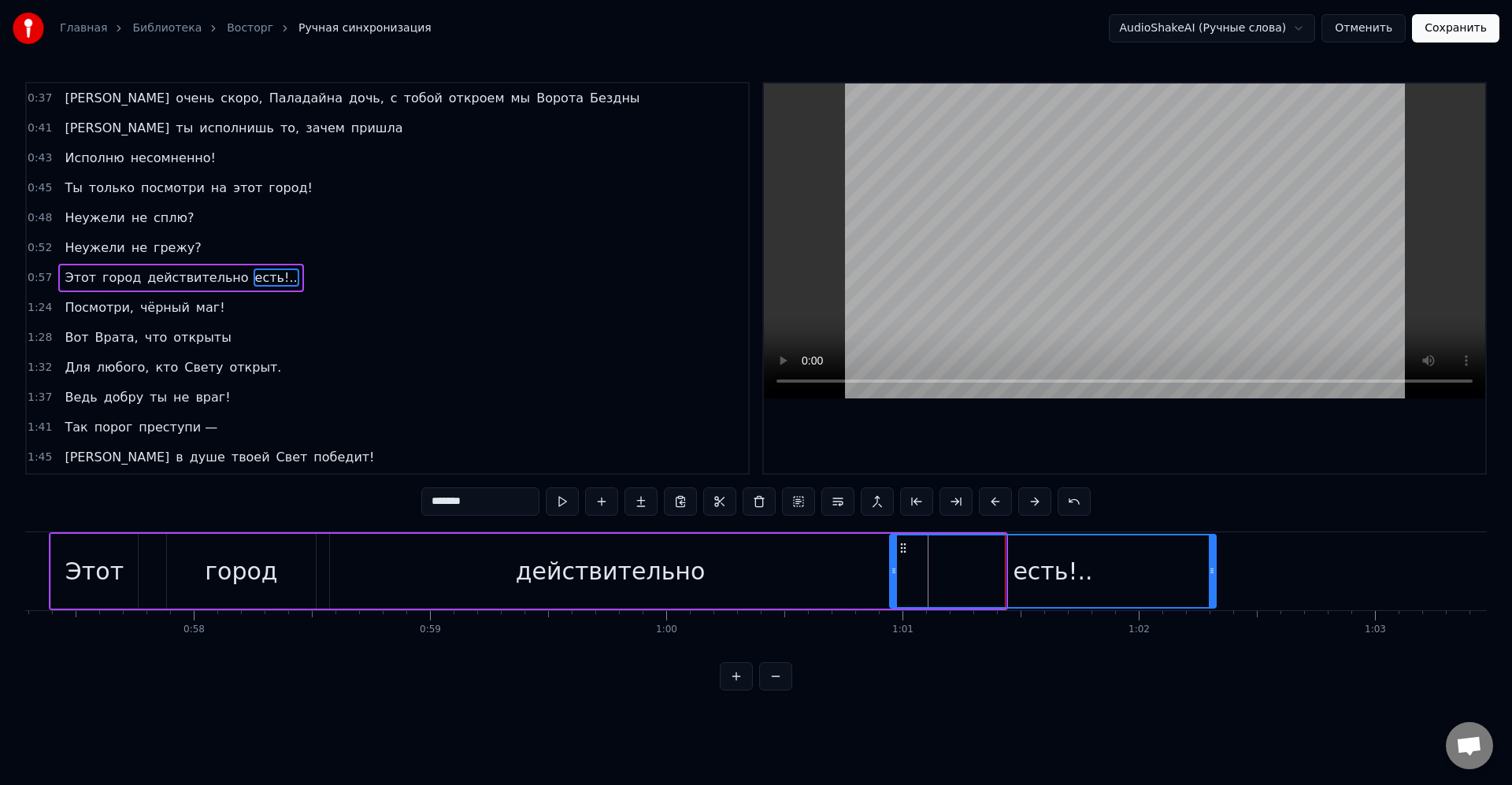
drag, startPoint x: 1004, startPoint y: 568, endPoint x: 1216, endPoint y: 568, distance: 212.0
click at [1215, 568] on icon at bounding box center [1212, 570] width 7 height 12
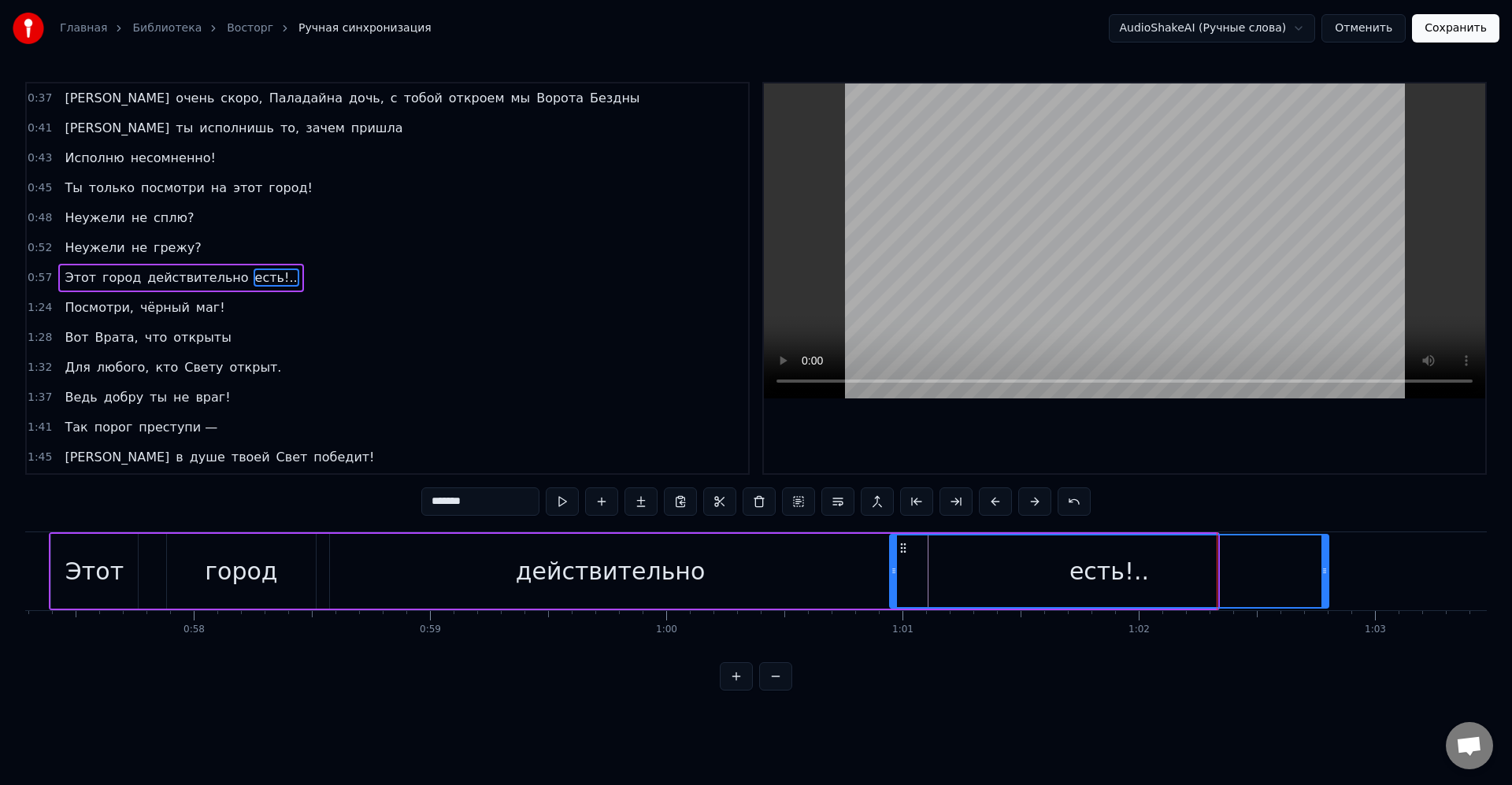
drag, startPoint x: 1215, startPoint y: 575, endPoint x: 1323, endPoint y: 577, distance: 108.0
click at [1323, 577] on icon at bounding box center [1325, 570] width 7 height 12
drag, startPoint x: 1327, startPoint y: 574, endPoint x: 1286, endPoint y: 577, distance: 41.1
click at [1286, 577] on div "есть!.." at bounding box center [1108, 571] width 438 height 75
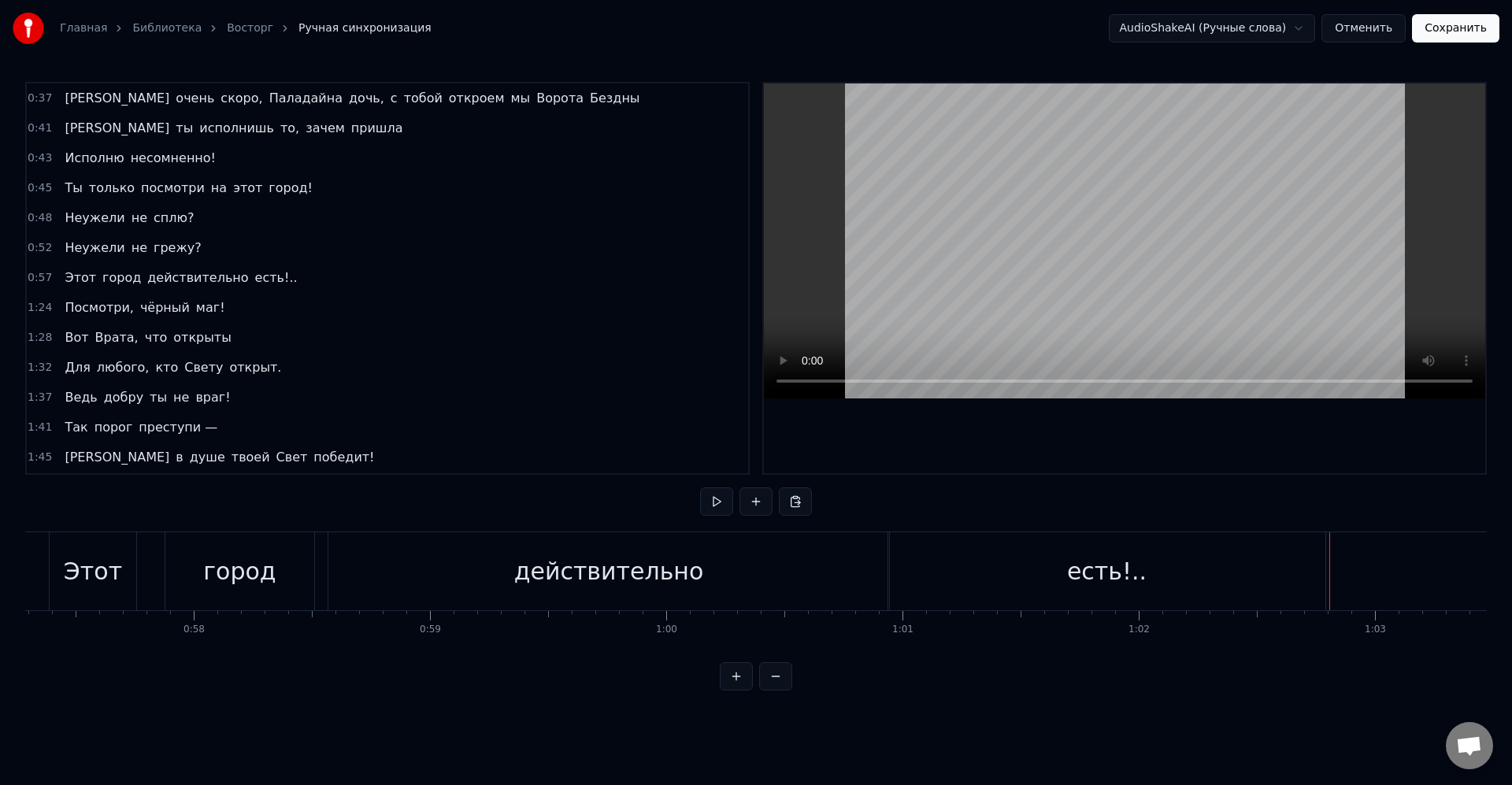
click at [1326, 569] on div "есть!.." at bounding box center [1107, 571] width 438 height 78
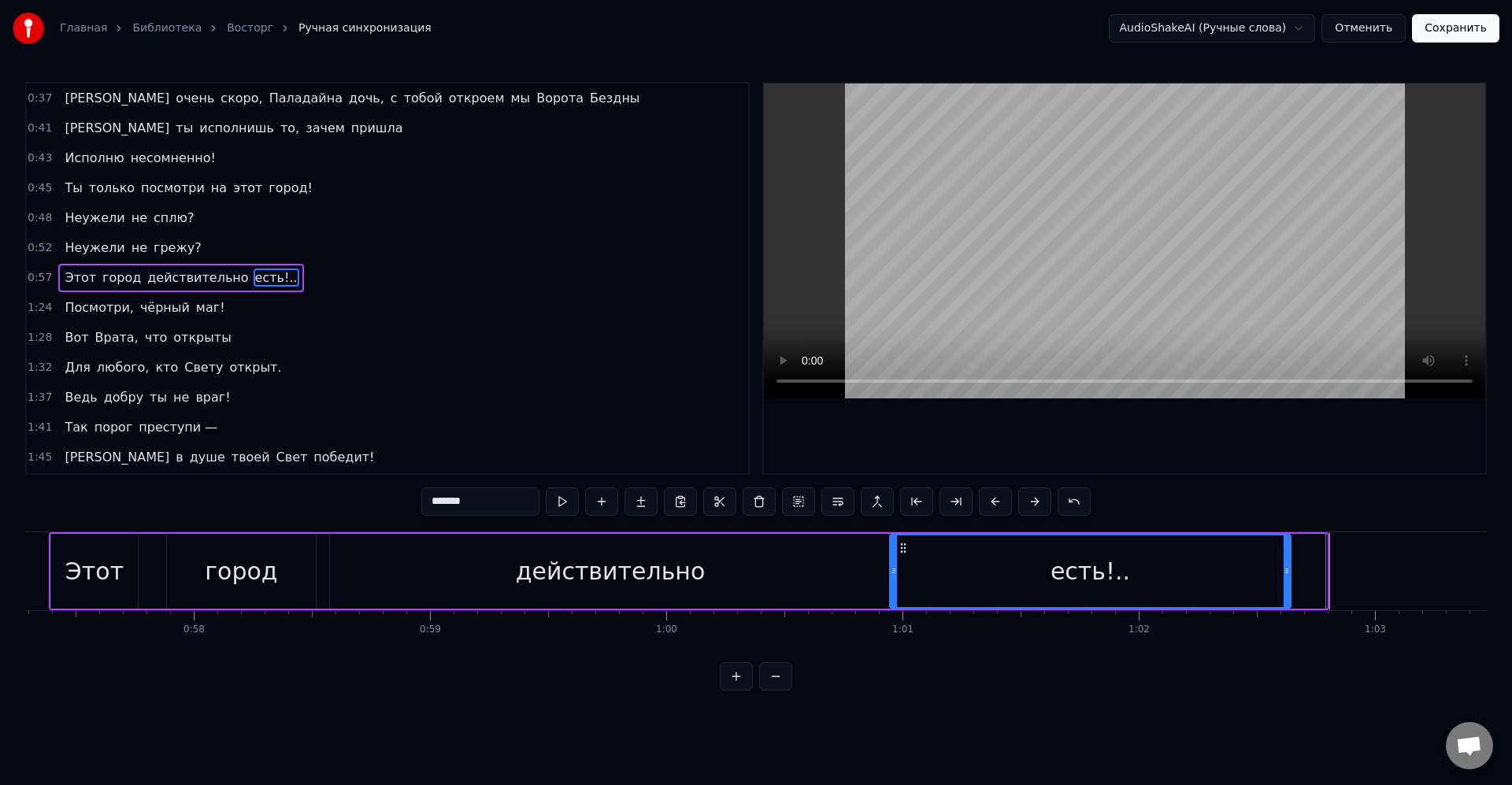
drag, startPoint x: 1325, startPoint y: 572, endPoint x: 1285, endPoint y: 575, distance: 40.1
click at [1285, 575] on icon at bounding box center [1287, 570] width 7 height 12
drag, startPoint x: 1285, startPoint y: 572, endPoint x: 1297, endPoint y: 576, distance: 12.6
click at [1294, 576] on icon at bounding box center [1291, 570] width 7 height 12
drag, startPoint x: 1327, startPoint y: 490, endPoint x: 1285, endPoint y: 500, distance: 43.2
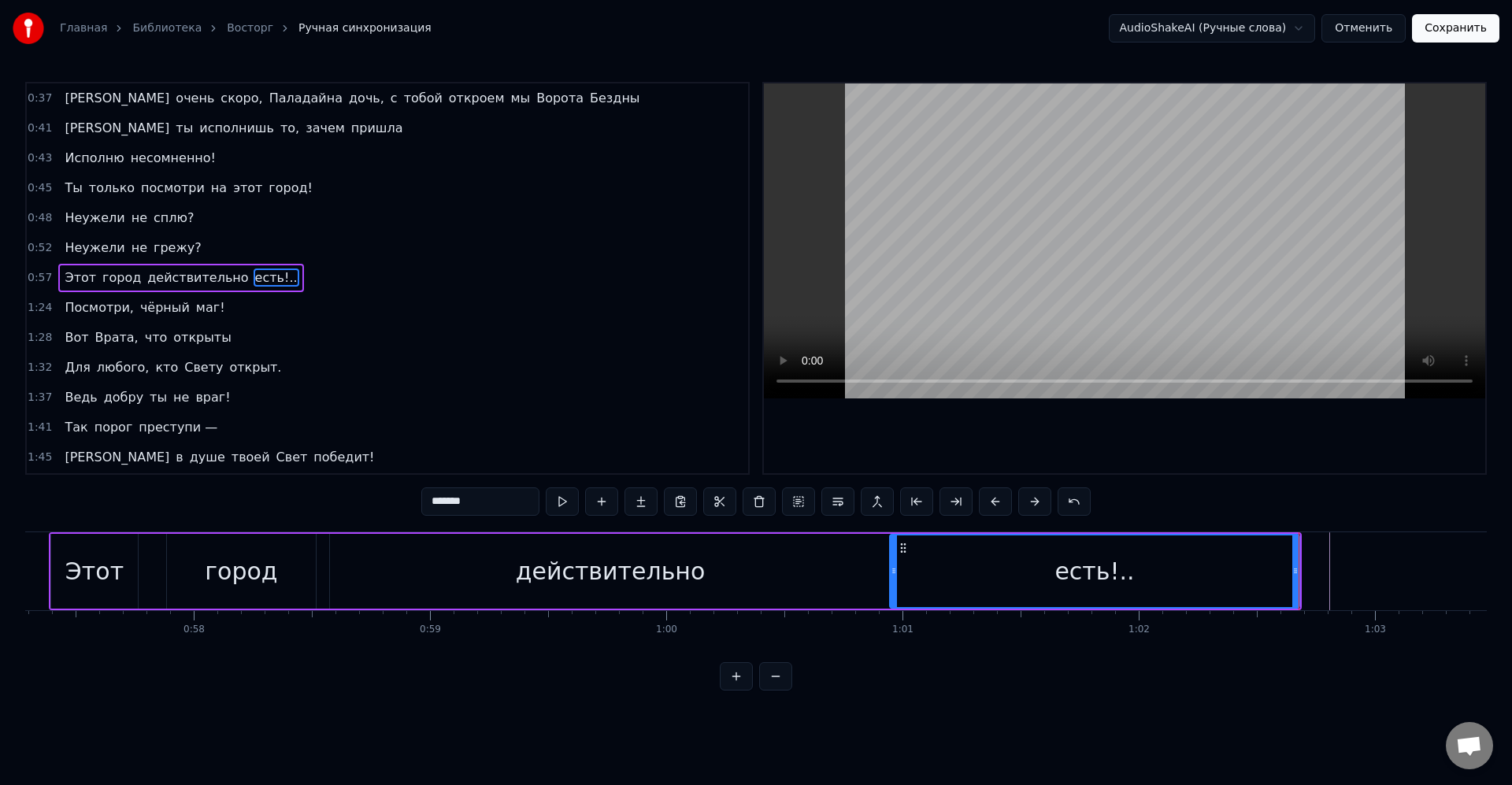
click at [1327, 490] on div "0:08 Мой светлый брат 0:09 Приветствую тебя, будь славен Паладайн 0:13 Маджере?…" at bounding box center [756, 385] width 1462 height 609
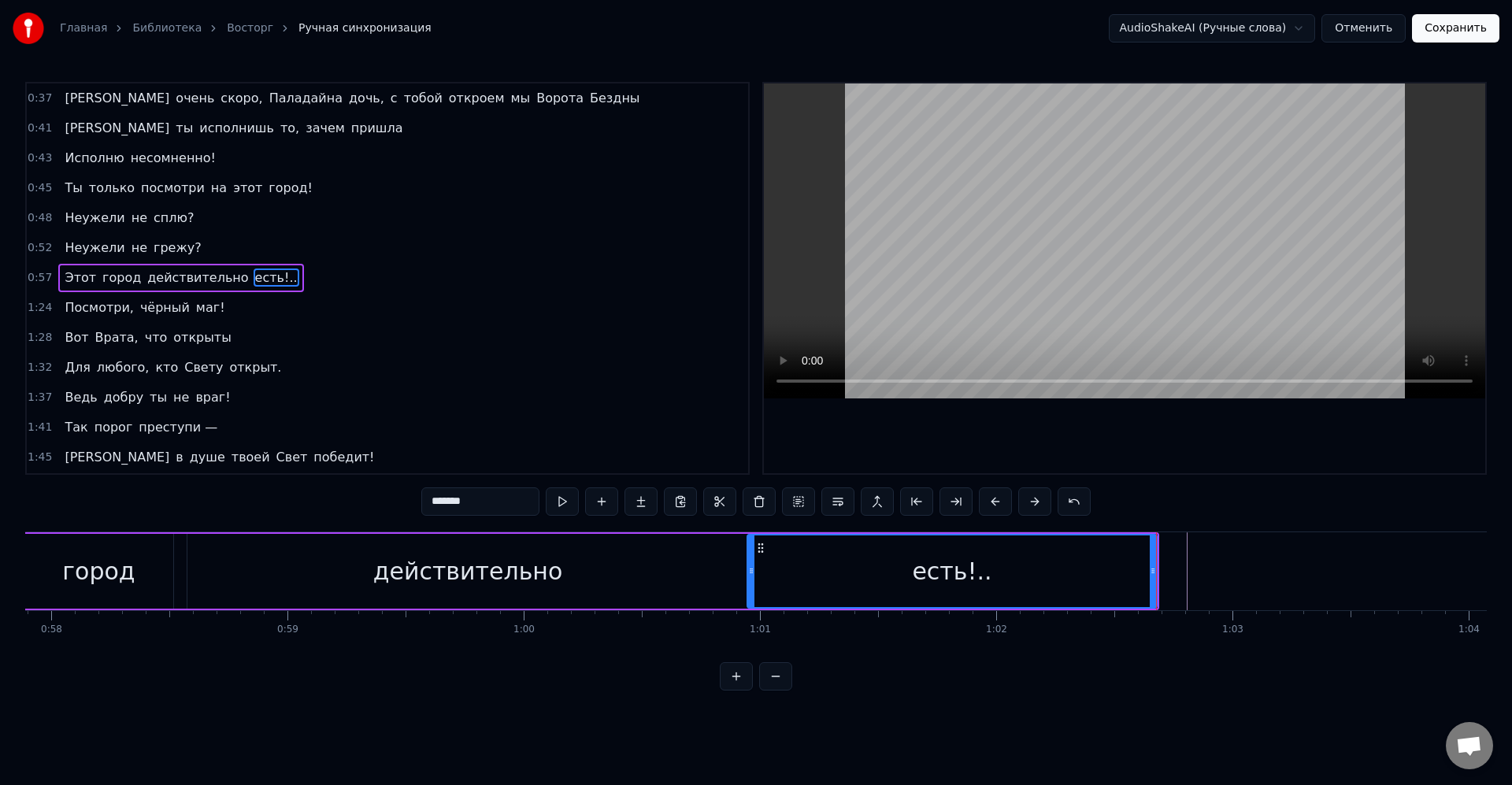
drag, startPoint x: 658, startPoint y: 661, endPoint x: 686, endPoint y: 661, distance: 28.0
click at [687, 665] on div "0:08 Мой светлый брат 0:09 Приветствую тебя, будь славен Паладайн 0:13 Маджере?…" at bounding box center [756, 385] width 1462 height 609
drag, startPoint x: 686, startPoint y: 661, endPoint x: 699, endPoint y: 661, distance: 13.0
click at [699, 650] on div "Мой светлый брат Приветствую тебя, будь славен [PERSON_NAME]? Ты? Как видишь я …" at bounding box center [756, 590] width 1462 height 118
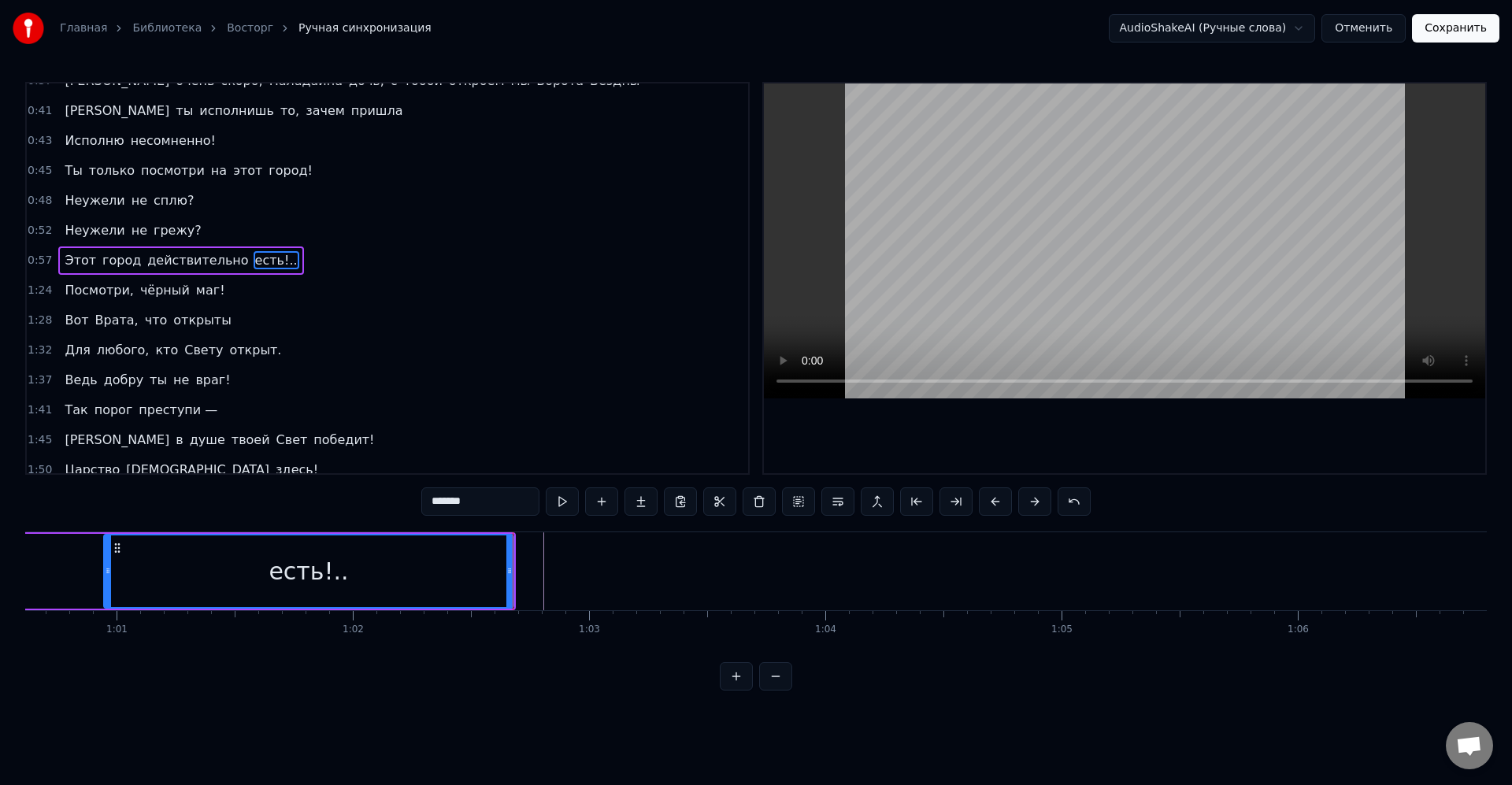
scroll to position [289, 0]
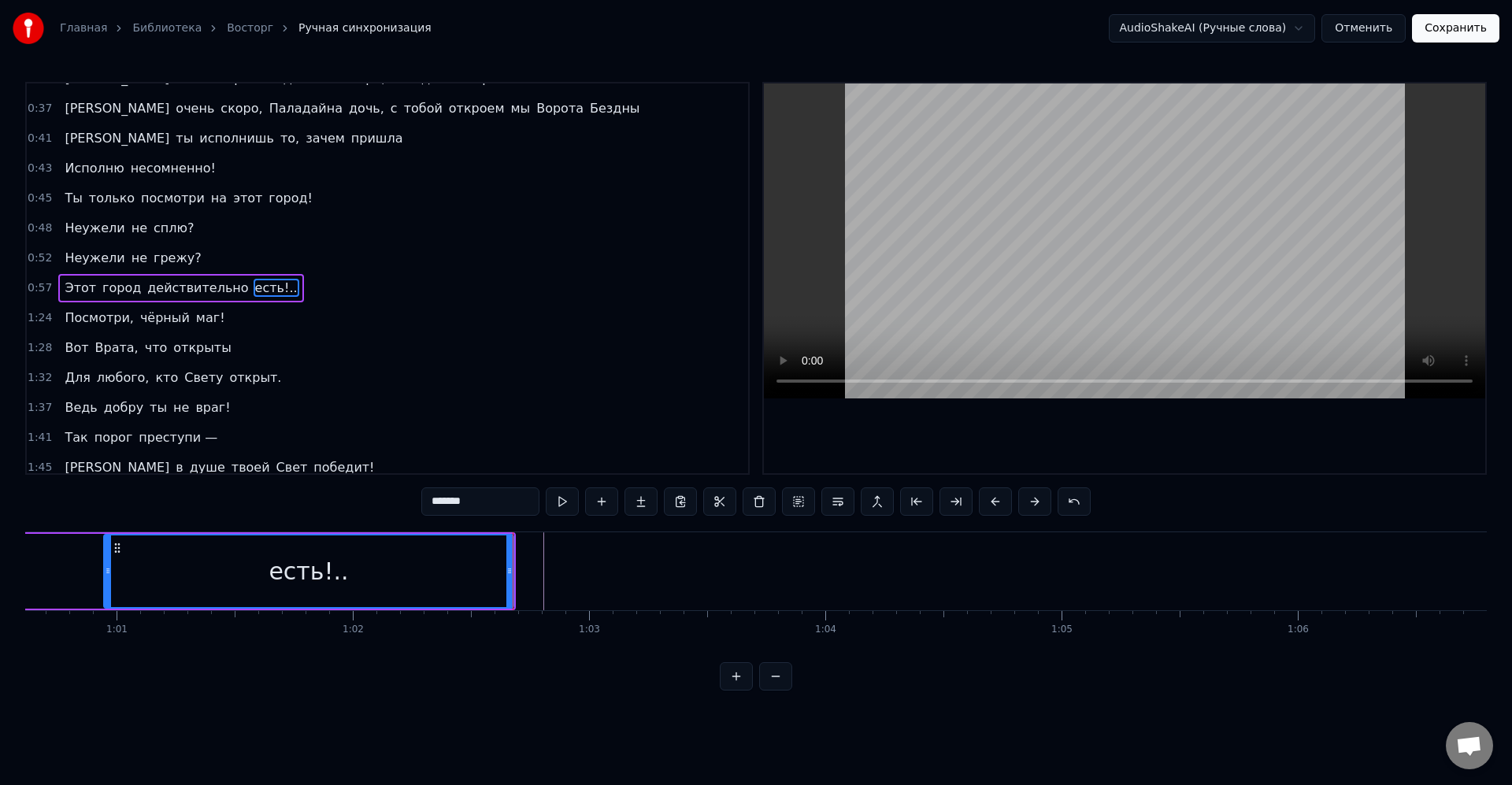
click at [212, 311] on div "Посмотри, чёрный маг!" at bounding box center [144, 318] width 172 height 28
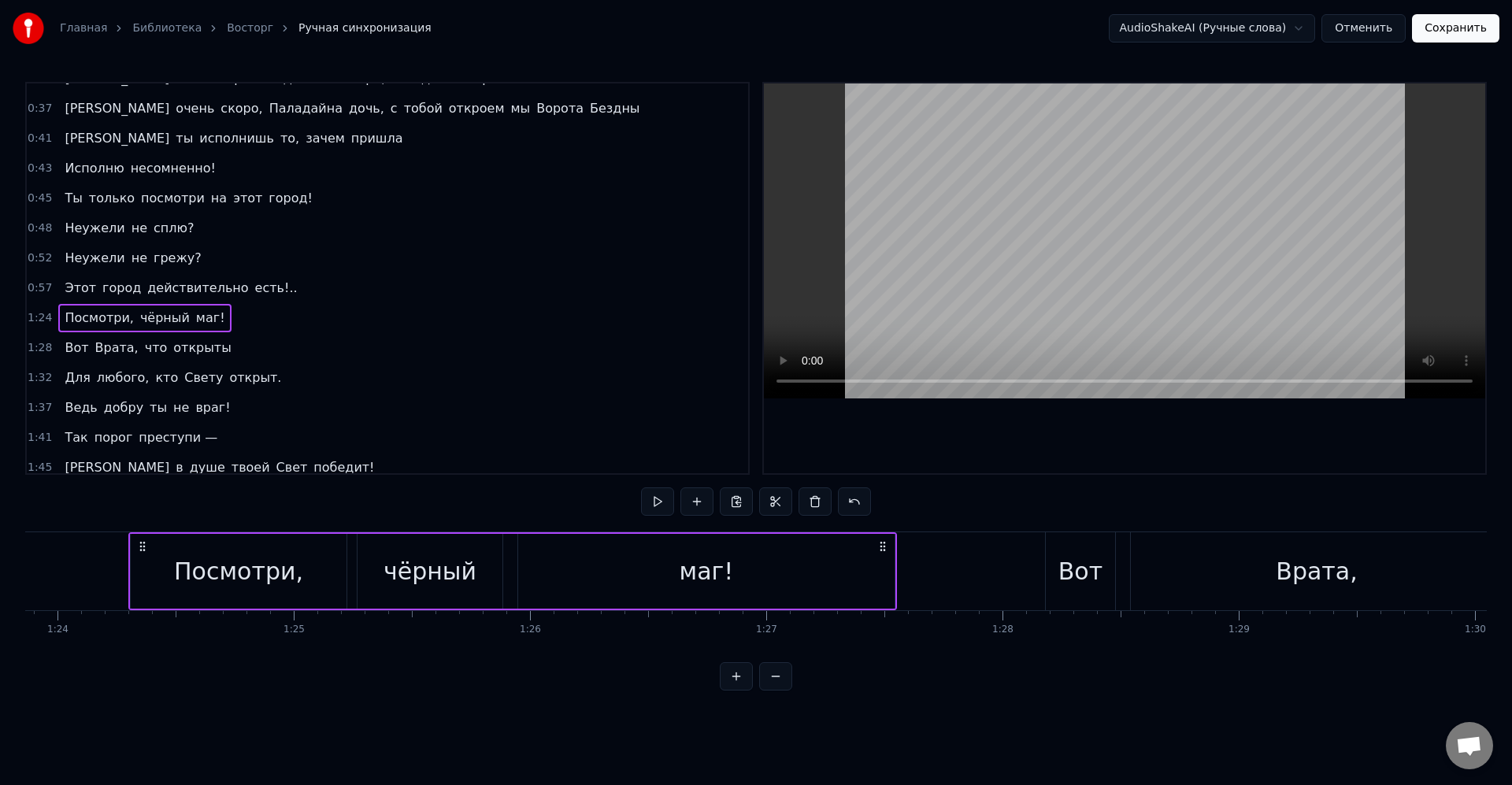
scroll to position [0, 19839]
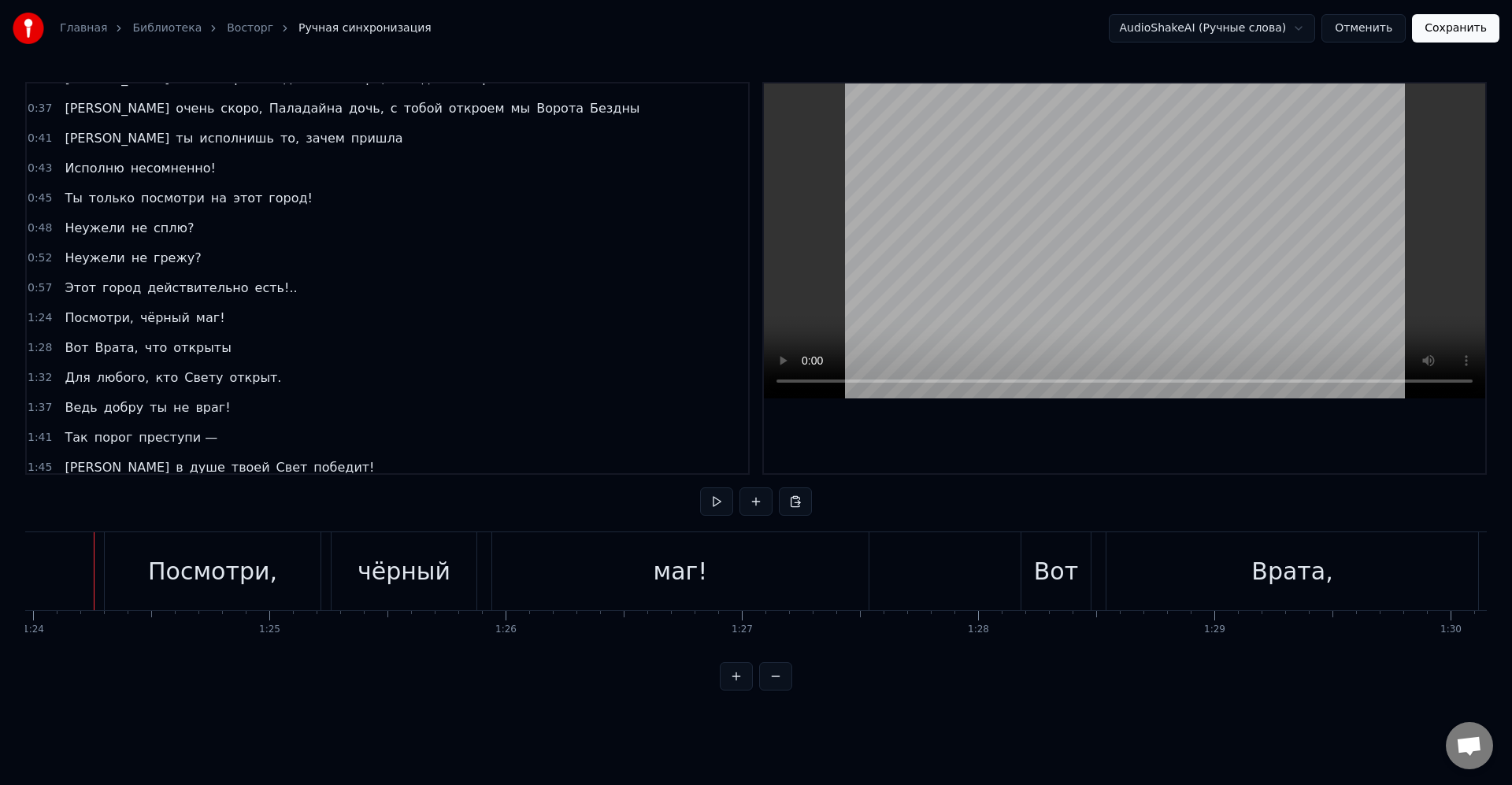
scroll to position [0, 19828]
click at [119, 534] on div "Посмотри," at bounding box center [223, 571] width 216 height 78
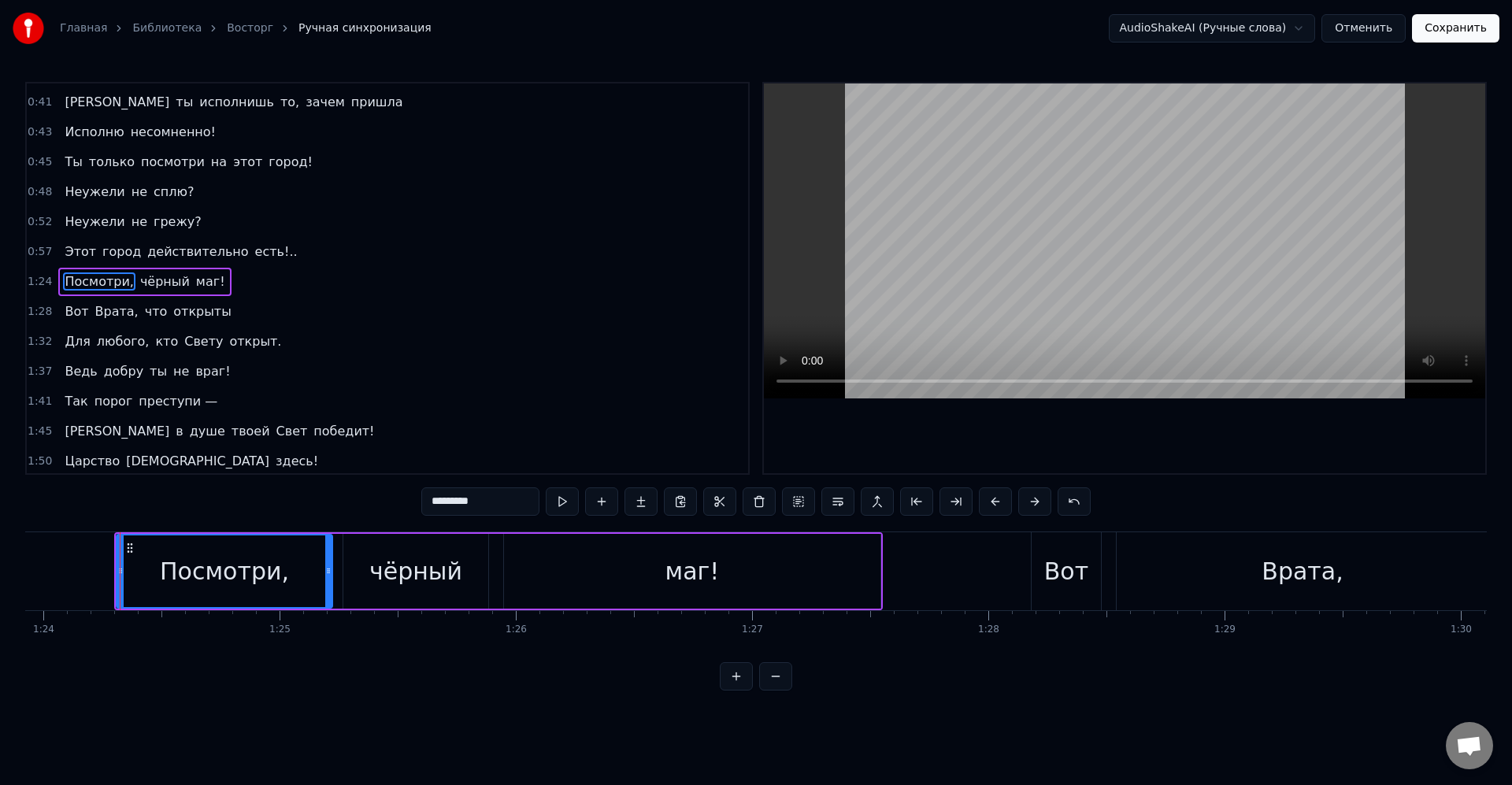
scroll to position [329, 0]
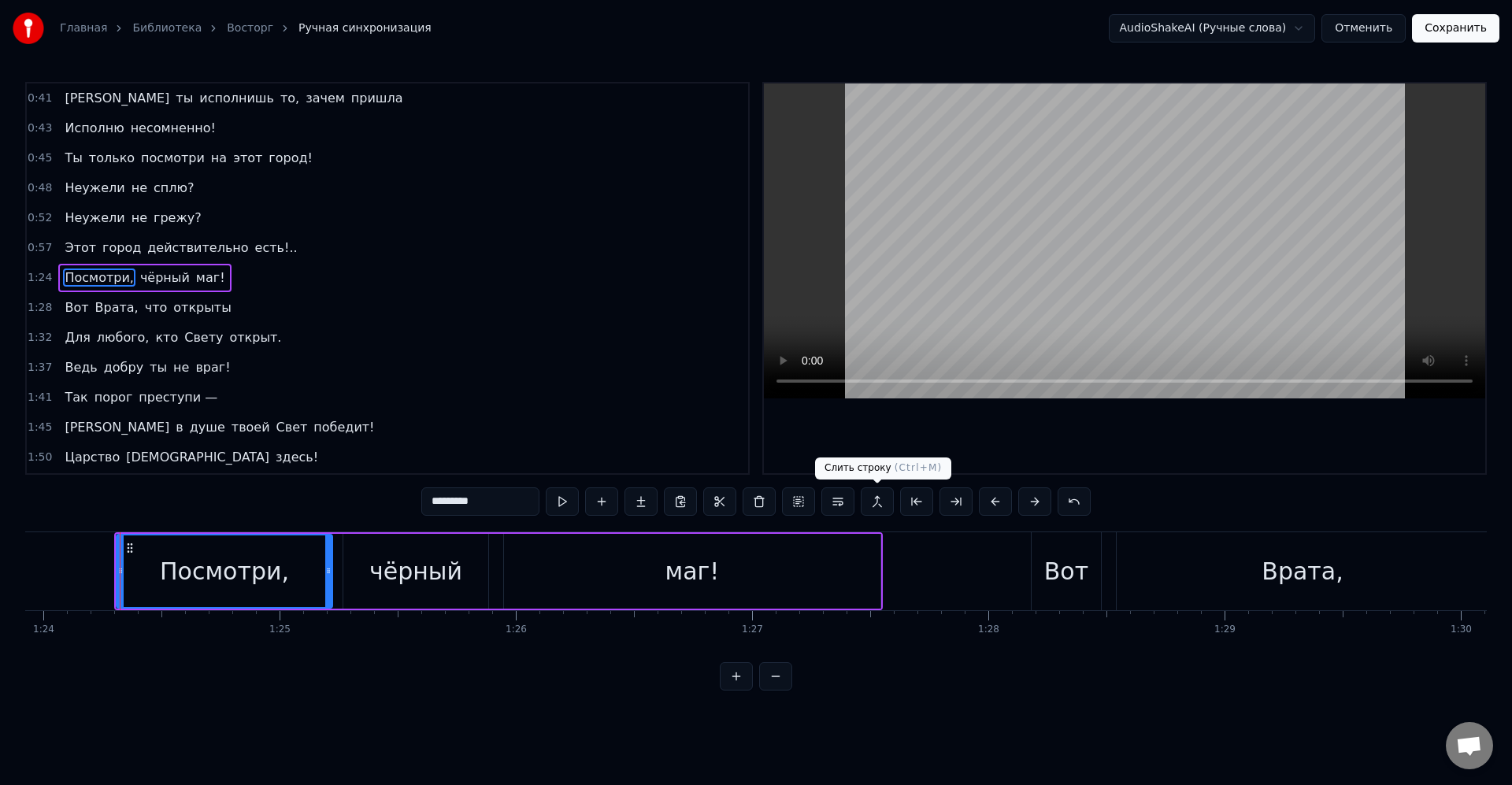
click at [886, 499] on button at bounding box center [878, 502] width 33 height 28
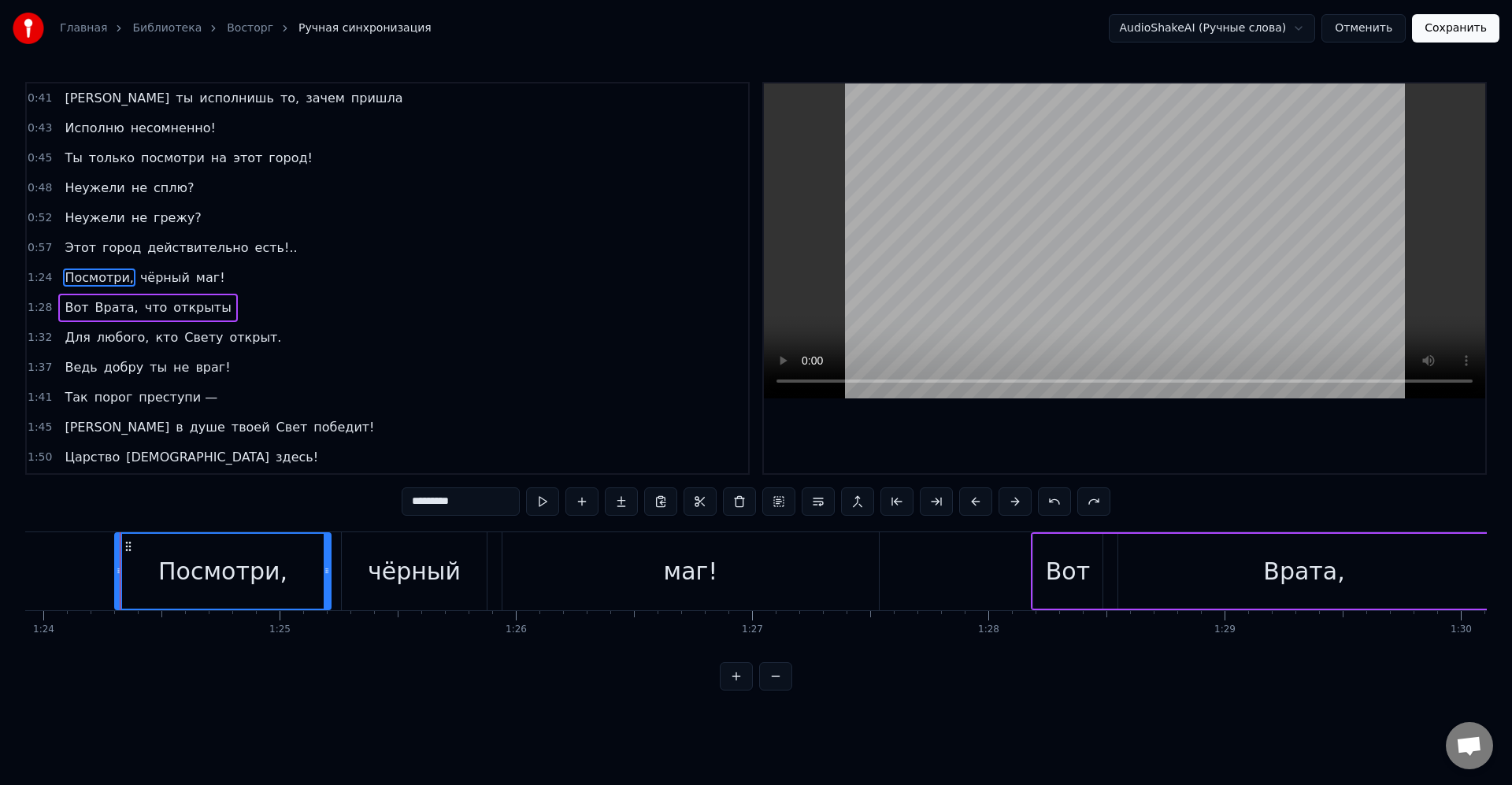
click at [59, 296] on div "Вот Врата, что открыты" at bounding box center [147, 308] width 179 height 28
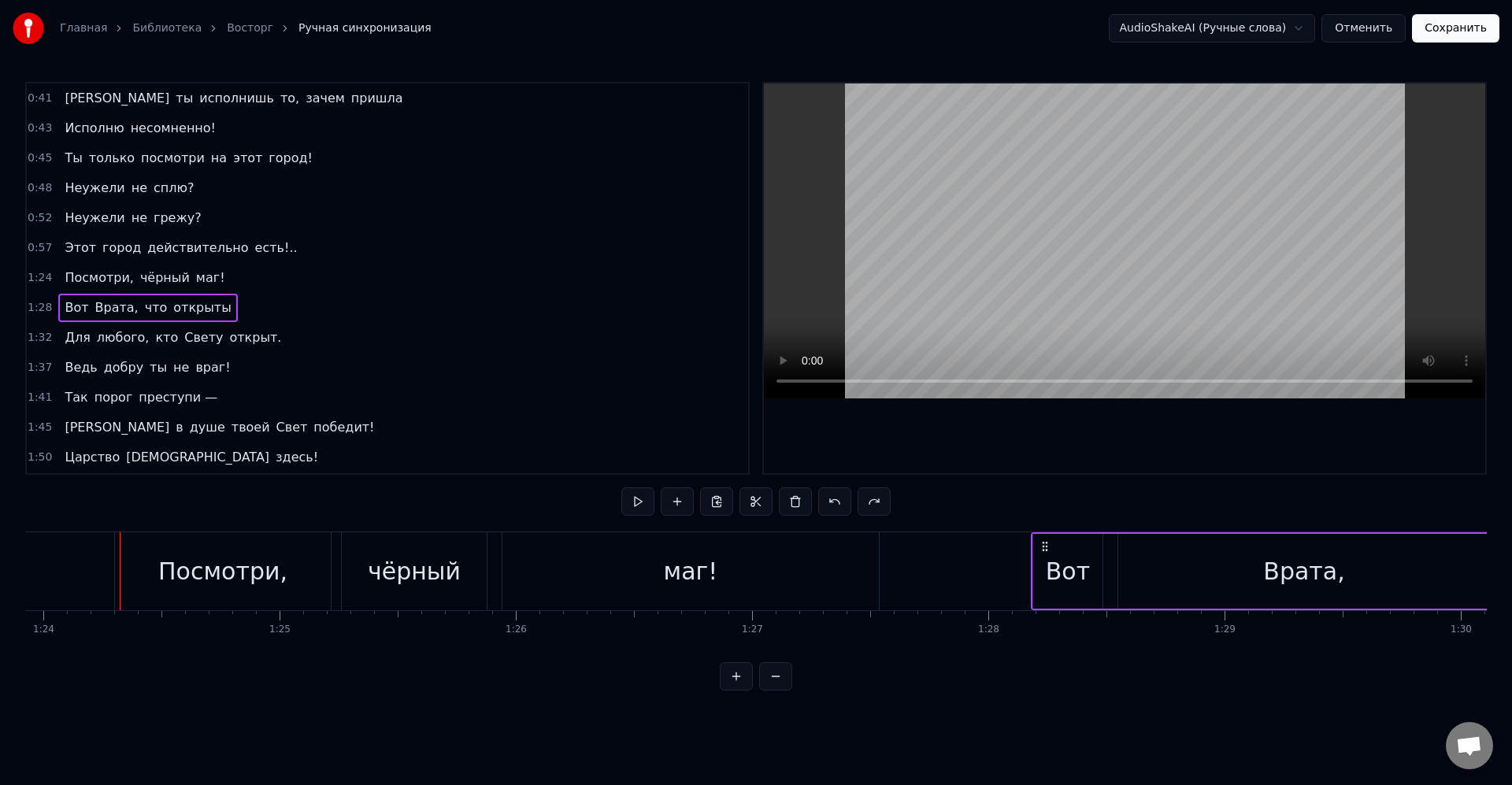
click at [59, 281] on div "Посмотри, чёрный маг!" at bounding box center [144, 278] width 172 height 28
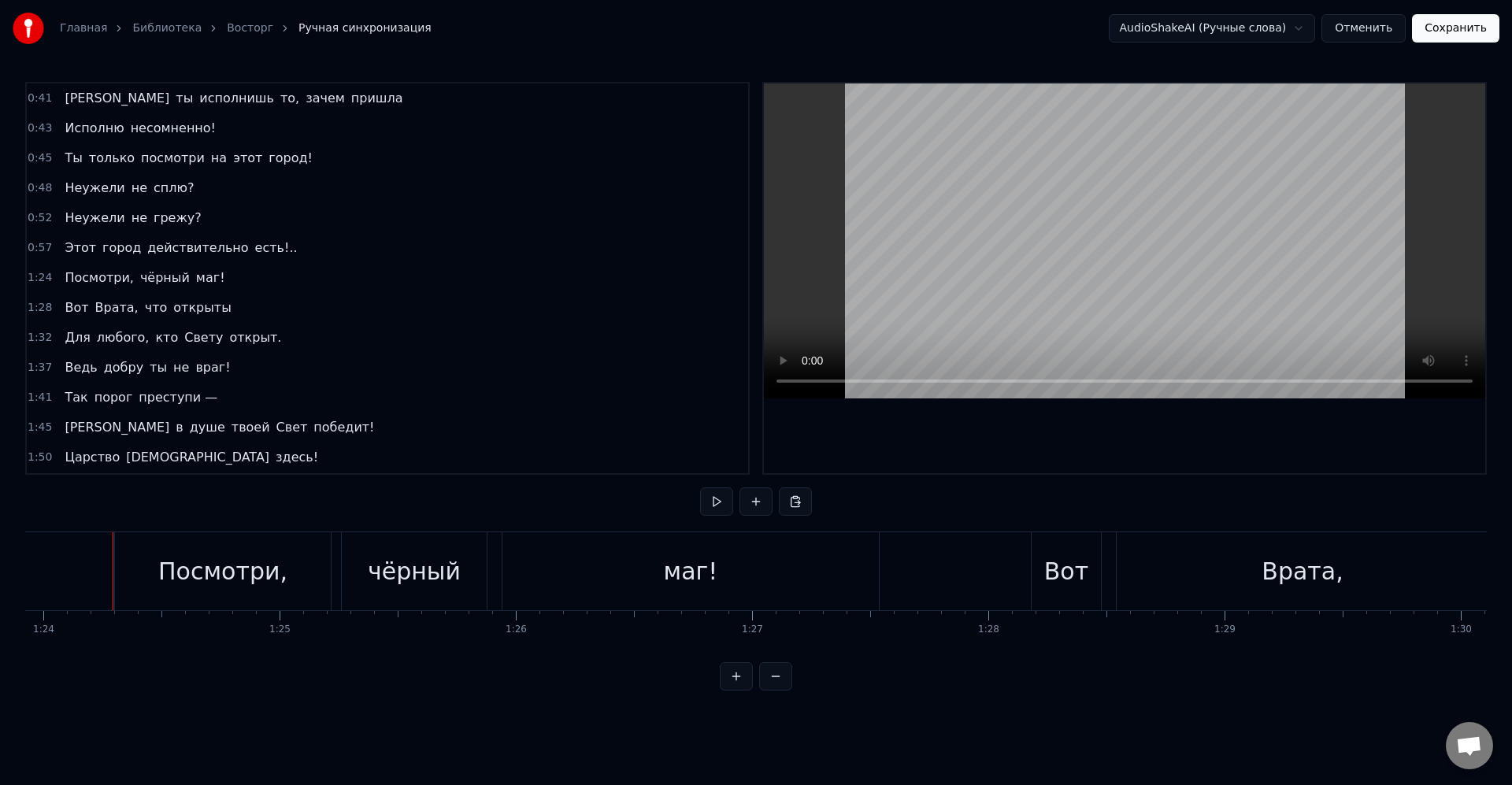
click at [118, 542] on div "Посмотри," at bounding box center [223, 571] width 216 height 78
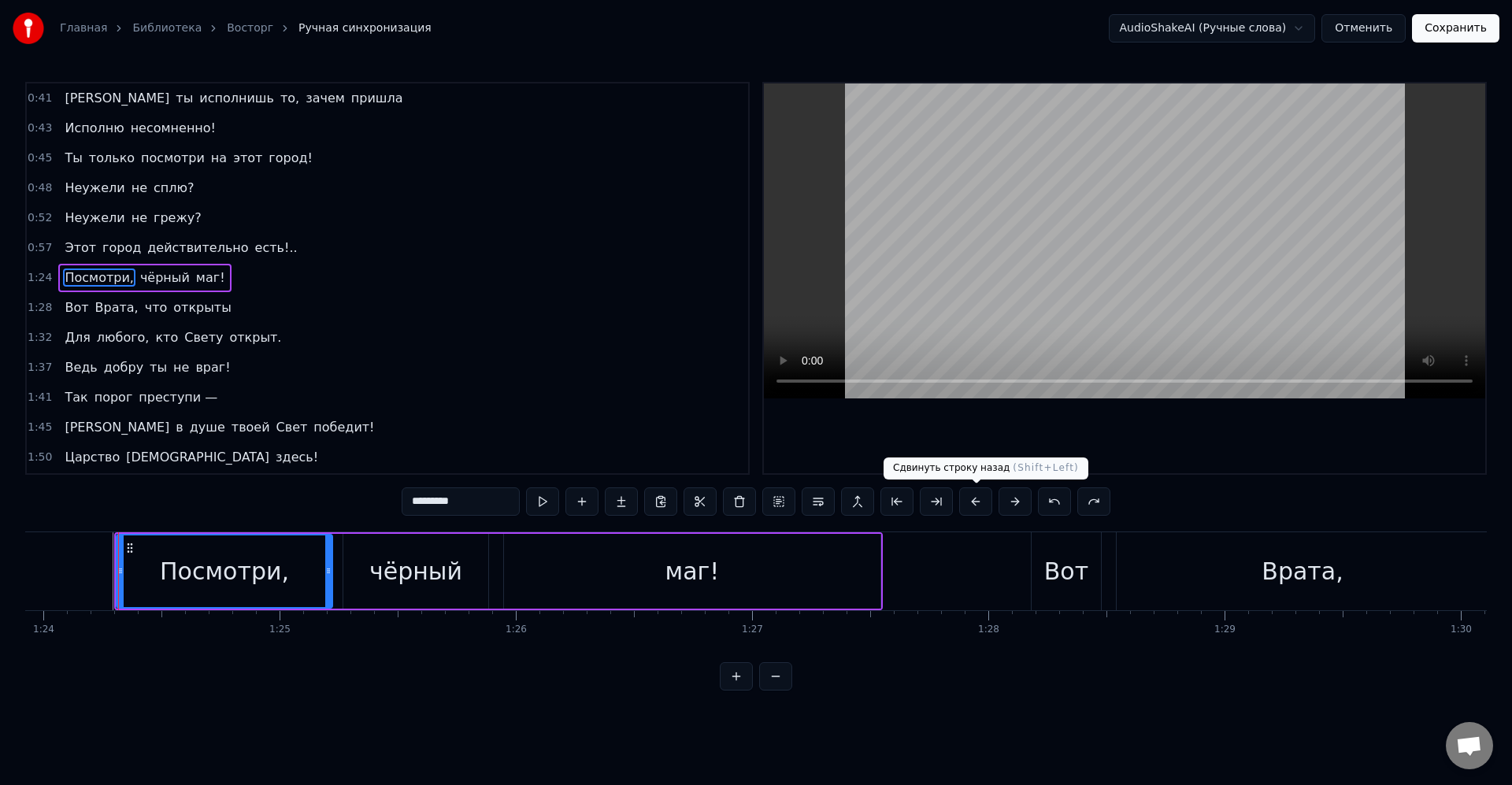
click at [979, 507] on button at bounding box center [976, 502] width 33 height 28
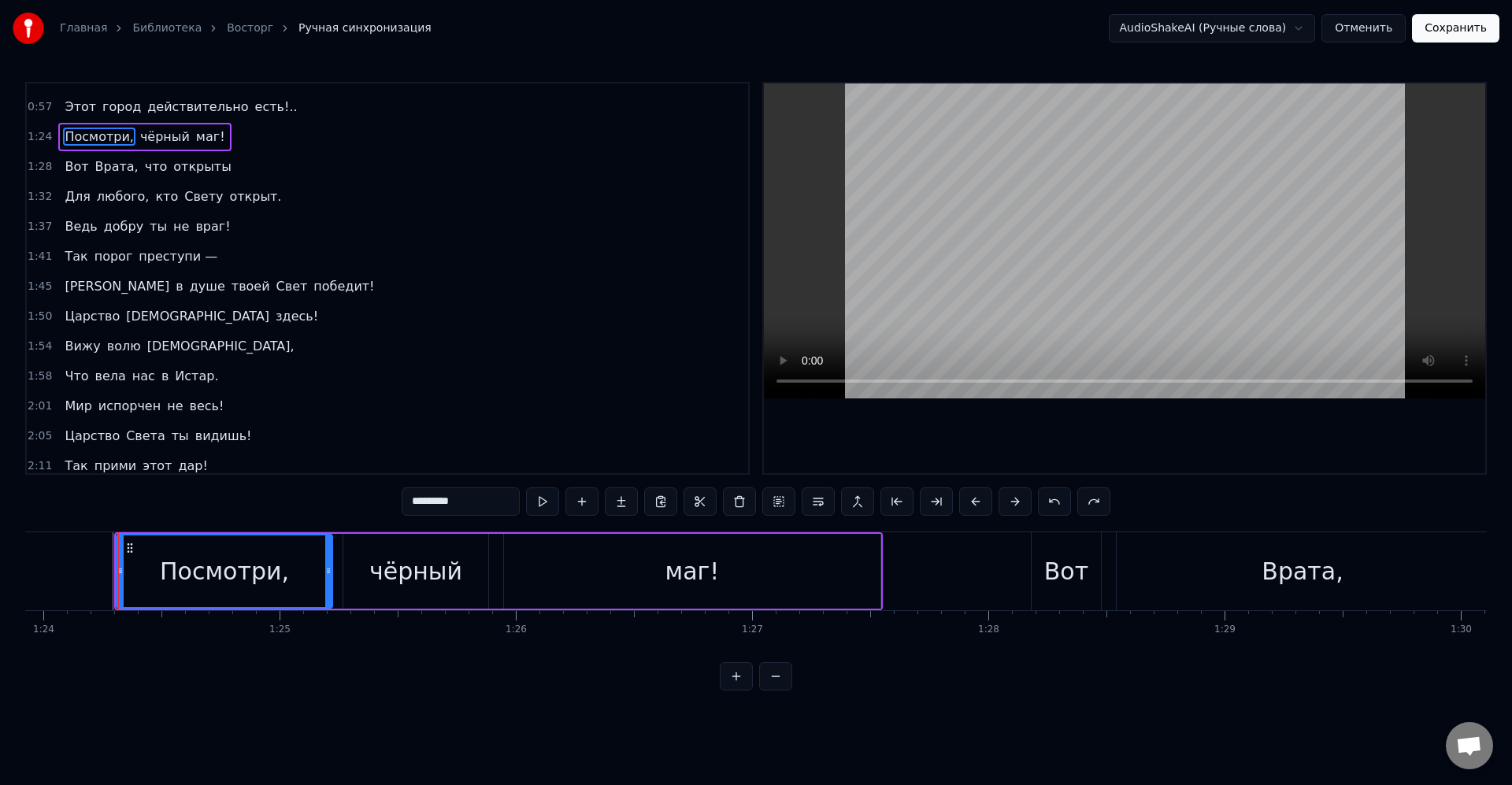
scroll to position [478, 0]
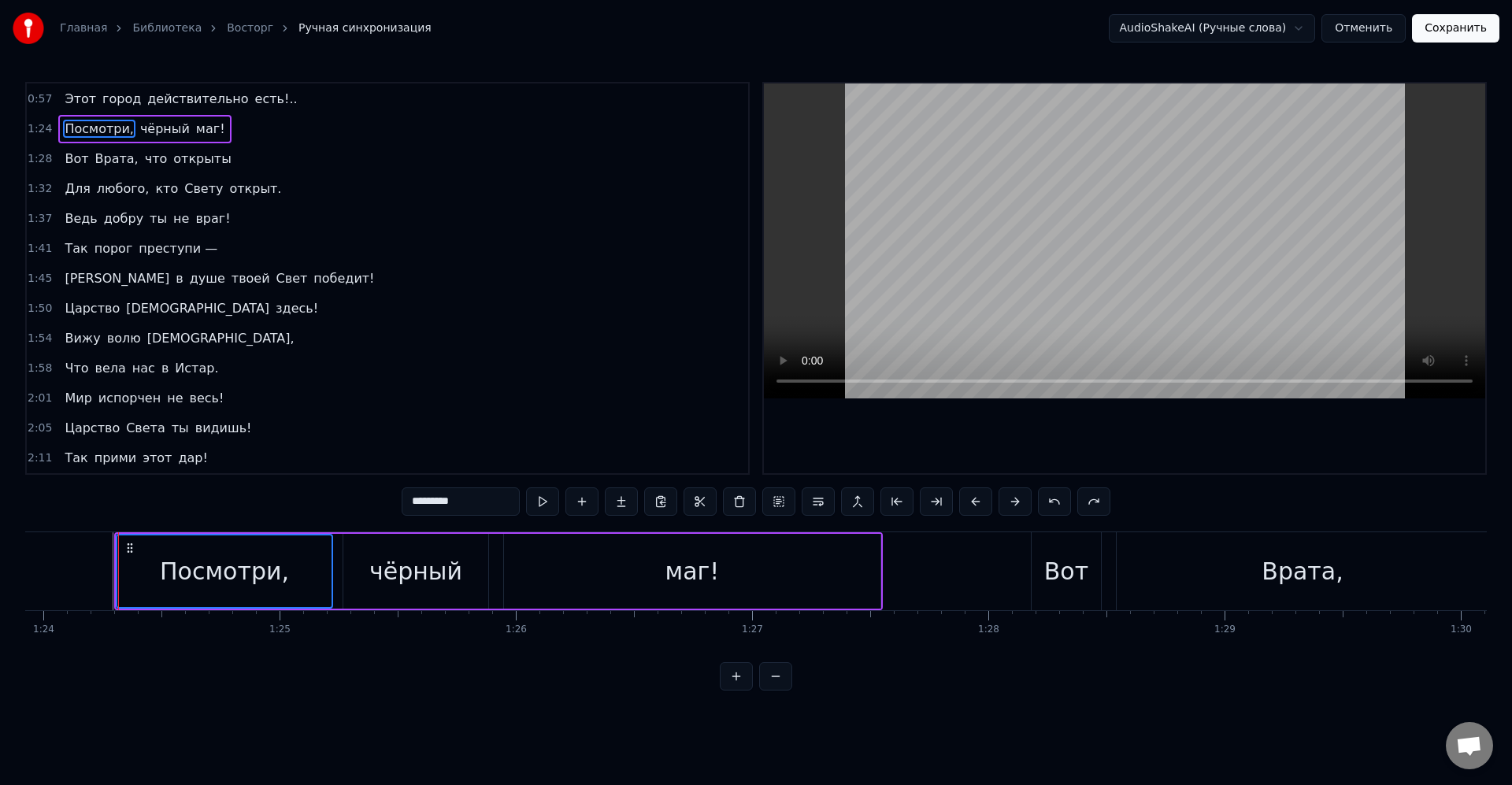
click at [202, 460] on div "2:11 Так прими этот дар!" at bounding box center [387, 458] width 722 height 30
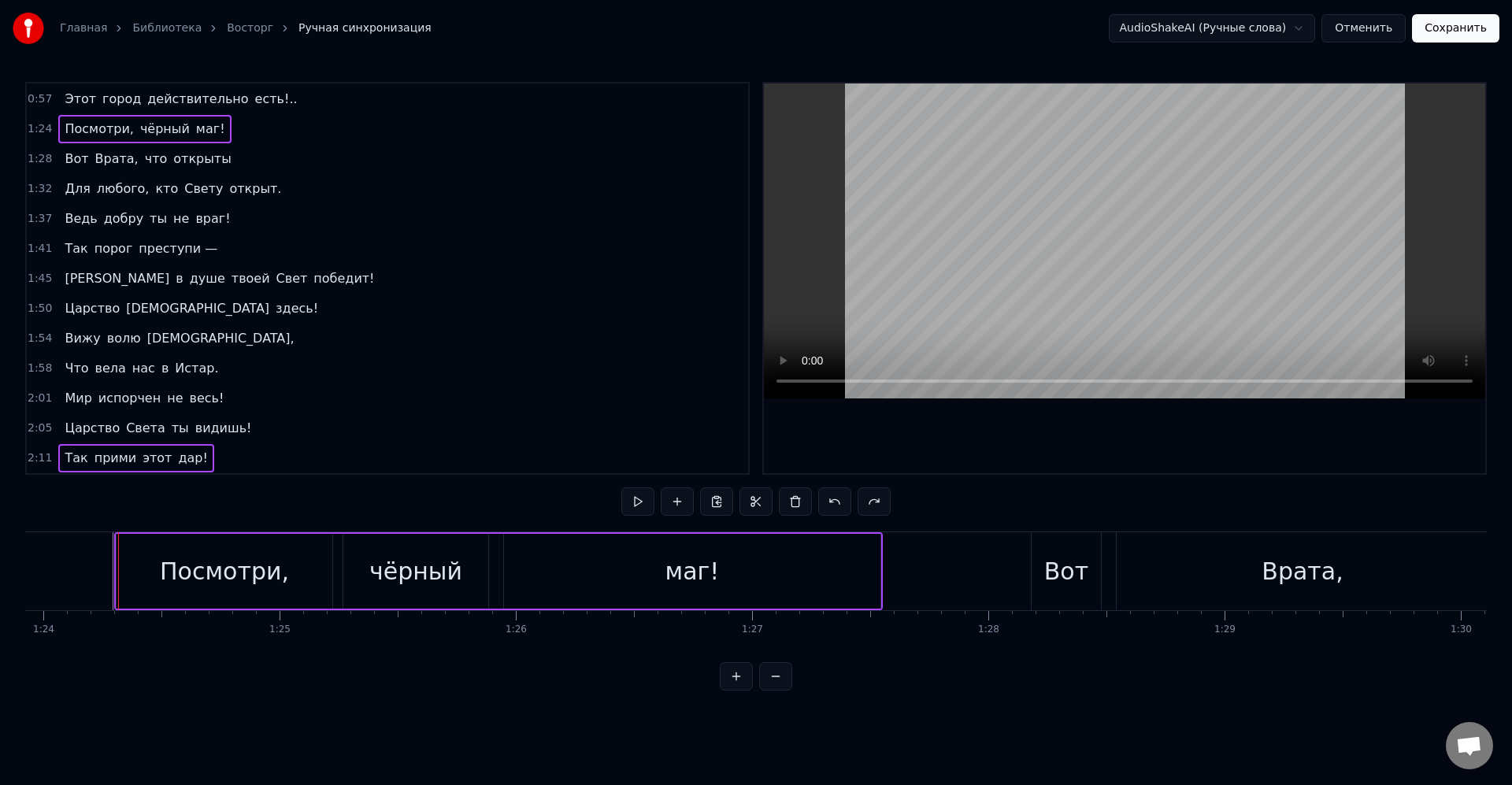
click at [209, 169] on div "Вот Врата, что открыты" at bounding box center [147, 159] width 179 height 28
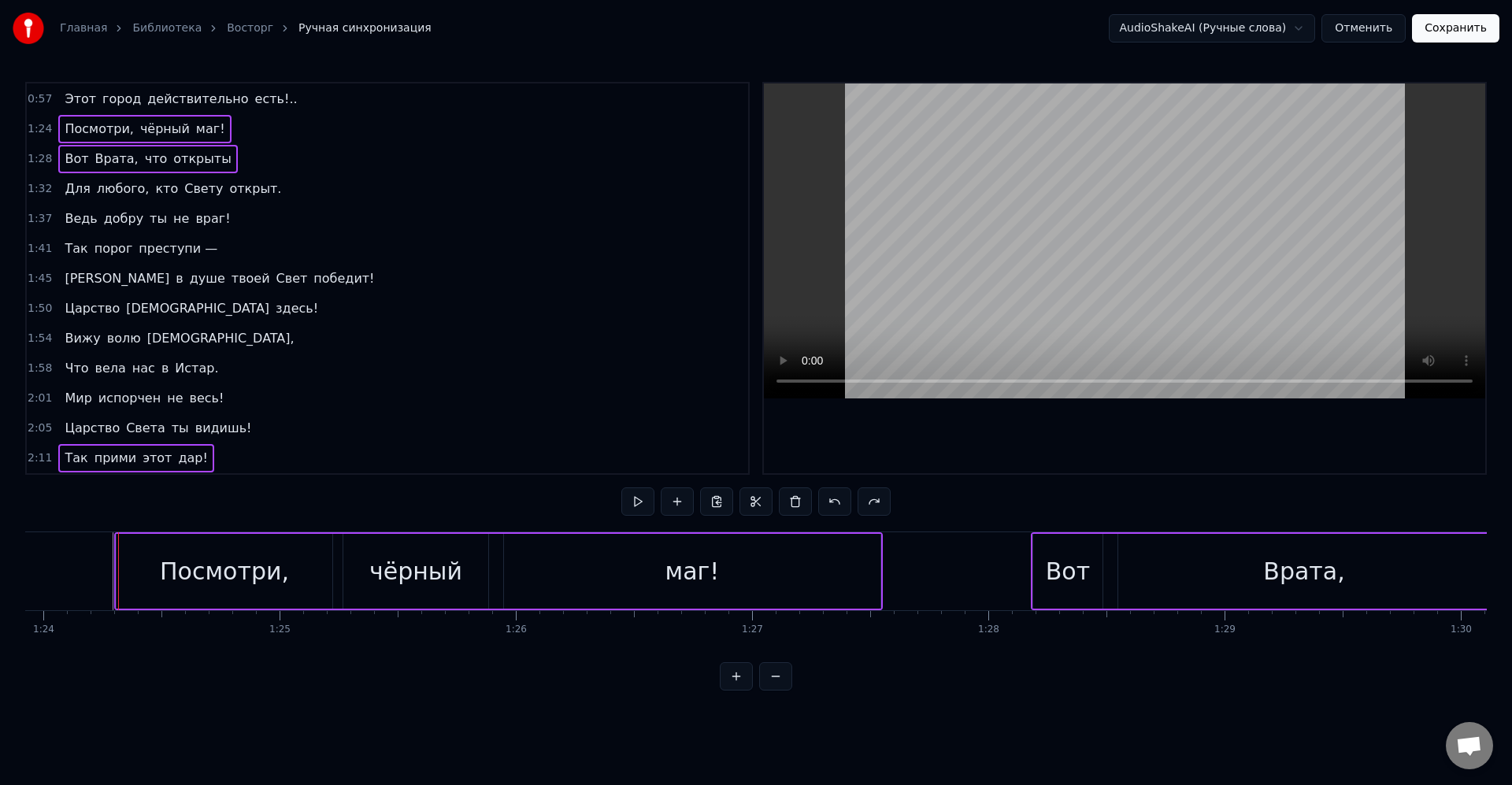
click at [269, 207] on div "1:37 Ведь добру ты не враг!" at bounding box center [387, 219] width 722 height 30
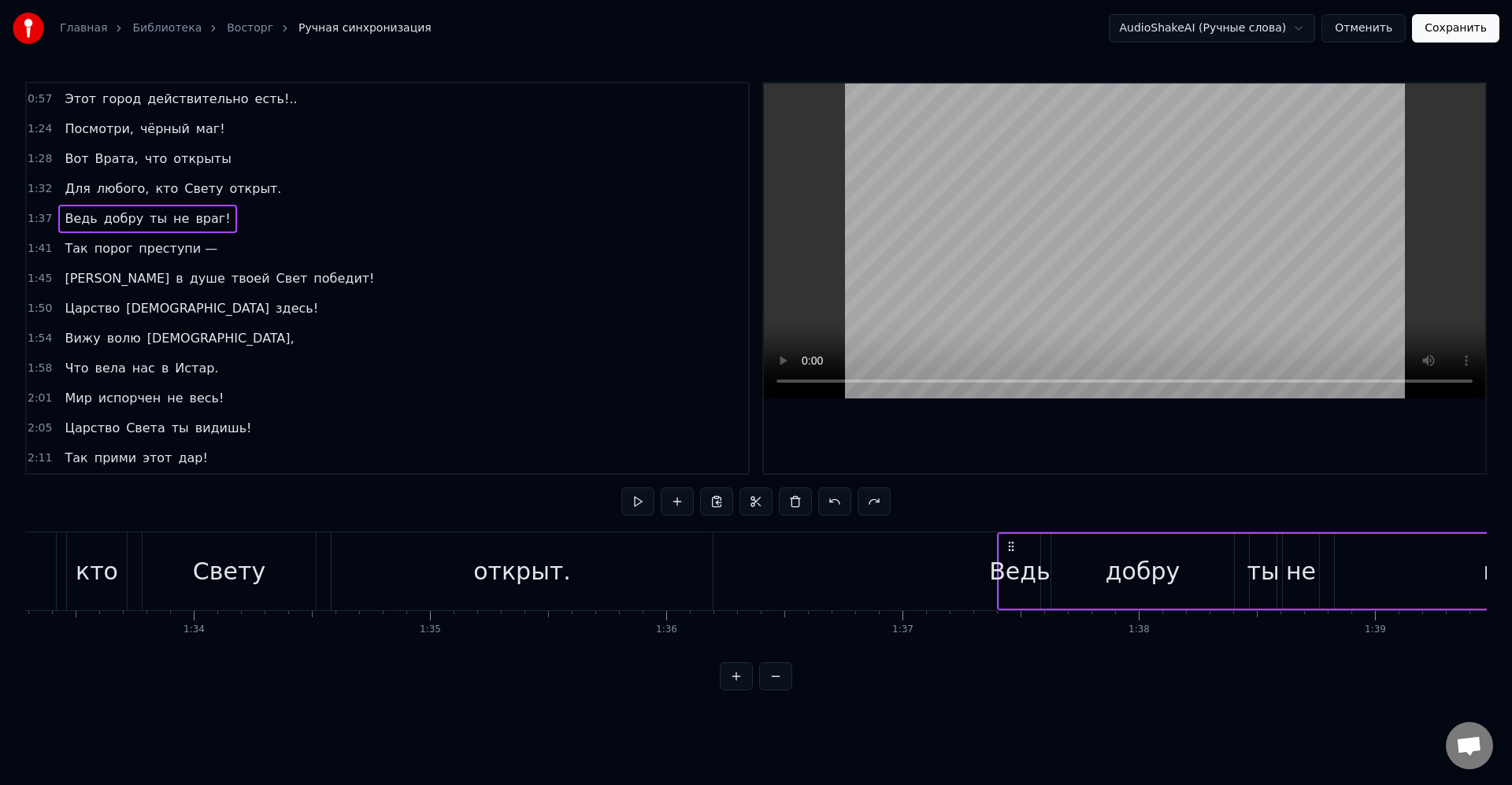
click at [218, 134] on div "1:24 Посмотри, чёрный маг!" at bounding box center [387, 129] width 722 height 30
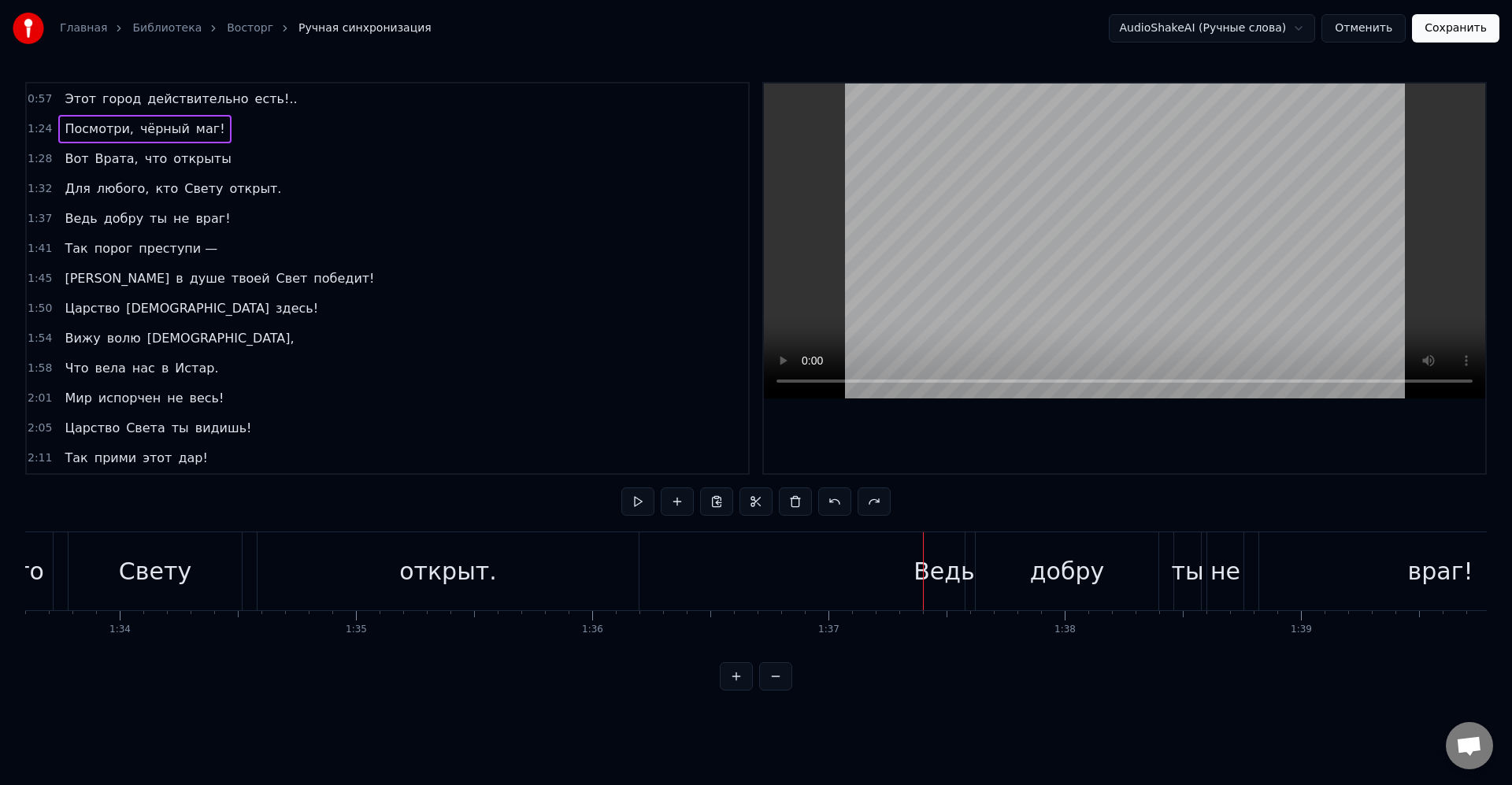
click at [206, 132] on span "маг!" at bounding box center [210, 128] width 32 height 18
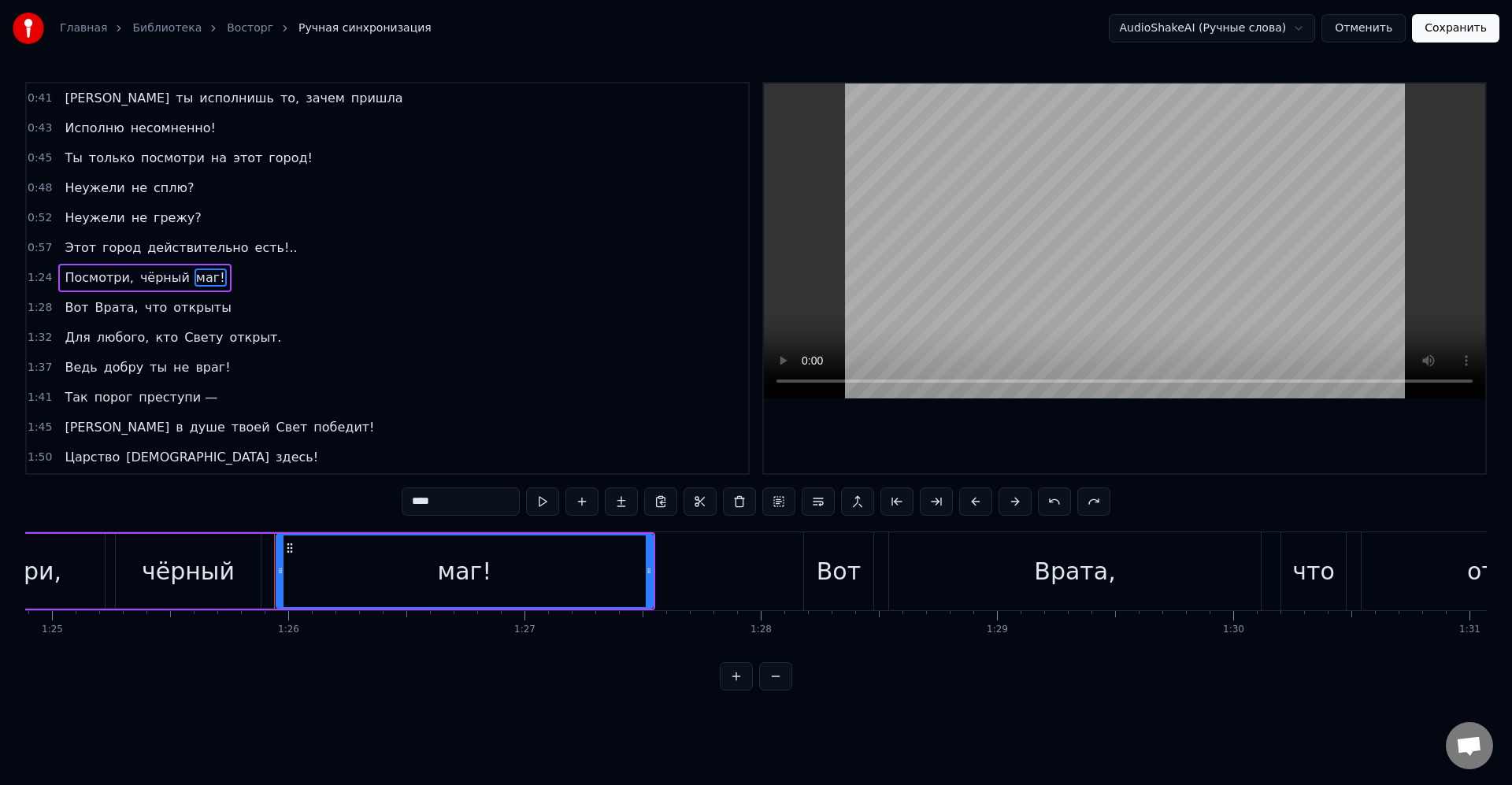
scroll to position [0, 19839]
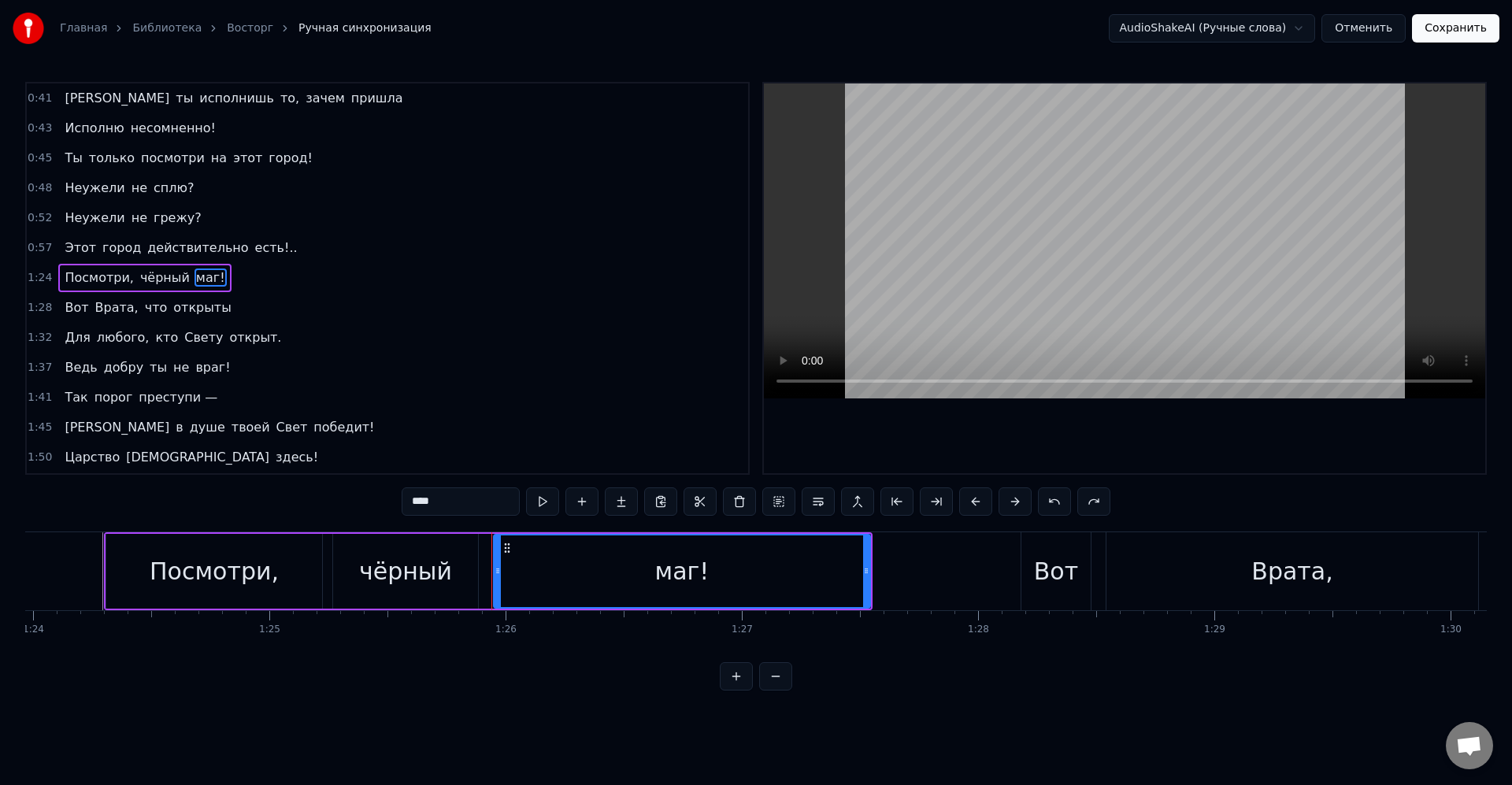
drag, startPoint x: 287, startPoint y: 293, endPoint x: 280, endPoint y: 329, distance: 36.7
click at [297, 412] on div "0:08 Мой светлый брат 0:09 Приветствую тебя, будь славен Паладайн 0:13 Маджере?…" at bounding box center [387, 278] width 724 height 393
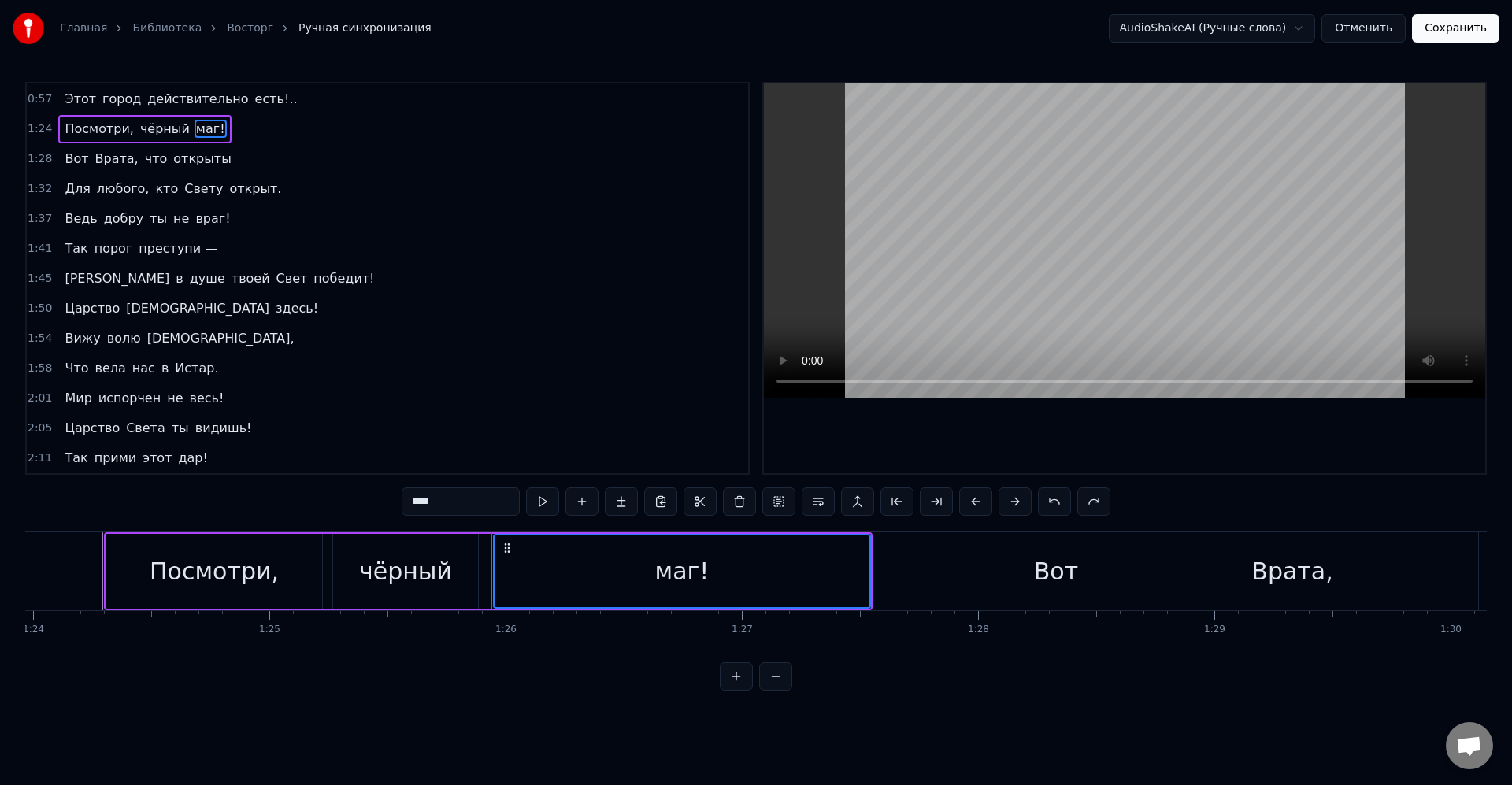
click at [190, 160] on span "открыты" at bounding box center [202, 159] width 62 height 18
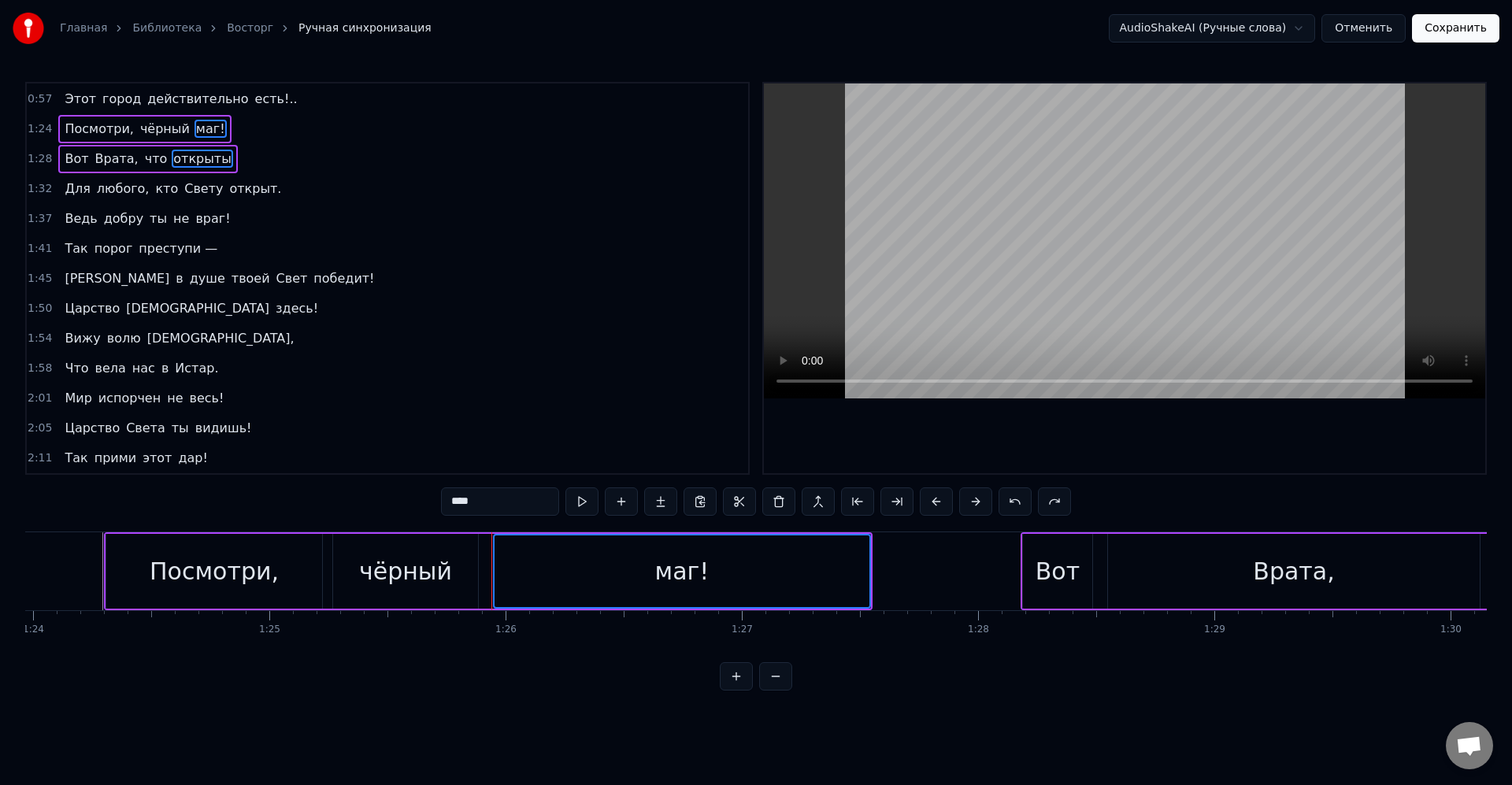
click at [202, 196] on span "Свету" at bounding box center [204, 189] width 42 height 18
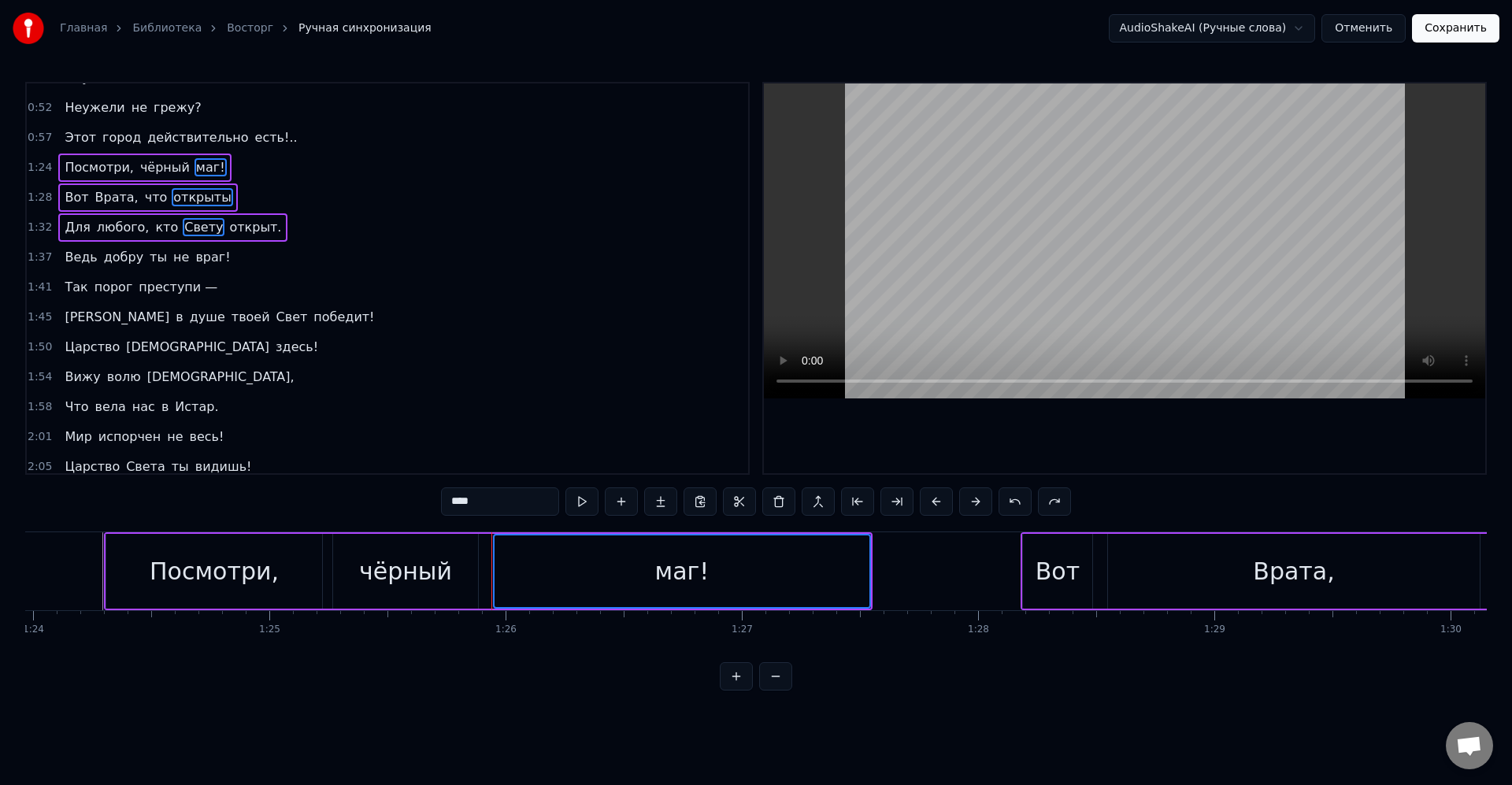
scroll to position [329, 0]
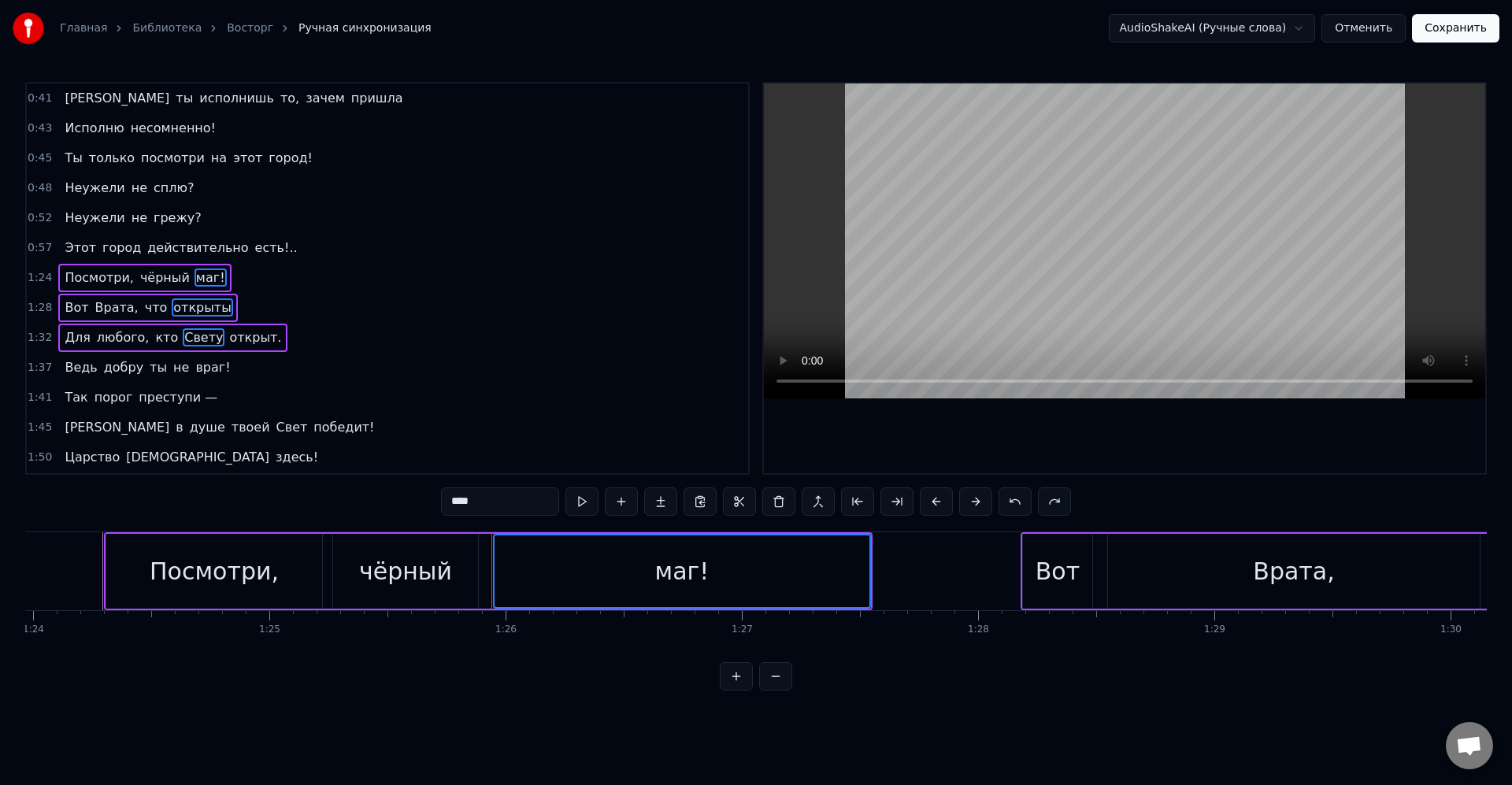
click at [202, 363] on span "враг!" at bounding box center [213, 367] width 38 height 18
click at [177, 409] on div "Так порог преступи —" at bounding box center [141, 397] width 166 height 28
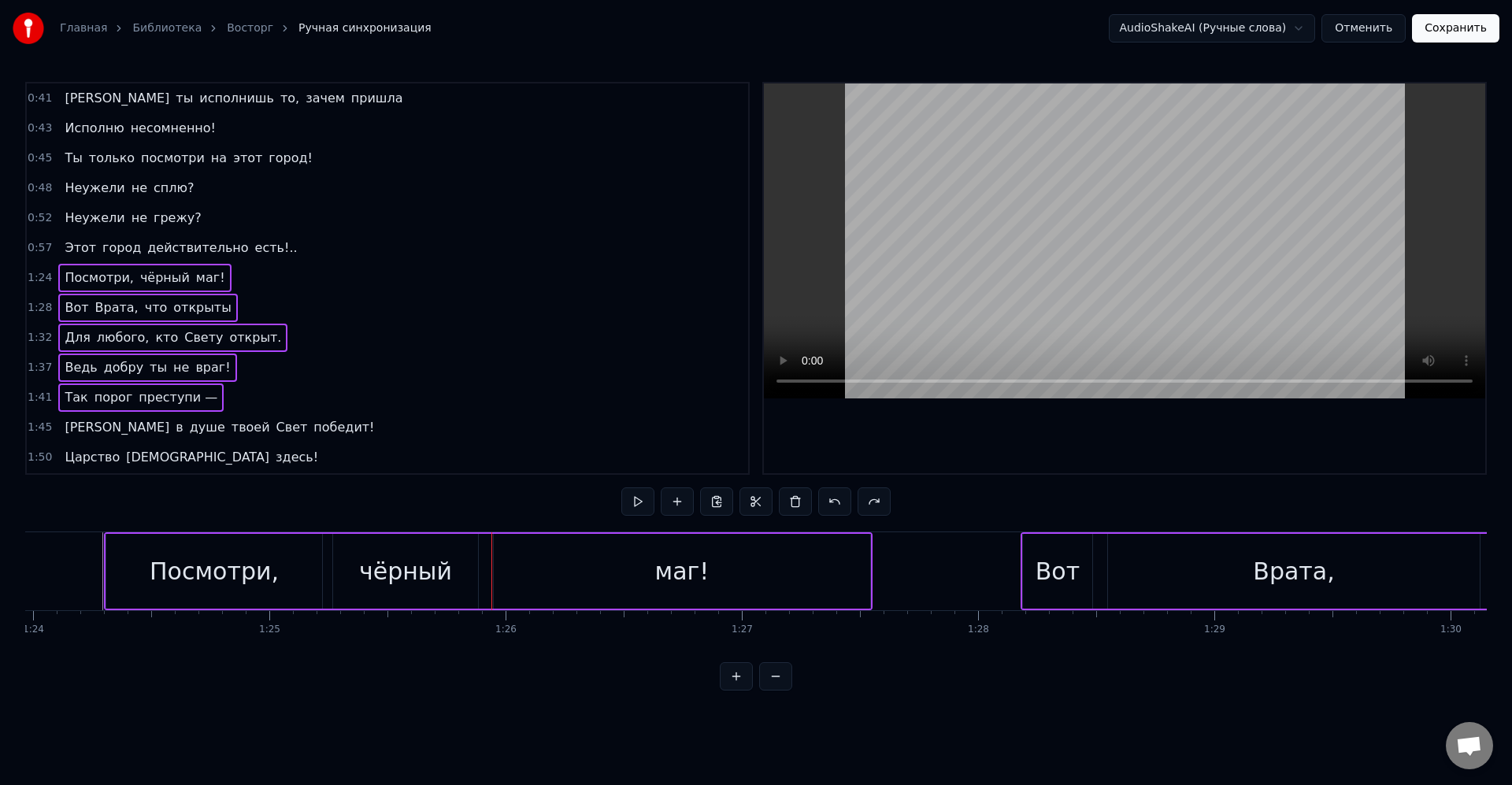
click at [246, 439] on div "И в душе твоей Свет победит!" at bounding box center [219, 428] width 322 height 28
click at [204, 457] on div "Царство [DEMOGRAPHIC_DATA] здесь!" at bounding box center [191, 457] width 266 height 28
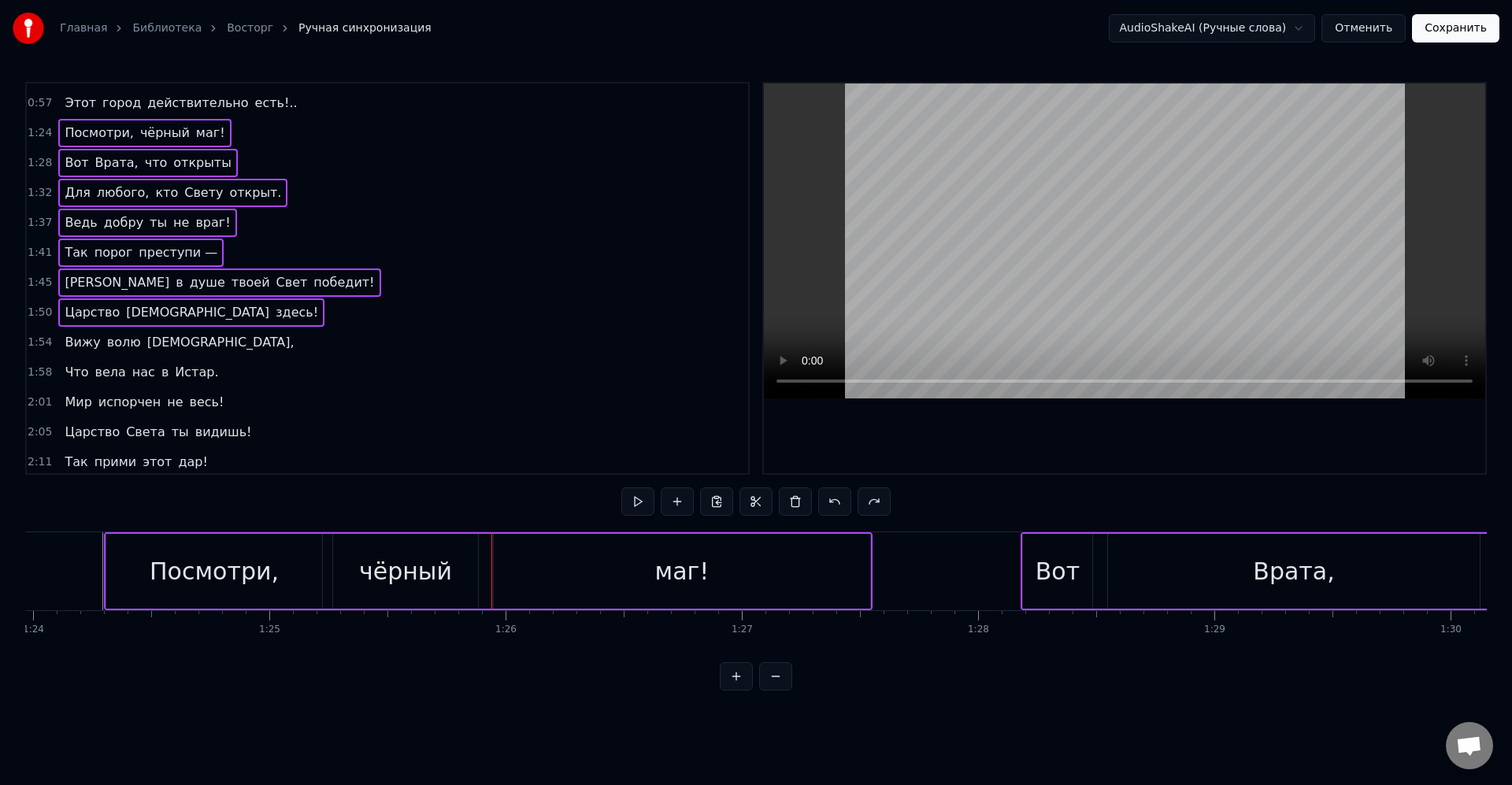
scroll to position [478, 0]
click at [203, 342] on div "Вижу волю Господню," at bounding box center [179, 339] width 241 height 28
click at [208, 370] on div "1:58 Что вела нас в Истар." at bounding box center [387, 368] width 722 height 30
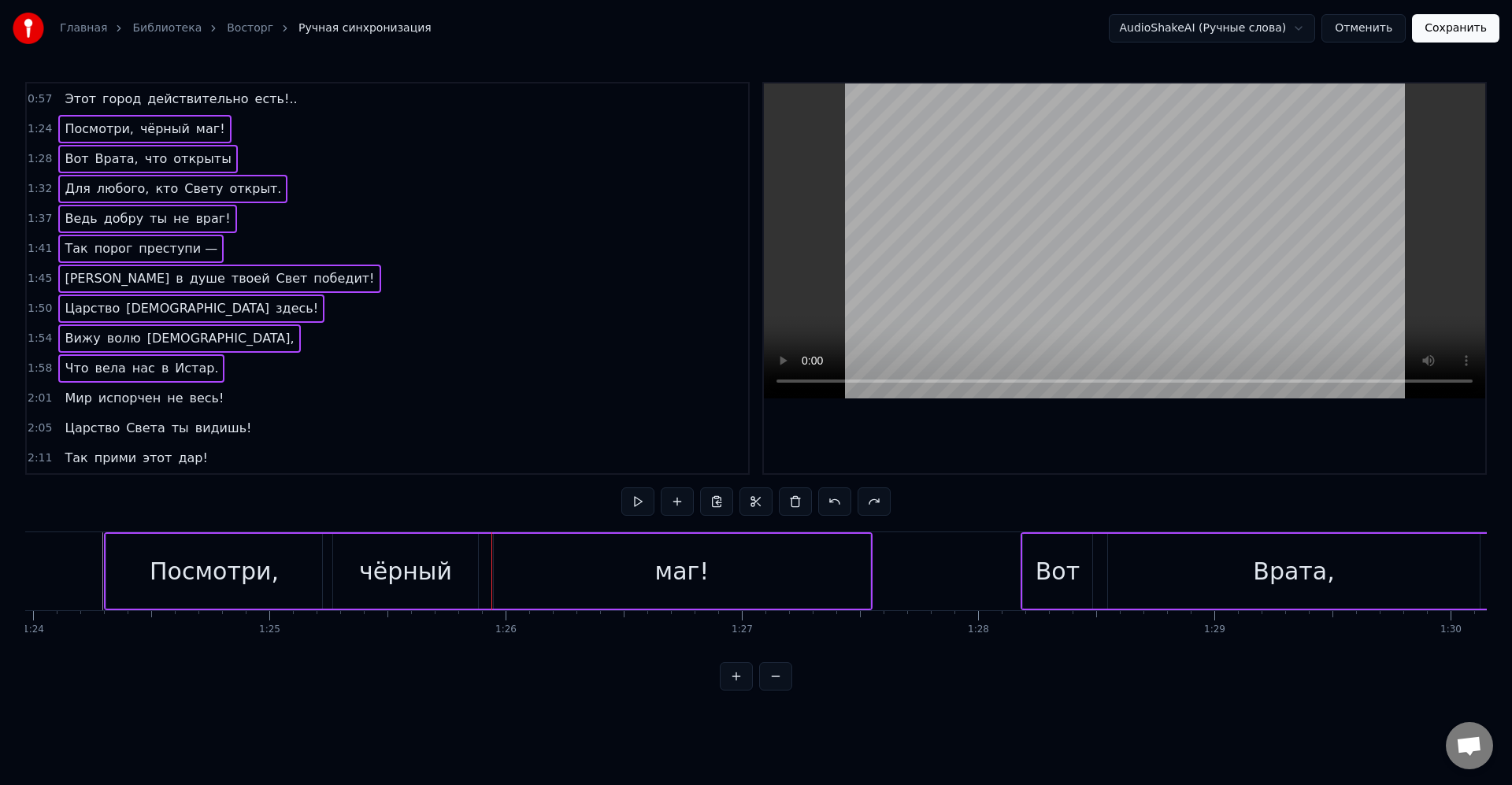
click at [218, 389] on div "2:01 Мир испорчен не весь!" at bounding box center [387, 398] width 722 height 30
click at [236, 421] on div "Царство Света ты видишь!" at bounding box center [158, 428] width 199 height 28
click at [194, 453] on div "Так прими этот дар!" at bounding box center [136, 458] width 155 height 28
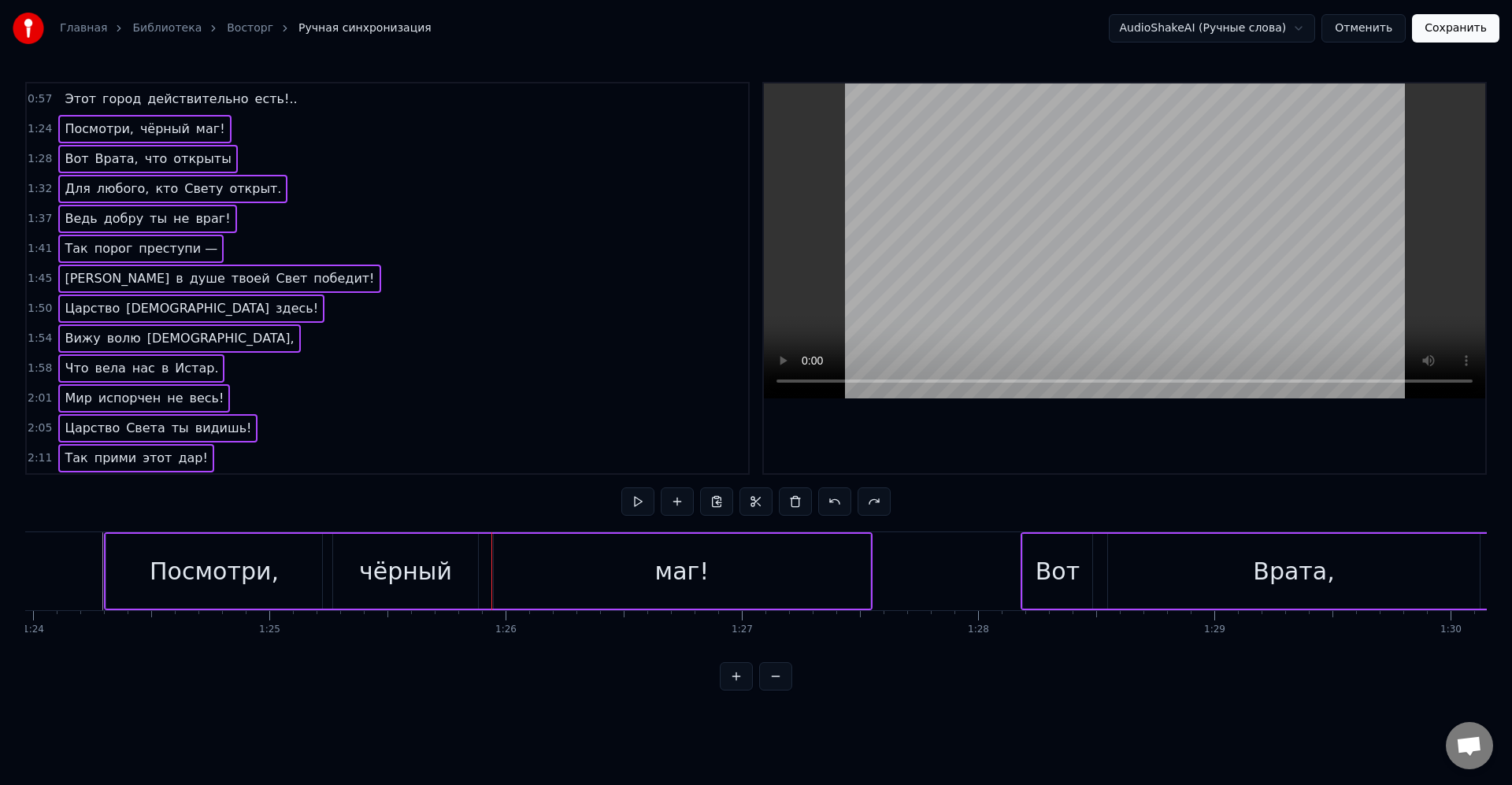
click at [192, 453] on div "Так прими этот дар!" at bounding box center [136, 458] width 155 height 28
click at [237, 426] on div "2:05 Царство Света ты видишь!" at bounding box center [387, 428] width 722 height 30
click at [215, 397] on div "2:01 Мир испорчен не весь!" at bounding box center [387, 398] width 722 height 30
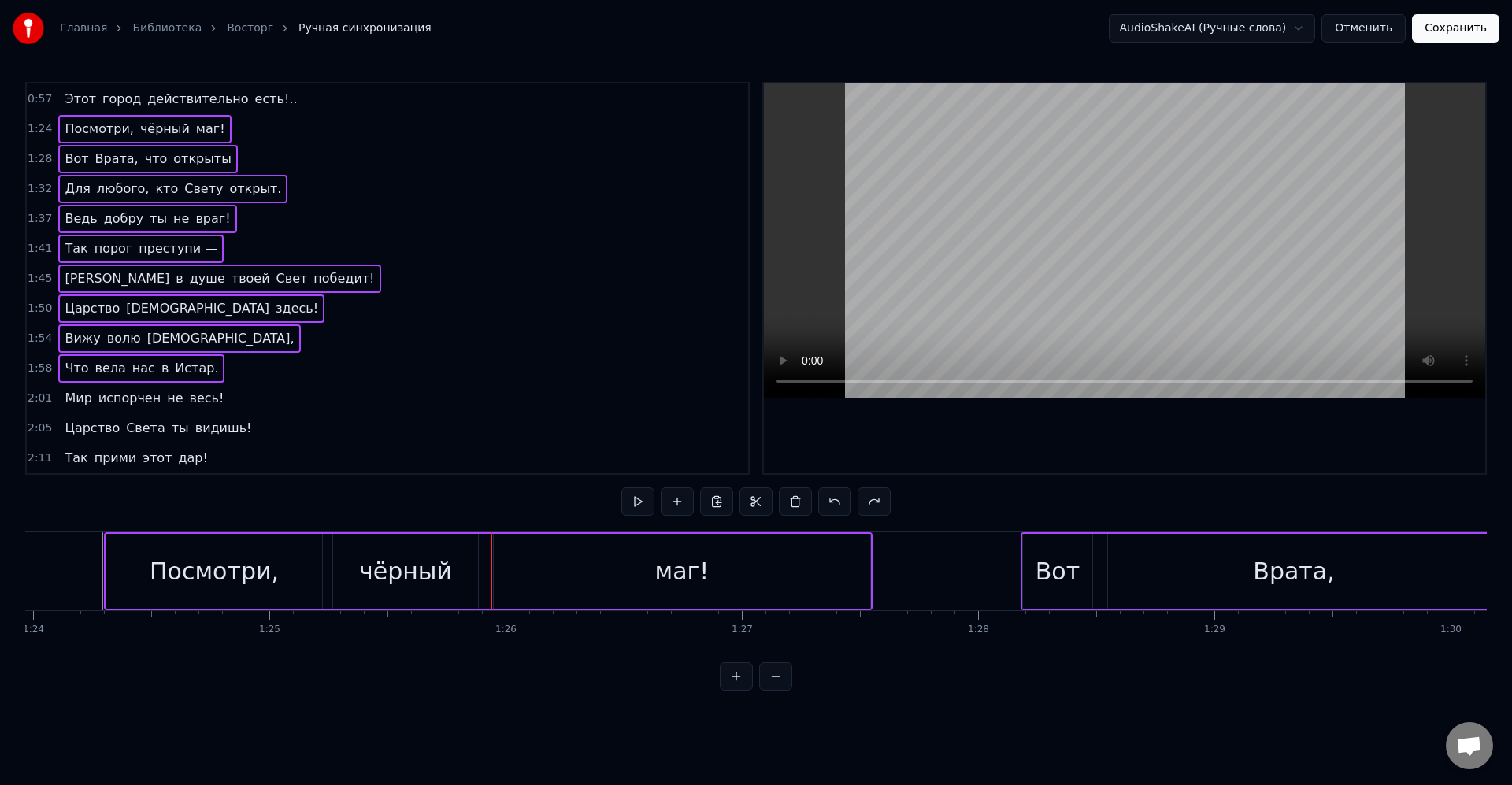
click at [209, 364] on div "1:58 Что вела нас в Истар." at bounding box center [387, 368] width 722 height 30
drag, startPoint x: 204, startPoint y: 338, endPoint x: 205, endPoint y: 318, distance: 20.0
click at [204, 335] on div "Вижу волю Господню," at bounding box center [179, 339] width 241 height 28
click at [206, 311] on div "1:50 Царство [DEMOGRAPHIC_DATA] здесь!" at bounding box center [387, 309] width 722 height 30
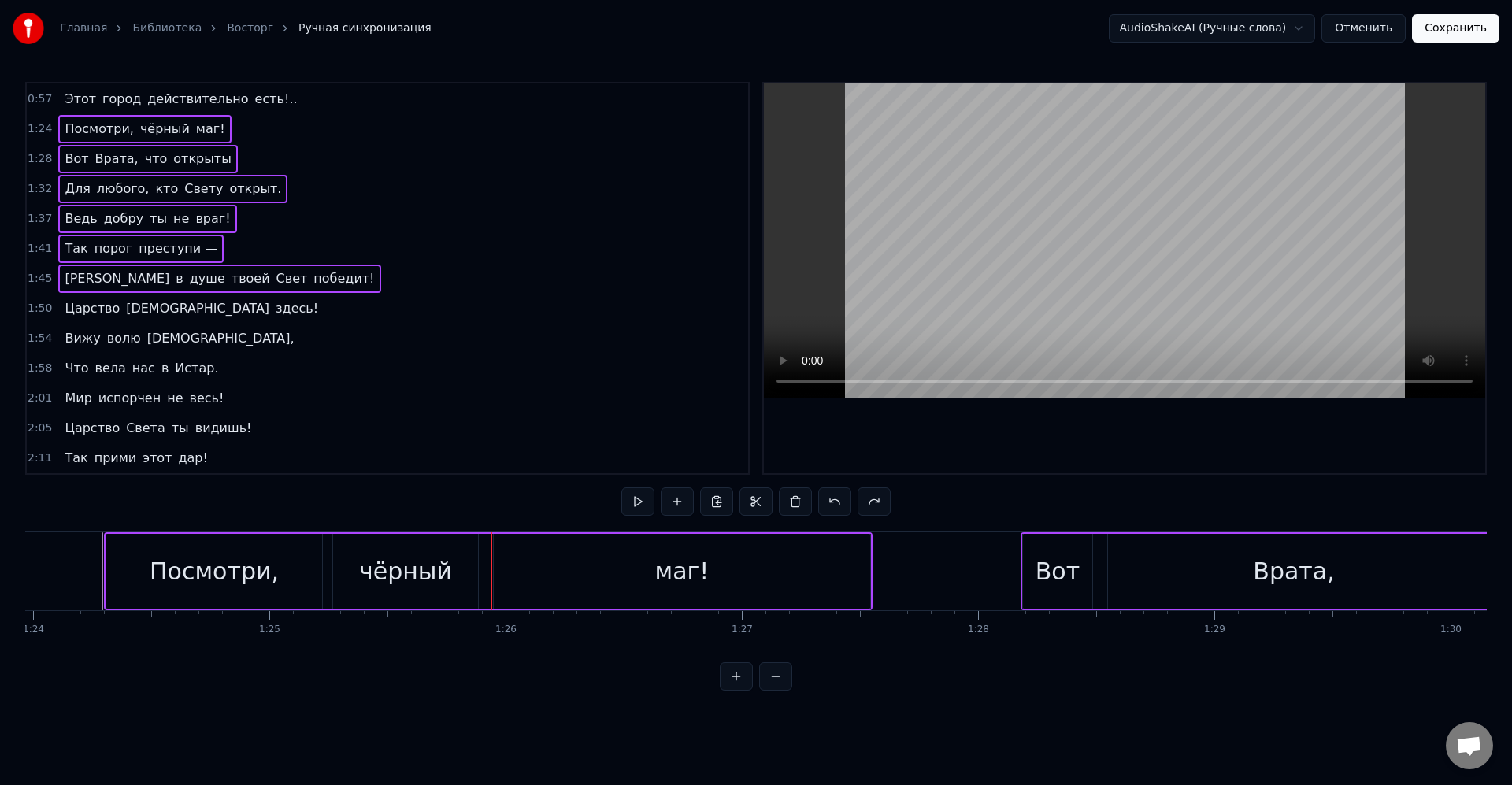
click at [264, 274] on div "1:45 И в душе твоей Свет победит!" at bounding box center [387, 278] width 722 height 30
drag, startPoint x: 204, startPoint y: 244, endPoint x: 222, endPoint y: 234, distance: 20.6
click at [207, 242] on div "1:41 Так порог преступи —" at bounding box center [387, 249] width 722 height 30
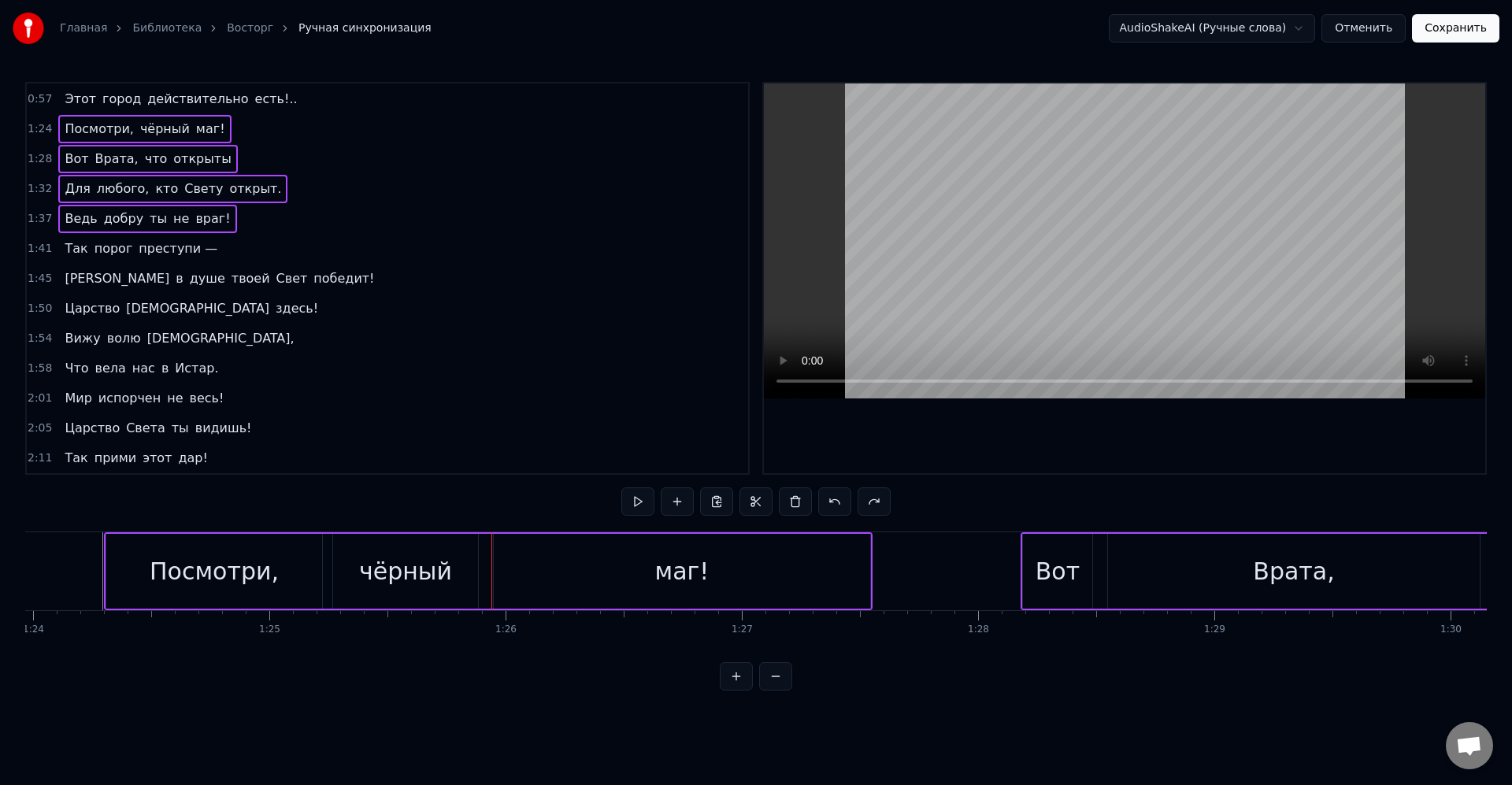
click at [222, 223] on div "1:37 Ведь добру ты не враг!" at bounding box center [387, 219] width 722 height 30
click at [260, 189] on div "Для любого, кто Свету открыт." at bounding box center [173, 189] width 229 height 28
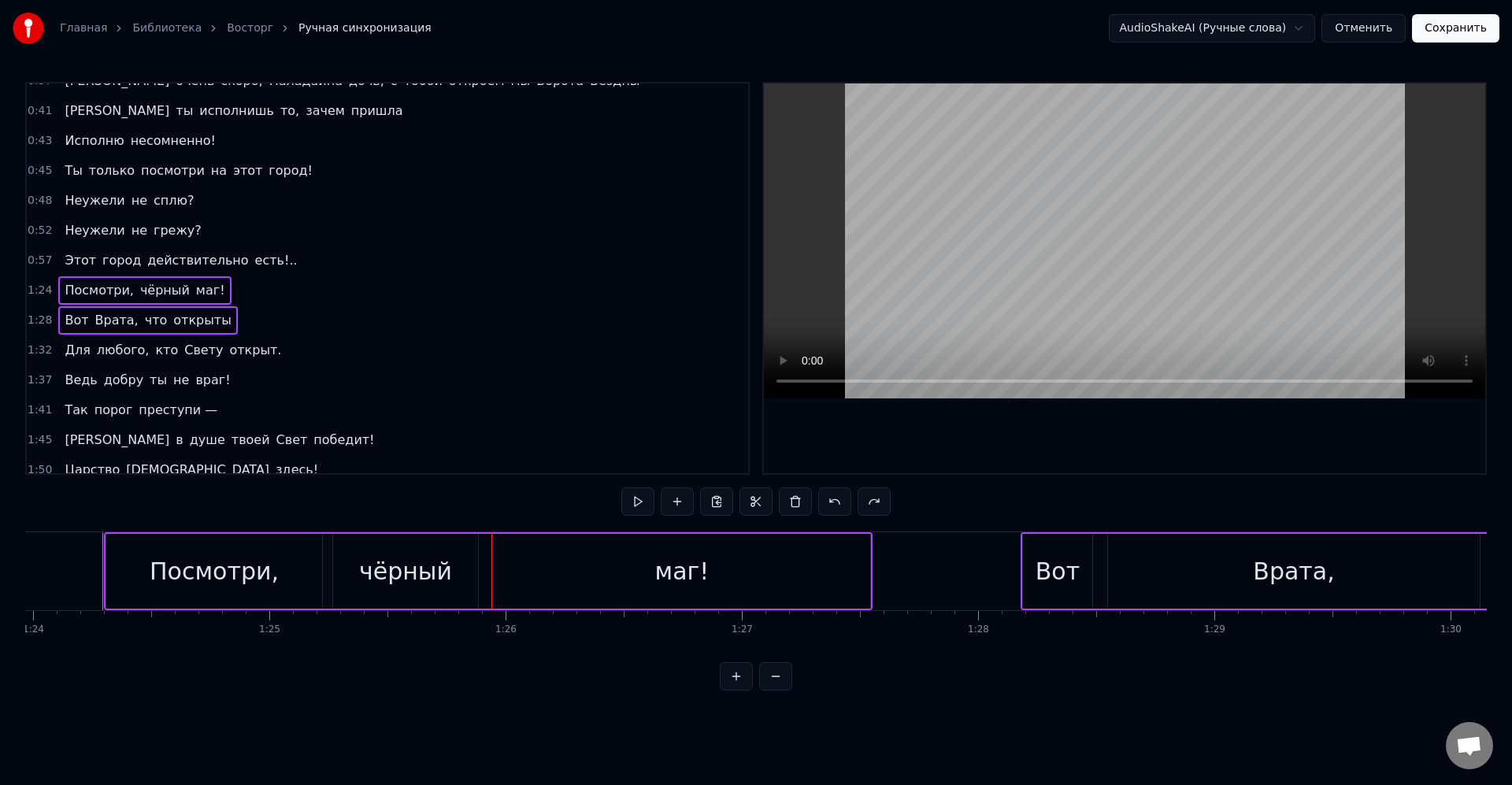
scroll to position [289, 0]
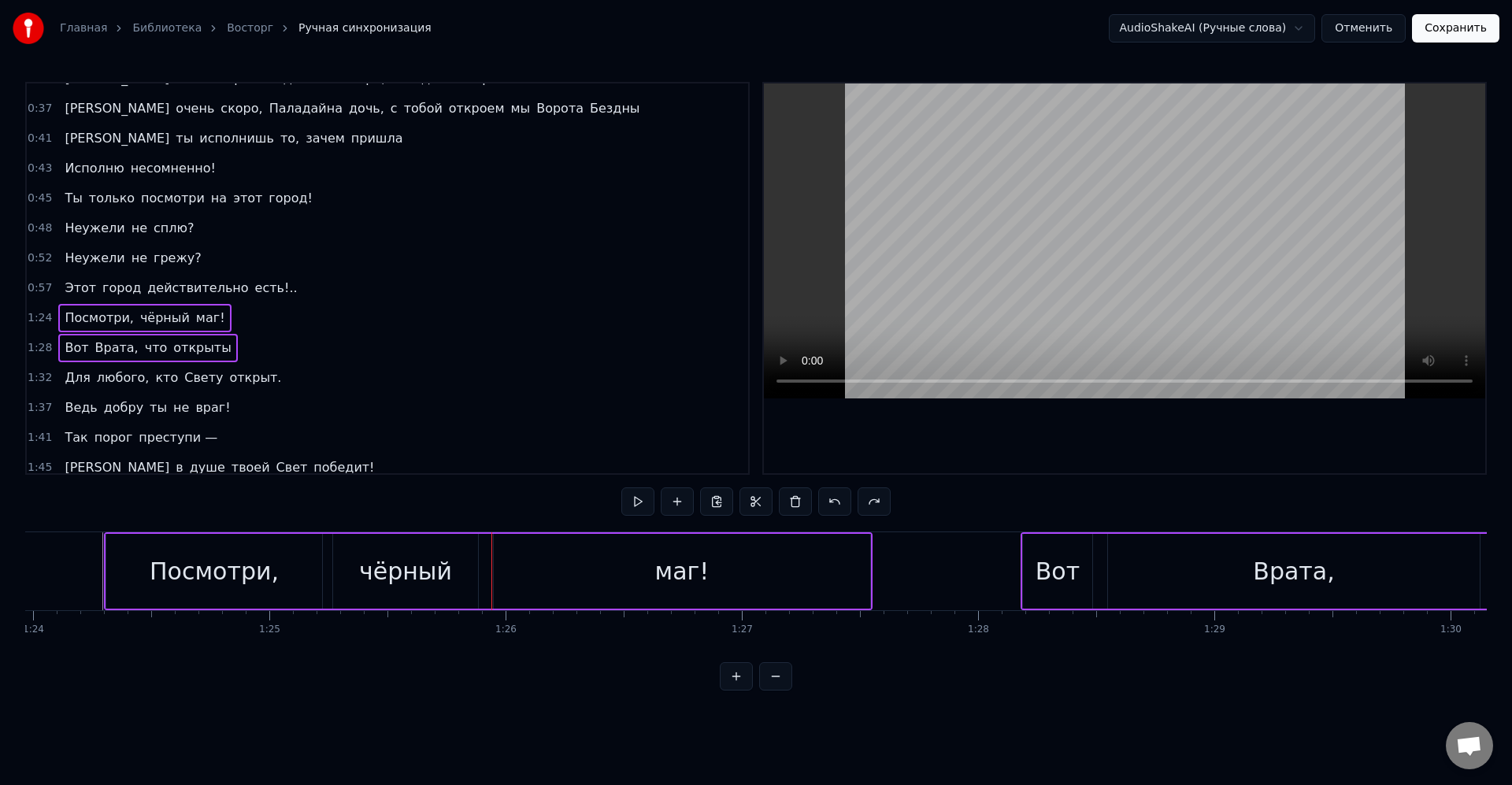
click at [235, 337] on div "1:28 Вот Врата, что открыты" at bounding box center [387, 348] width 722 height 30
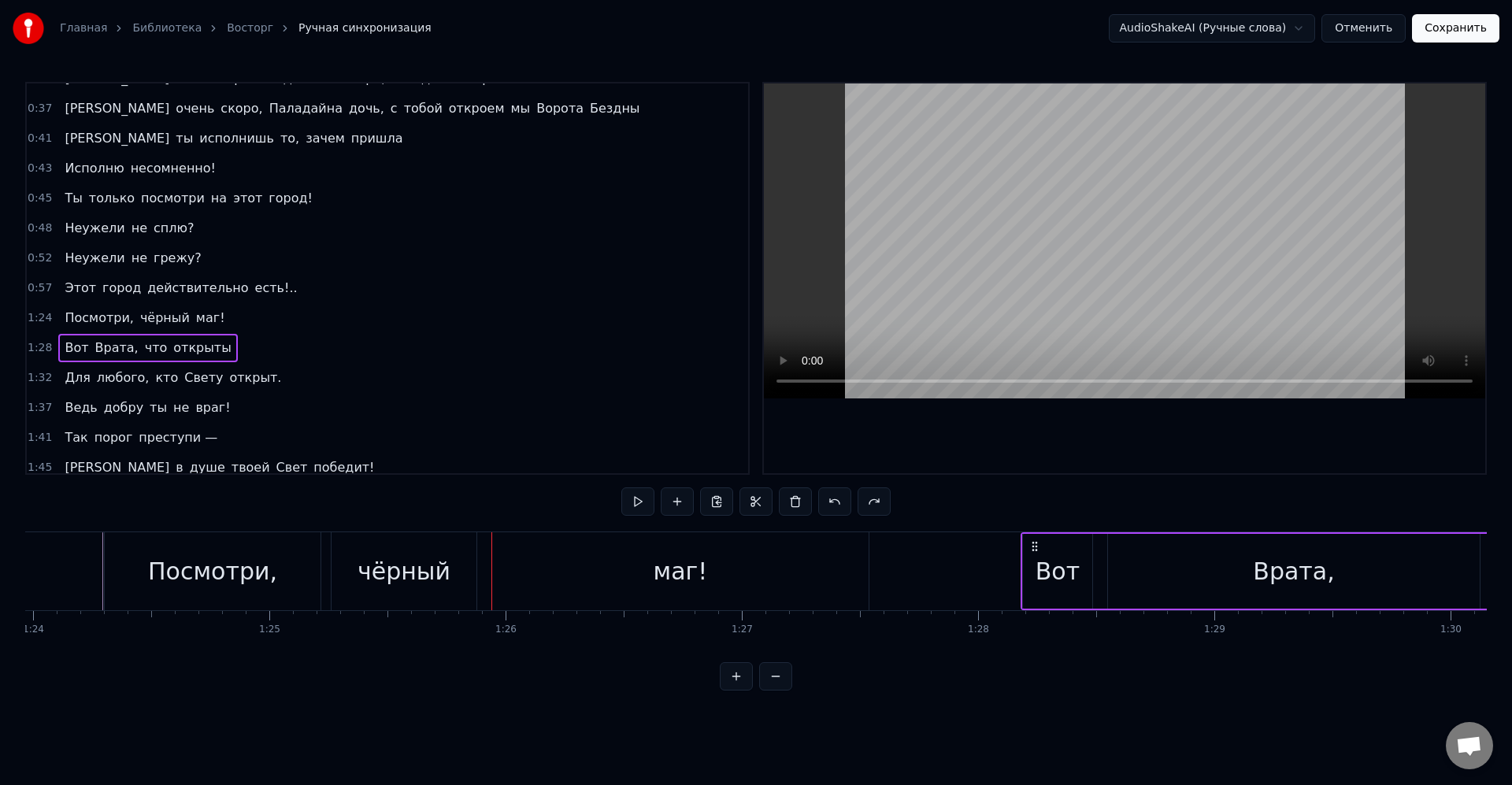
click at [211, 311] on div "Посмотри, чёрный маг!" at bounding box center [144, 318] width 172 height 28
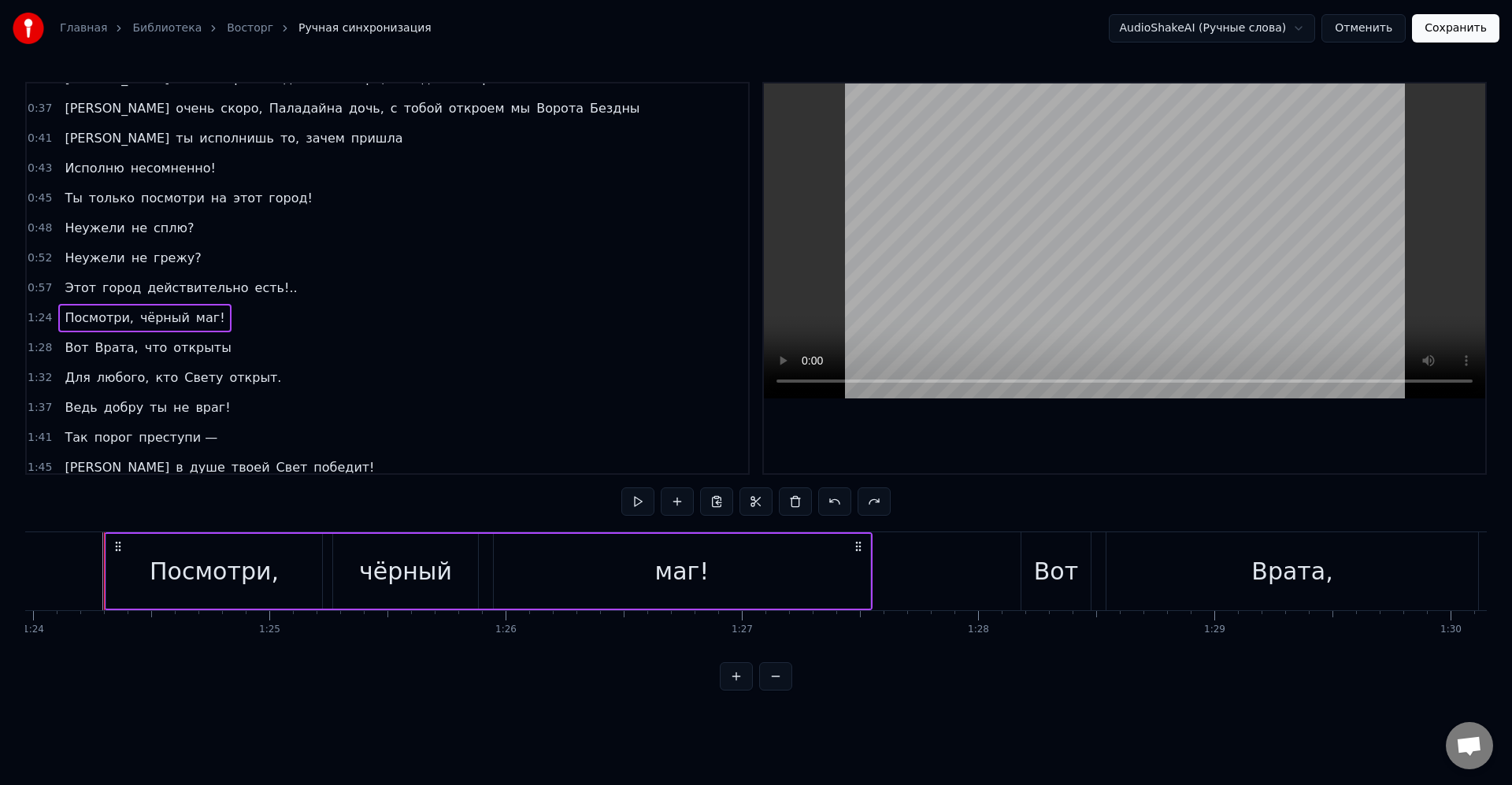
click at [232, 342] on div "1:28 Вот Врата, что открыты" at bounding box center [387, 348] width 722 height 30
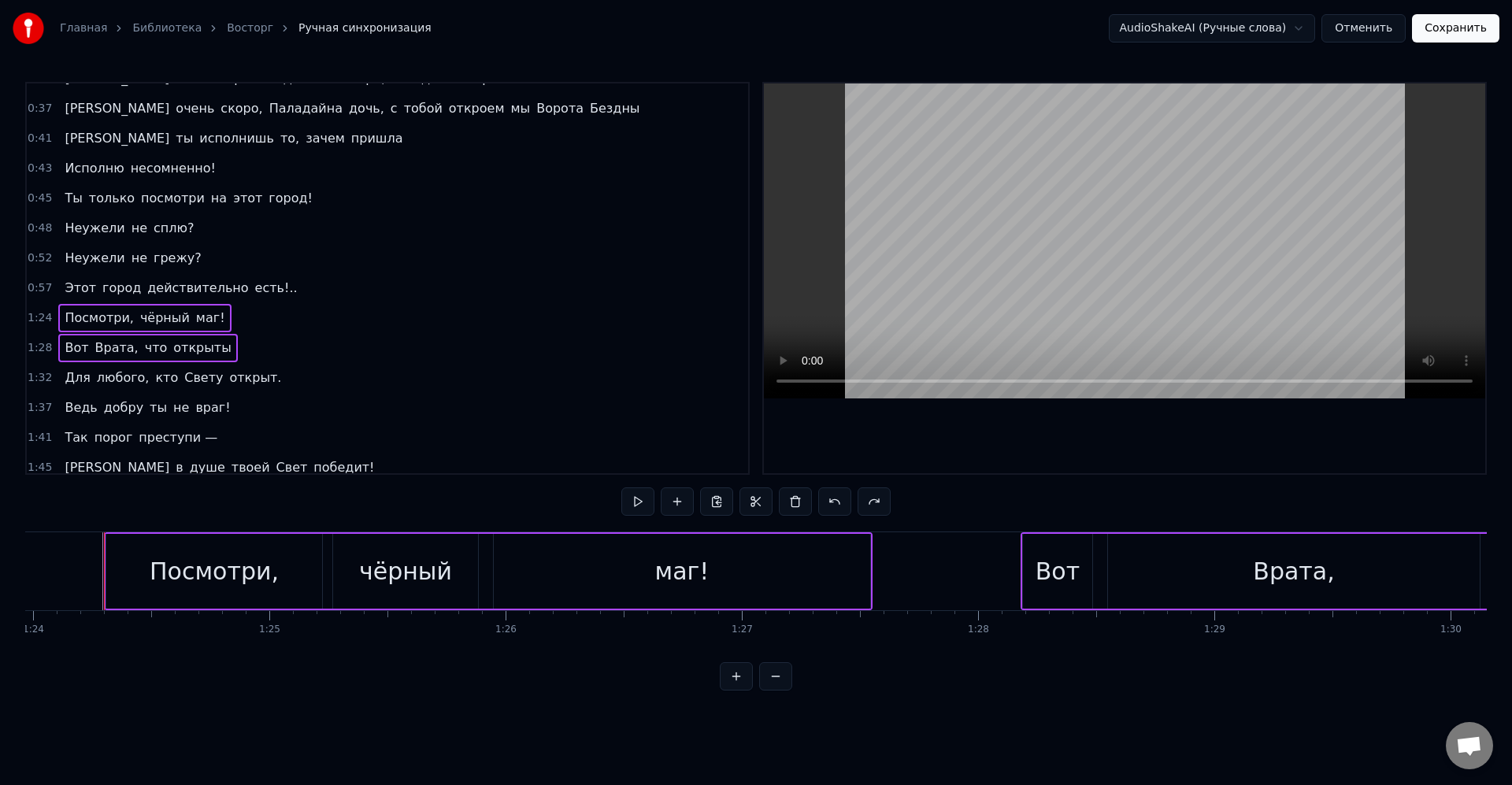
drag, startPoint x: 496, startPoint y: 460, endPoint x: 472, endPoint y: 501, distance: 47.5
click at [494, 460] on div "1:45 И в душе твоей Свет победит!" at bounding box center [387, 468] width 722 height 30
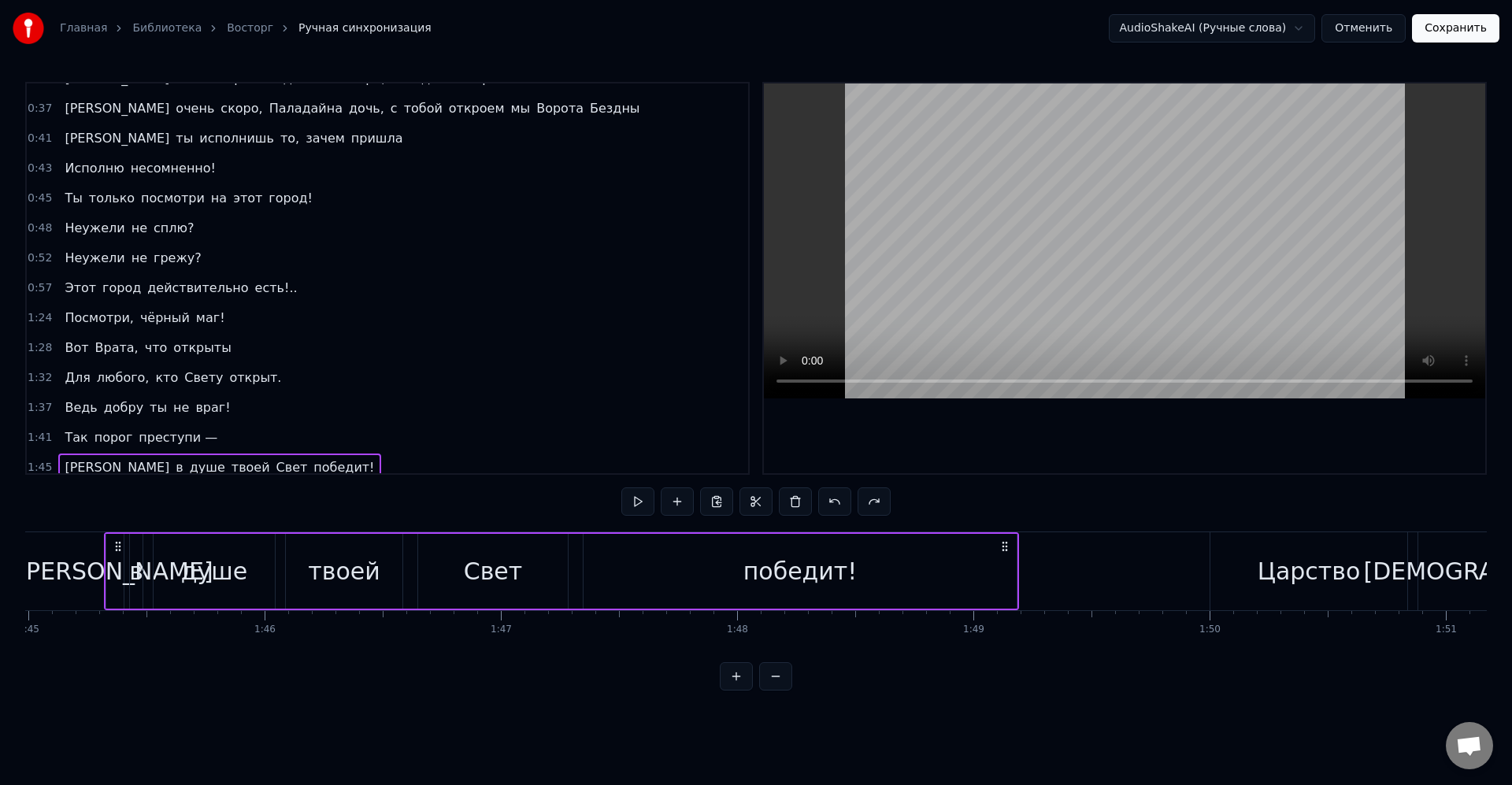
click at [221, 305] on div "1:24 Посмотри, чёрный маг!" at bounding box center [387, 318] width 722 height 30
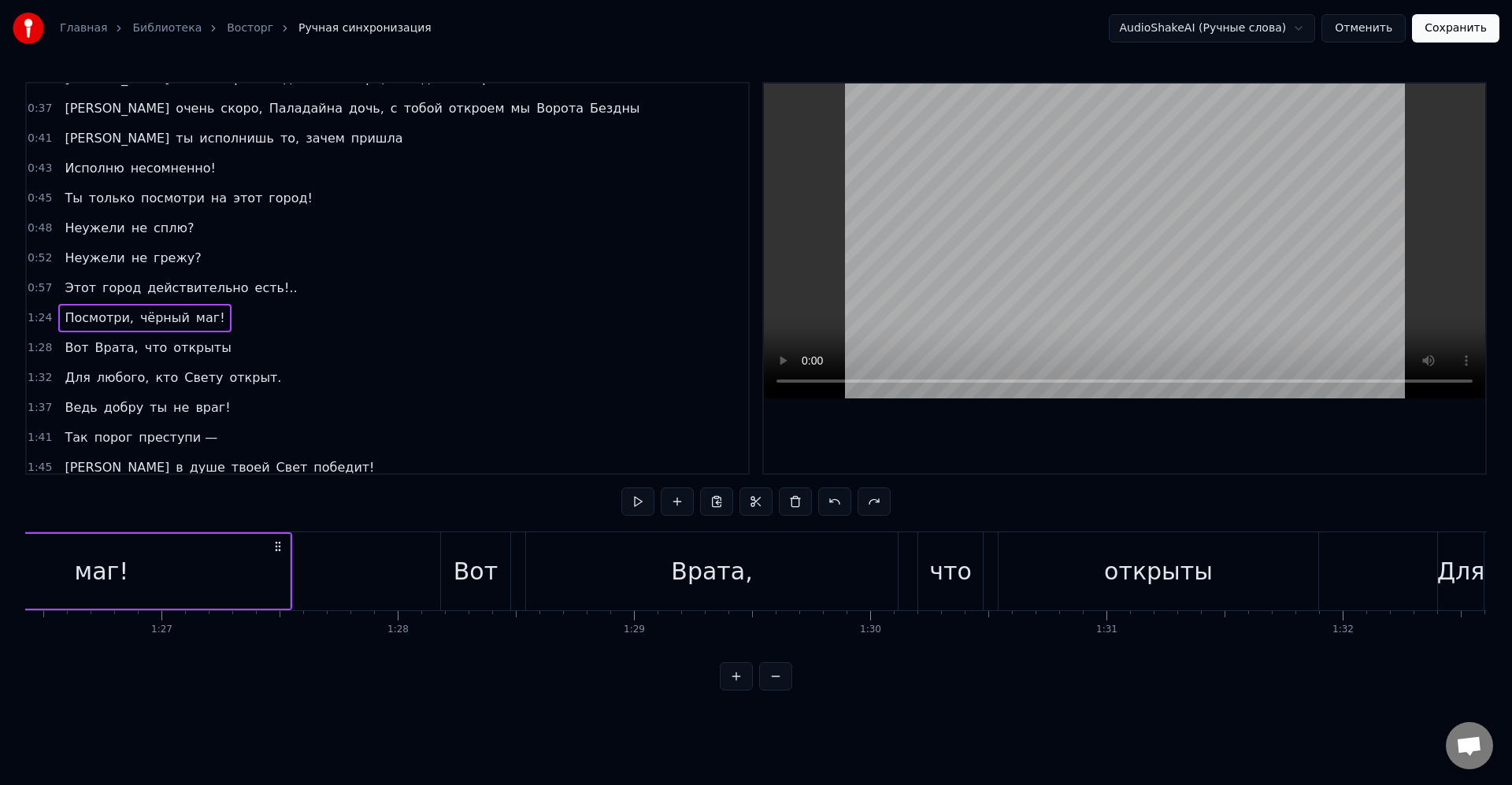
scroll to position [0, 19839]
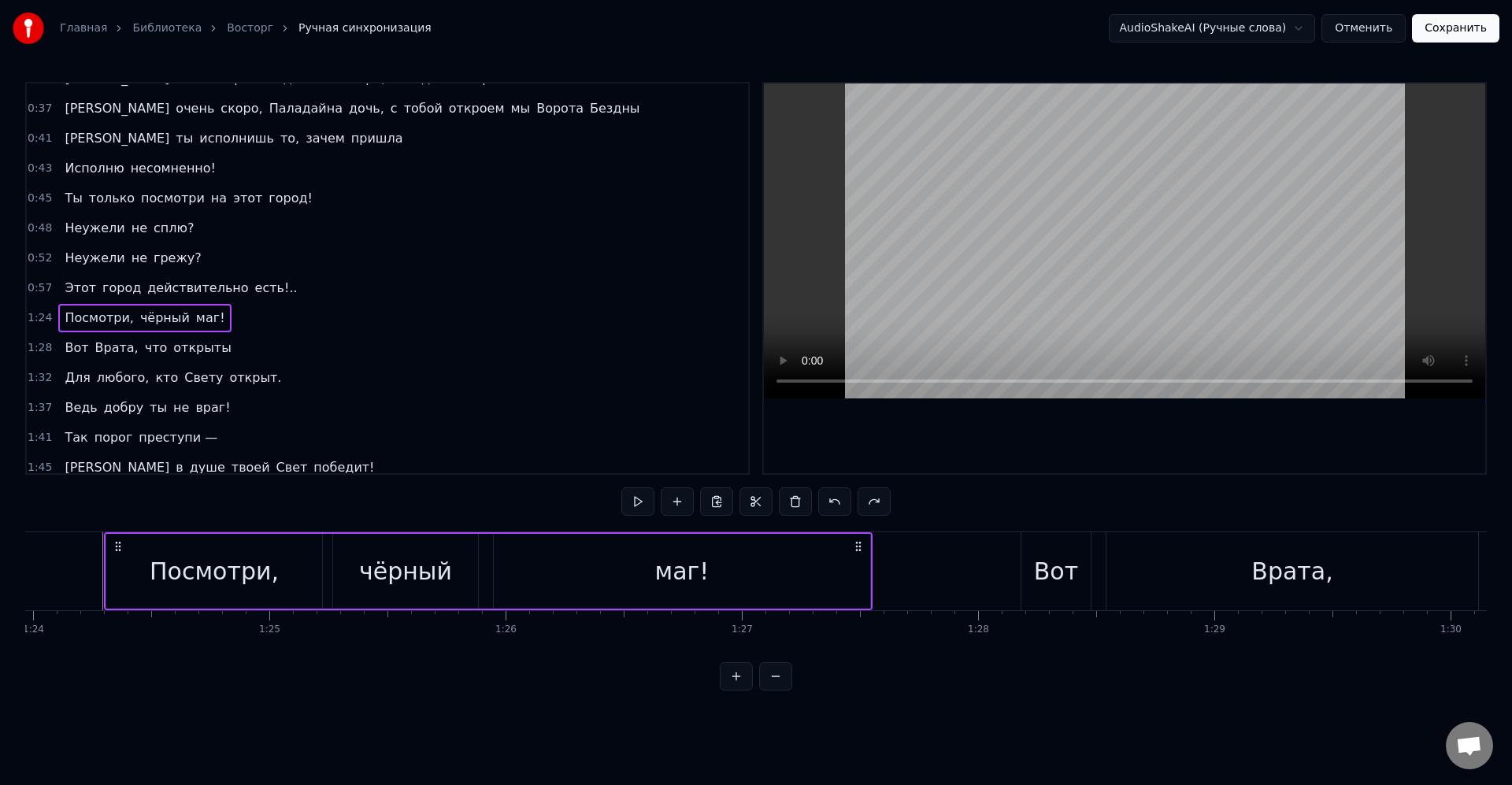
click at [872, 539] on div "Посмотри, чёрный маг!" at bounding box center [488, 571] width 769 height 78
click at [121, 547] on icon at bounding box center [118, 546] width 12 height 12
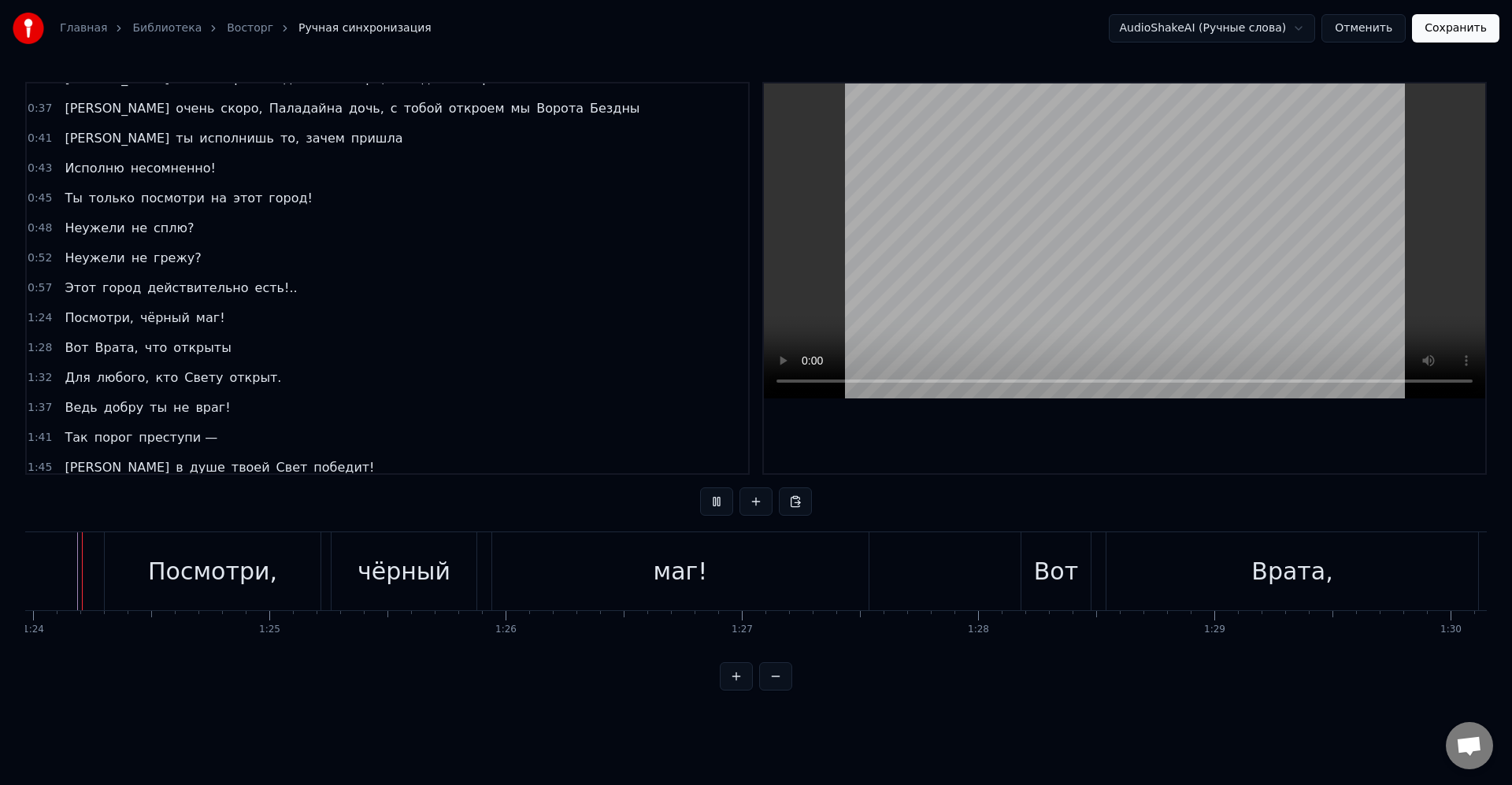
scroll to position [0, 19812]
click at [1106, 549] on div "Вот" at bounding box center [1083, 571] width 69 height 78
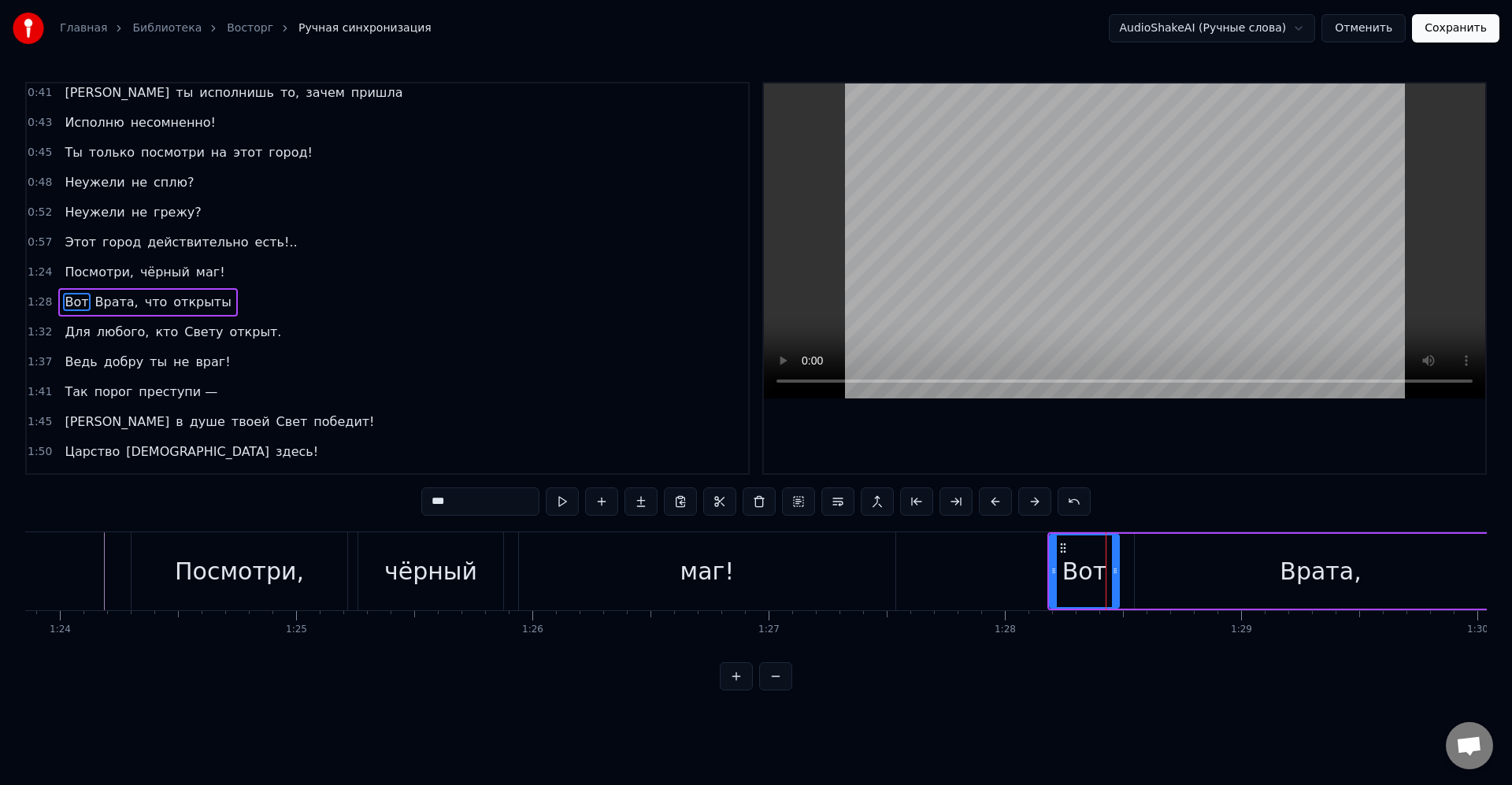
scroll to position [359, 0]
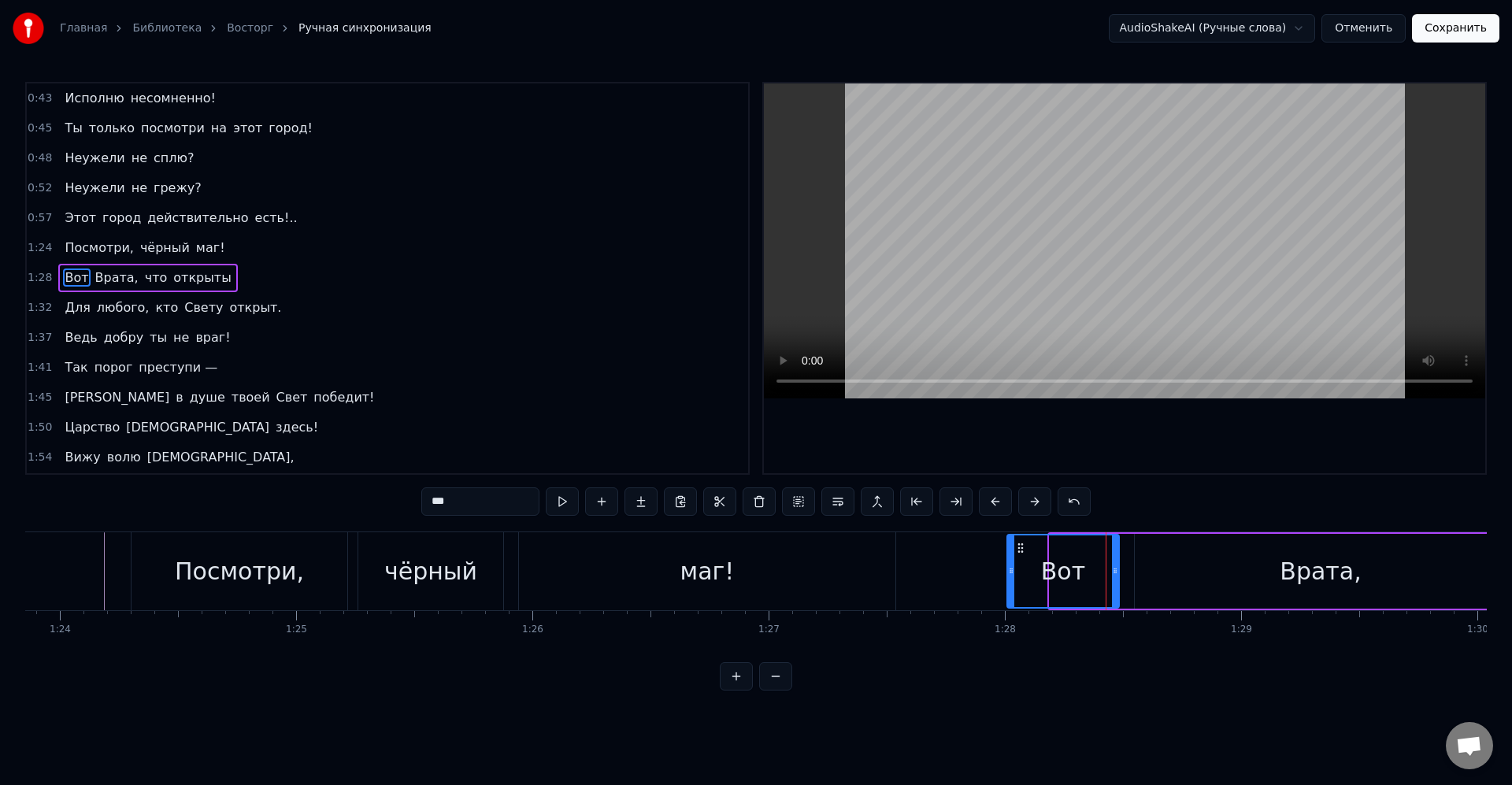
drag, startPoint x: 1056, startPoint y: 569, endPoint x: 1013, endPoint y: 574, distance: 43.3
click at [1013, 574] on icon at bounding box center [1011, 570] width 7 height 12
drag, startPoint x: 1116, startPoint y: 566, endPoint x: 1090, endPoint y: 563, distance: 26.2
click at [1090, 563] on div at bounding box center [1089, 571] width 7 height 72
drag, startPoint x: 505, startPoint y: 568, endPoint x: 704, endPoint y: 569, distance: 199.0
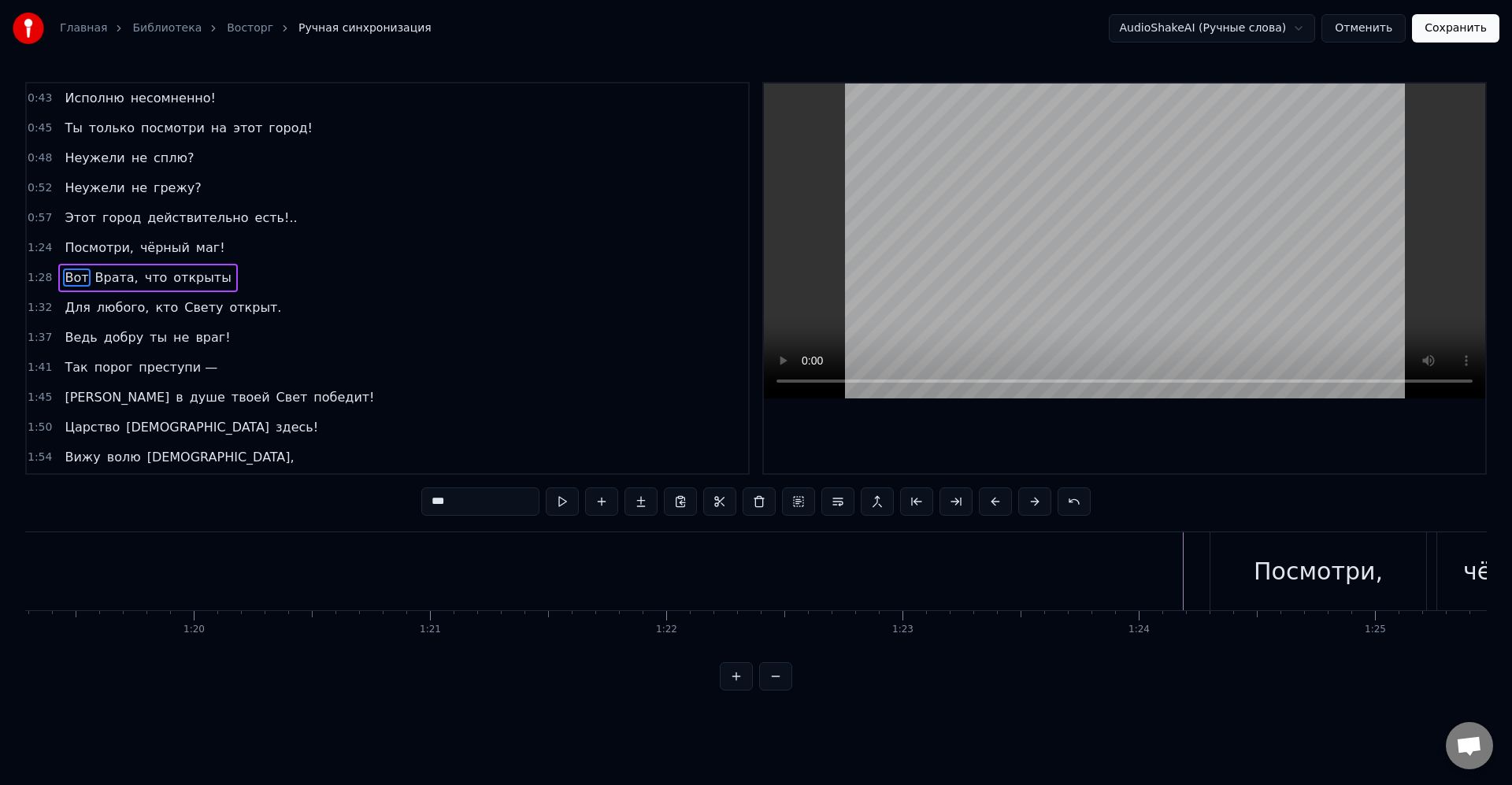
scroll to position [0, 18715]
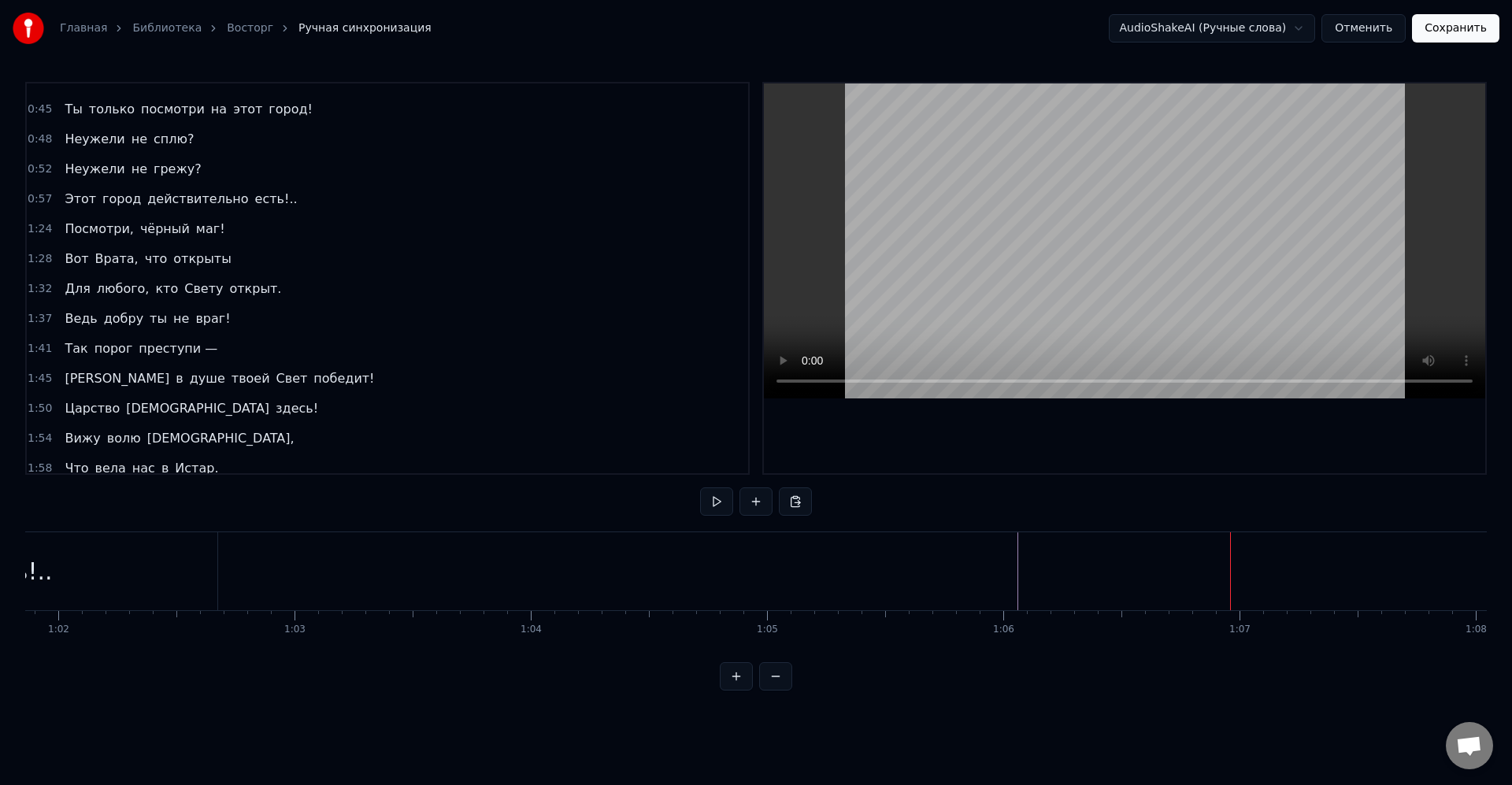
scroll to position [0, 14339]
click at [360, 579] on div "есть!.." at bounding box center [288, 571] width 410 height 78
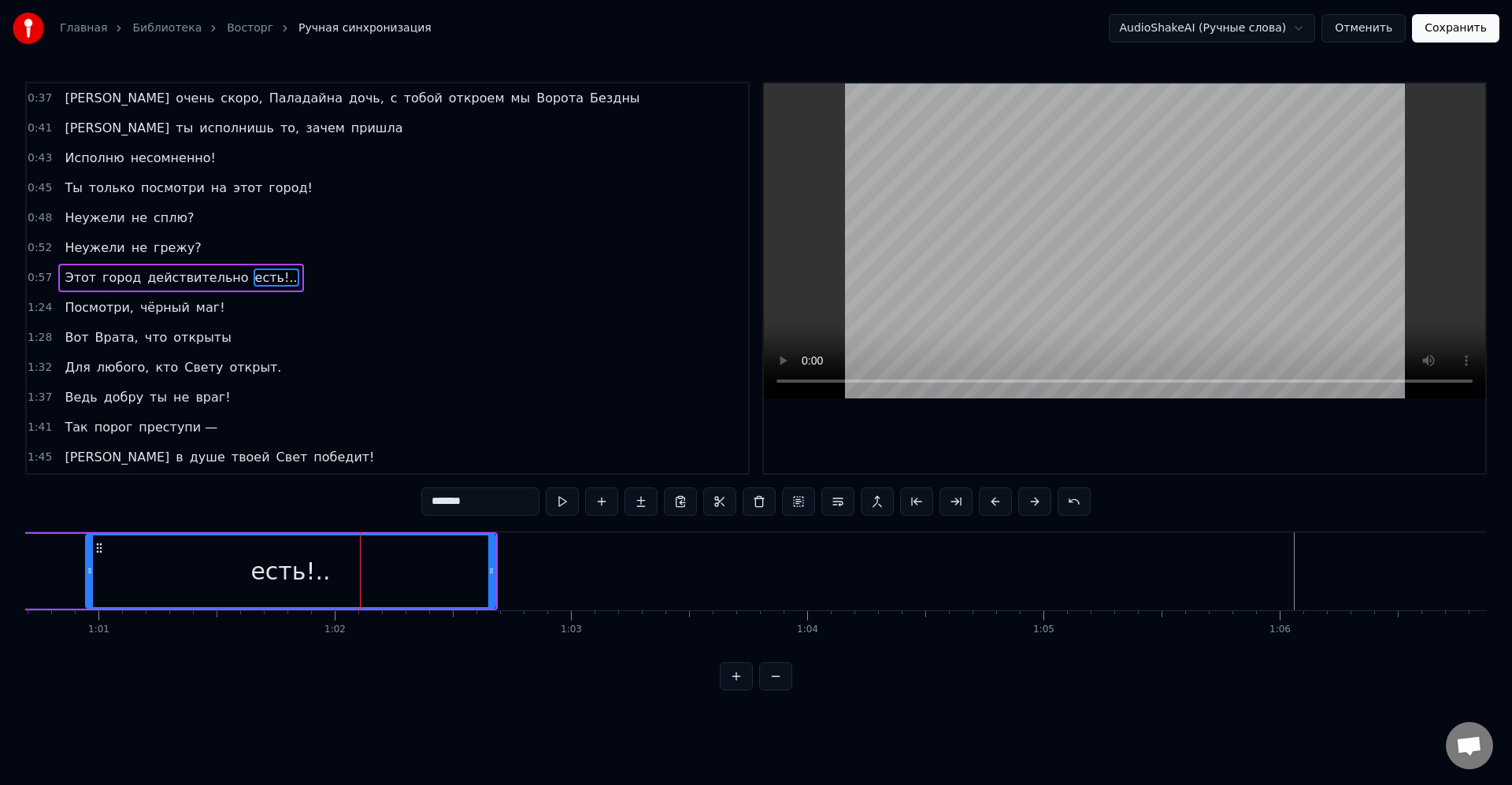
scroll to position [0, 14318]
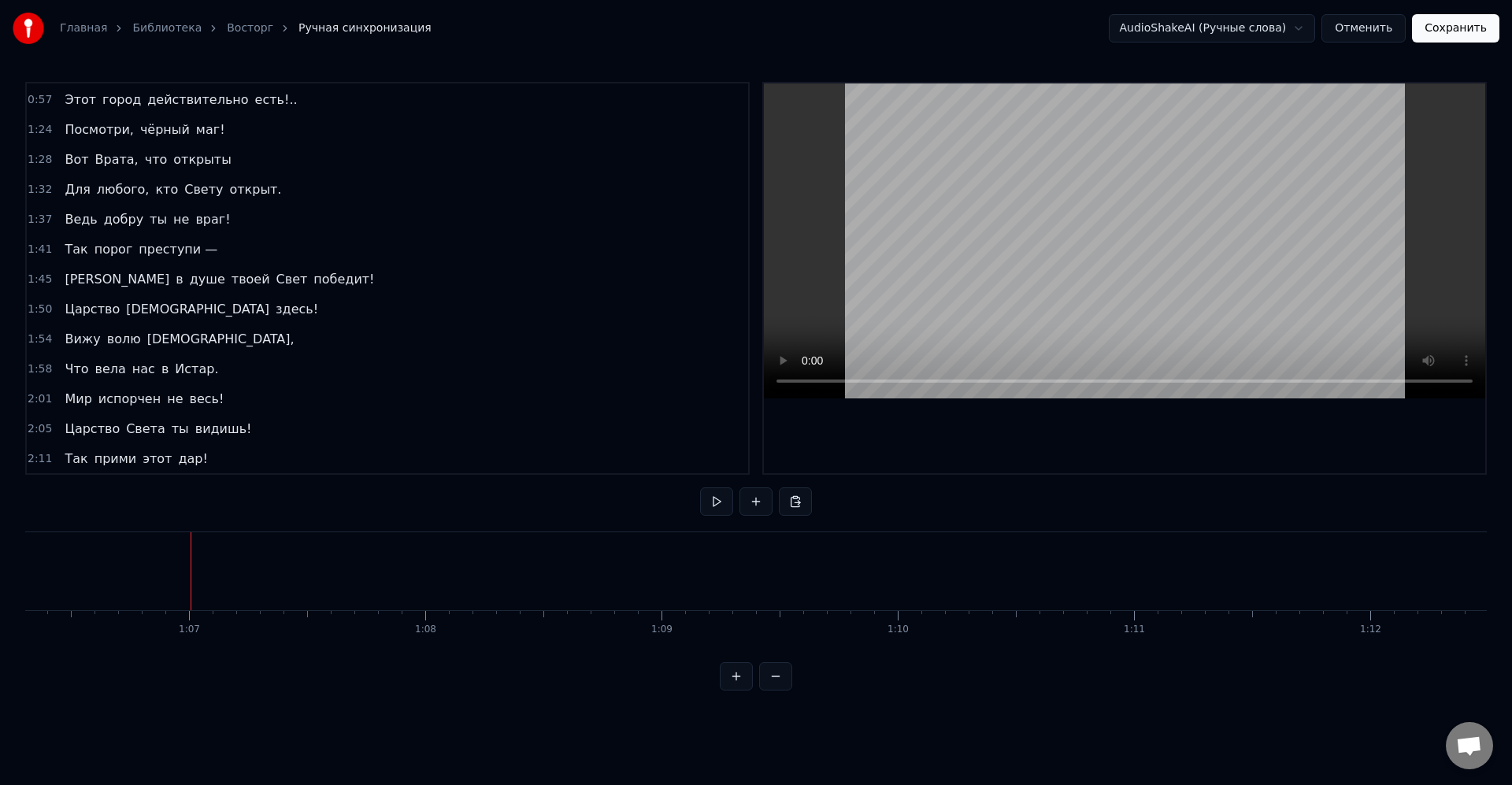
scroll to position [478, 0]
click at [409, 334] on div "1:54 Вижу волю [DEMOGRAPHIC_DATA]," at bounding box center [387, 339] width 722 height 30
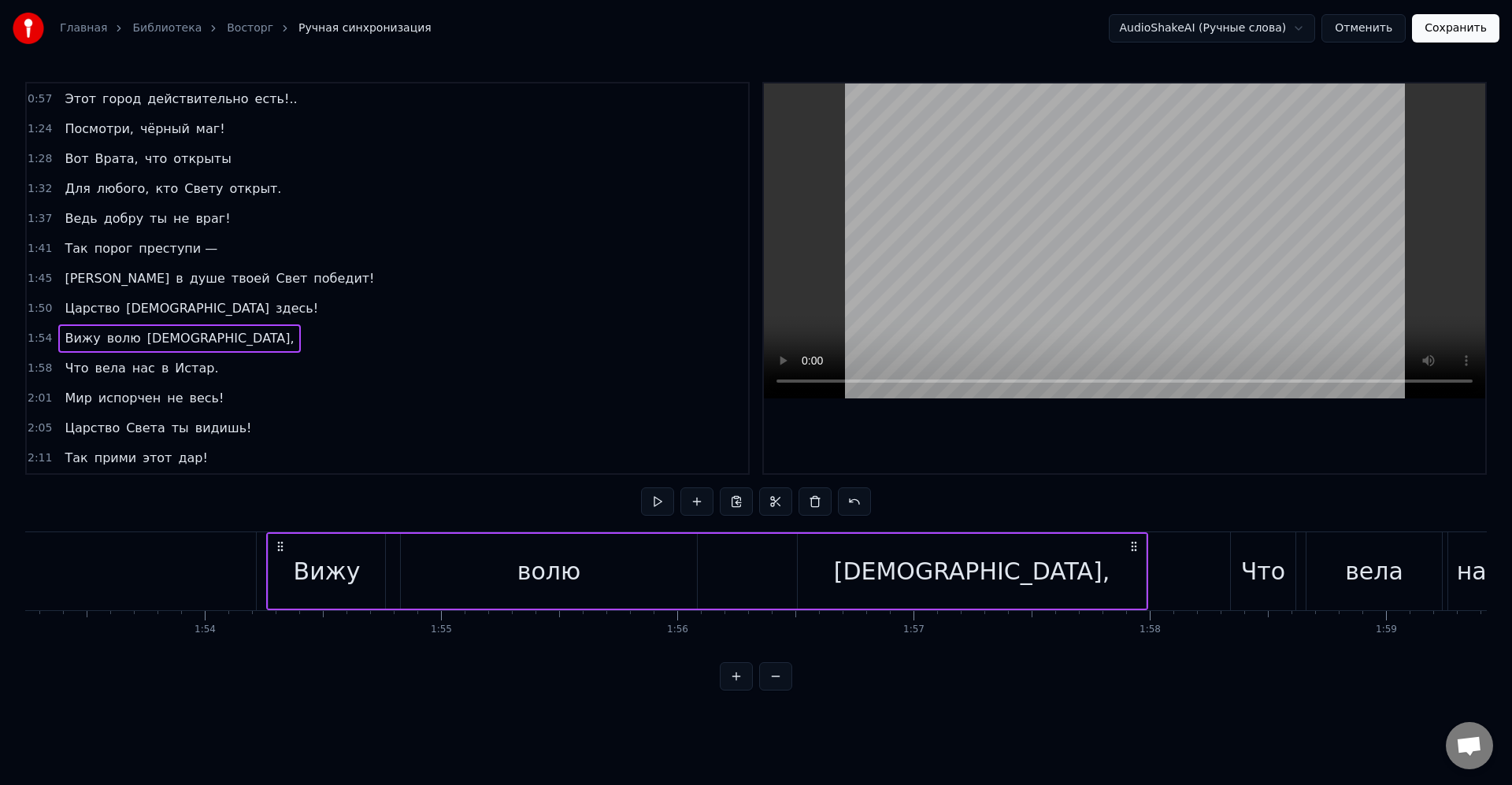
scroll to position [0, 26917]
